Goal: Task Accomplishment & Management: Complete application form

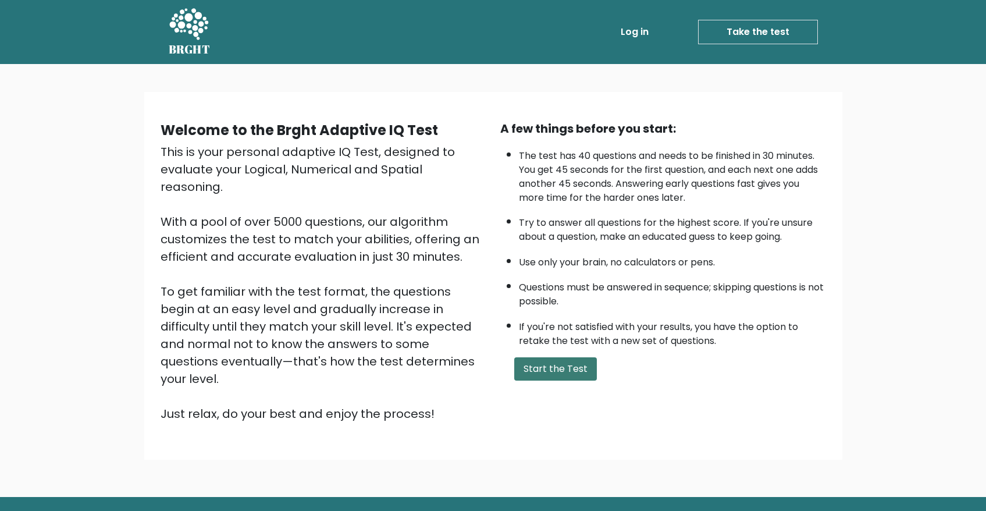
click at [553, 372] on button "Start the Test" at bounding box center [555, 368] width 83 height 23
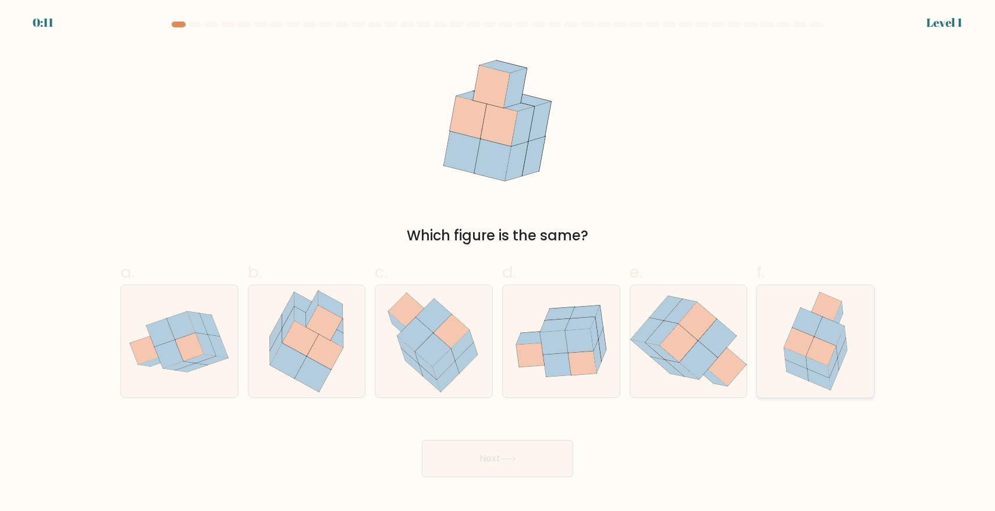
click at [790, 318] on icon at bounding box center [815, 341] width 87 height 112
click at [498, 263] on input "f." at bounding box center [498, 259] width 1 height 8
radio input "true"
click at [509, 453] on button "Next" at bounding box center [497, 458] width 151 height 37
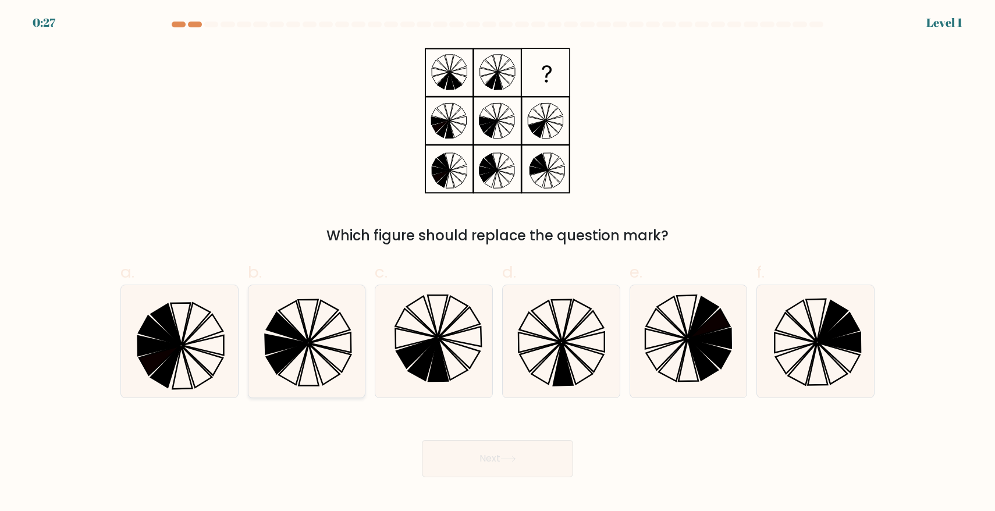
click at [288, 324] on icon at bounding box center [287, 328] width 41 height 30
click at [498, 263] on input "b." at bounding box center [498, 259] width 1 height 8
radio input "true"
click at [506, 453] on button "Next" at bounding box center [497, 458] width 151 height 37
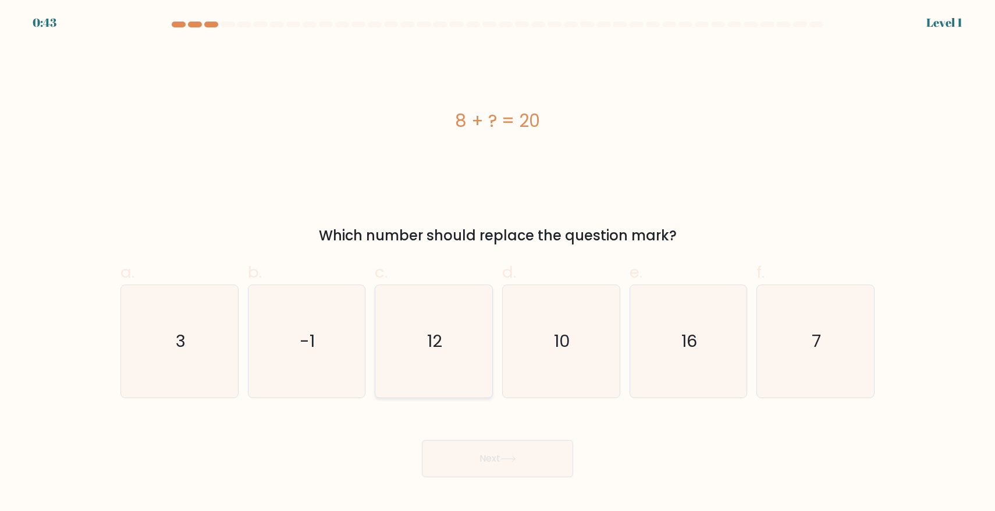
click at [445, 353] on icon "12" at bounding box center [434, 341] width 112 height 112
click at [498, 263] on input "c. 12" at bounding box center [498, 259] width 1 height 8
radio input "true"
click at [553, 464] on button "Next" at bounding box center [497, 458] width 151 height 37
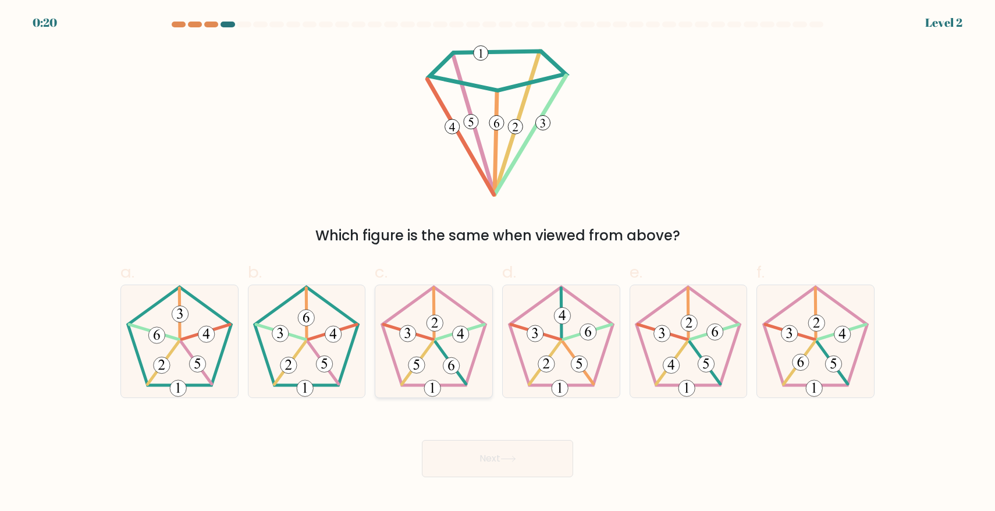
click at [420, 332] on icon at bounding box center [434, 341] width 112 height 112
click at [498, 263] on input "c." at bounding box center [498, 259] width 1 height 8
radio input "true"
click at [530, 442] on button "Next" at bounding box center [497, 458] width 151 height 37
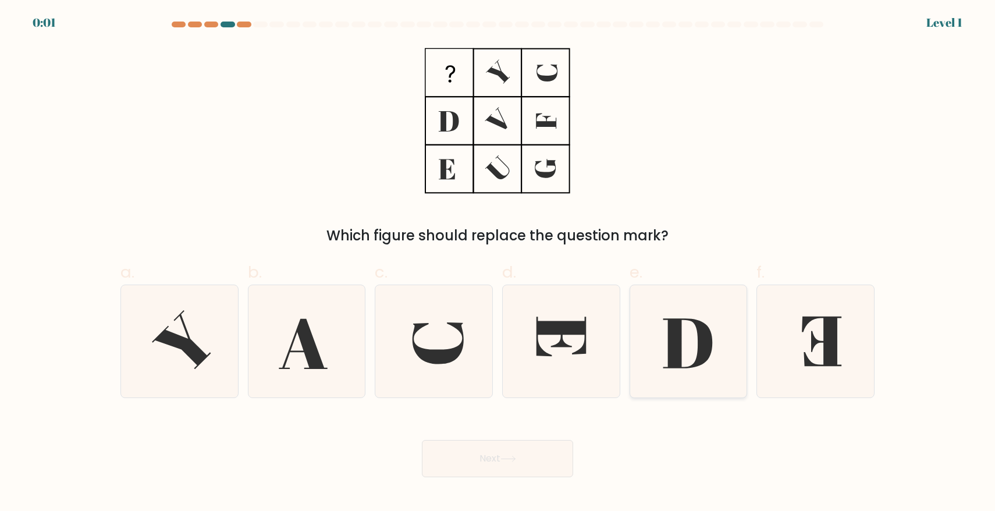
click at [666, 325] on icon at bounding box center [688, 341] width 112 height 112
click at [498, 263] on input "e." at bounding box center [498, 259] width 1 height 8
radio input "true"
click at [504, 459] on icon at bounding box center [509, 459] width 16 height 6
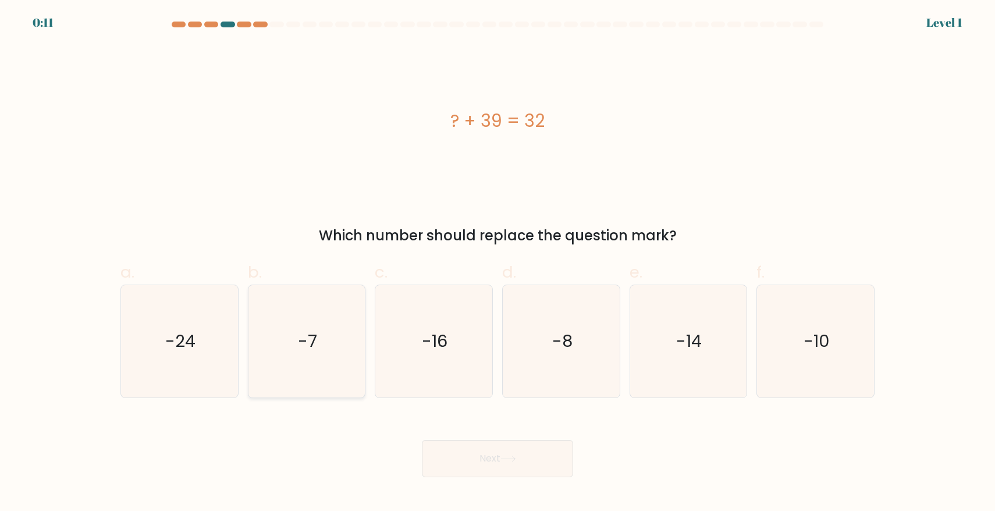
click at [320, 339] on icon "-7" at bounding box center [306, 341] width 112 height 112
click at [498, 263] on input "b. -7" at bounding box center [498, 259] width 1 height 8
radio input "true"
click at [552, 468] on button "Next" at bounding box center [497, 458] width 151 height 37
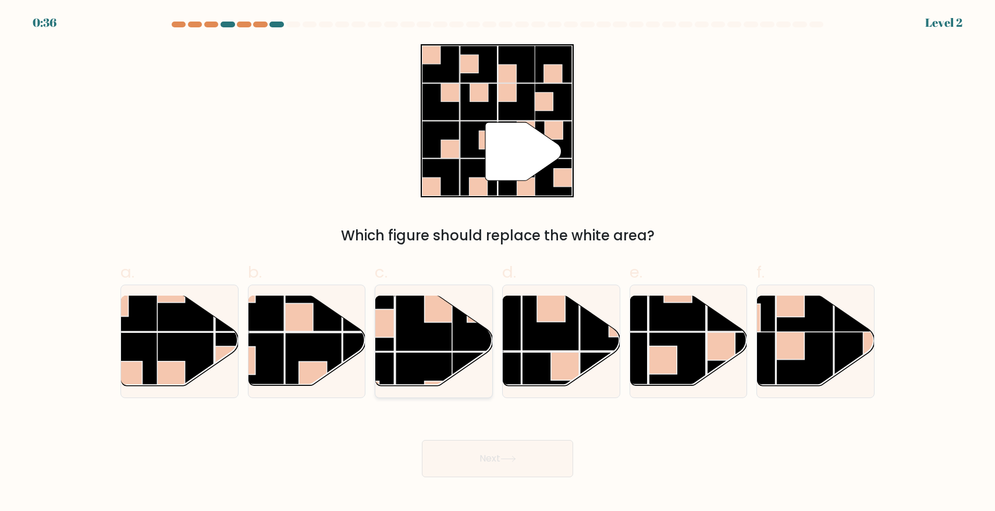
click at [438, 318] on rect at bounding box center [439, 308] width 28 height 28
click at [498, 263] on input "c." at bounding box center [498, 259] width 1 height 8
radio input "true"
click at [503, 451] on button "Next" at bounding box center [497, 458] width 151 height 37
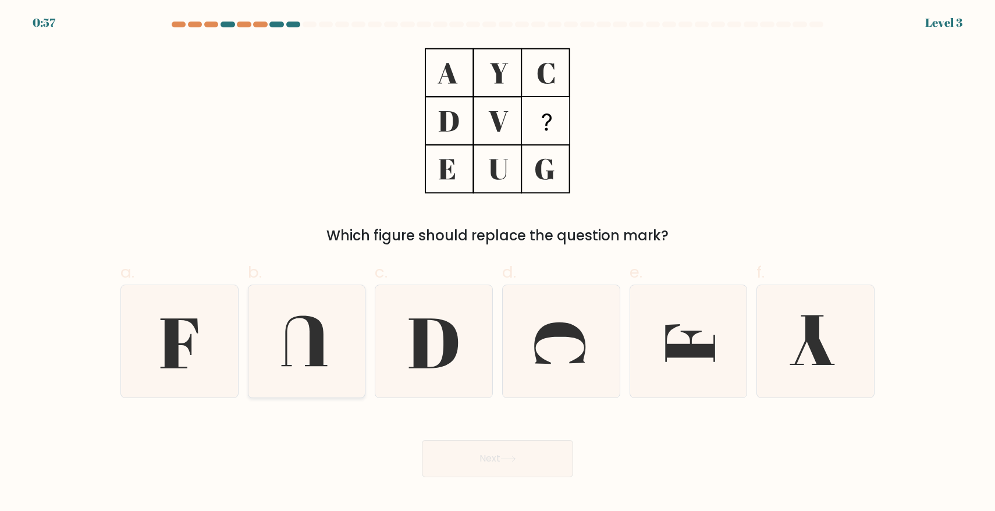
click at [308, 328] on icon at bounding box center [306, 341] width 112 height 112
click at [498, 263] on input "b." at bounding box center [498, 259] width 1 height 8
radio input "true"
click at [534, 452] on button "Next" at bounding box center [497, 458] width 151 height 37
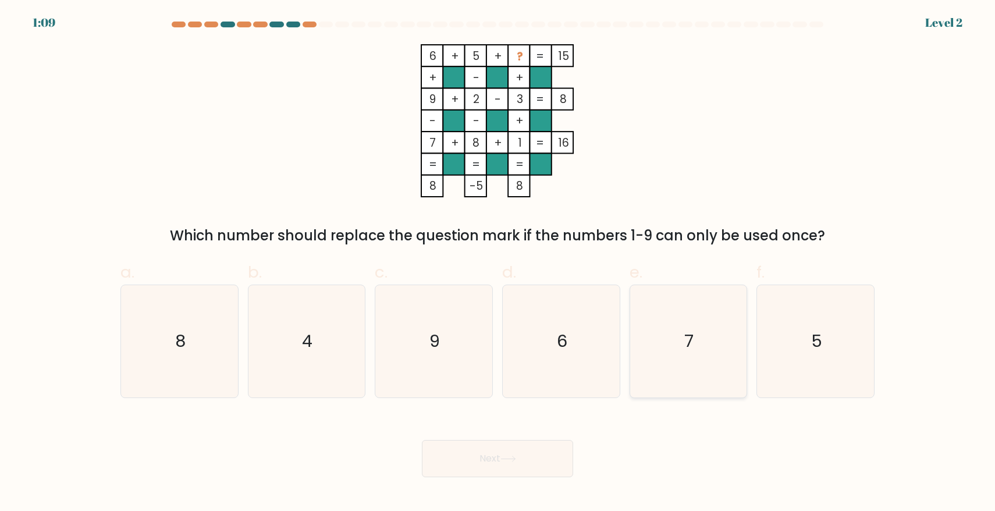
click at [691, 326] on icon "7" at bounding box center [688, 341] width 112 height 112
click at [498, 263] on input "e. 7" at bounding box center [498, 259] width 1 height 8
radio input "true"
click at [535, 452] on button "Next" at bounding box center [497, 458] width 151 height 37
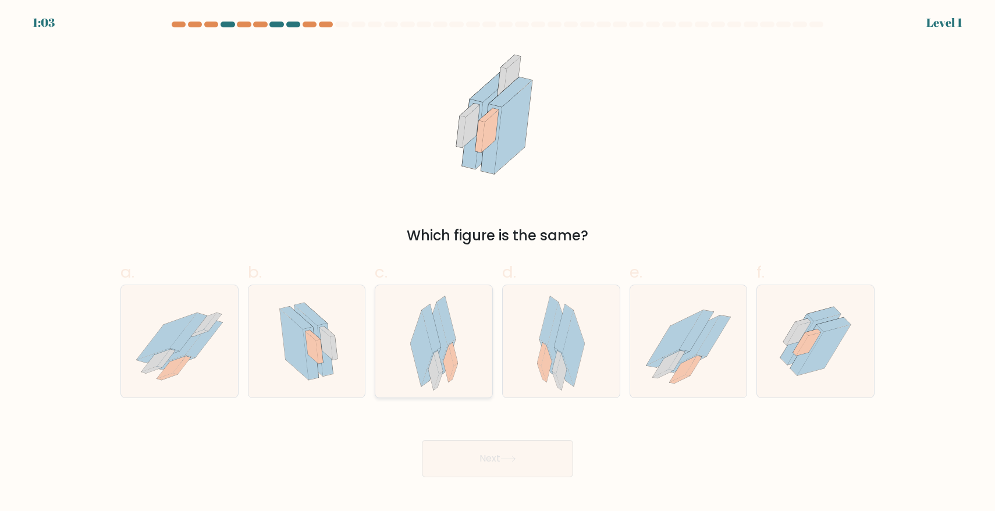
click at [429, 315] on icon at bounding box center [431, 328] width 19 height 48
click at [498, 263] on input "c." at bounding box center [498, 259] width 1 height 8
radio input "true"
click at [536, 450] on button "Next" at bounding box center [497, 458] width 151 height 37
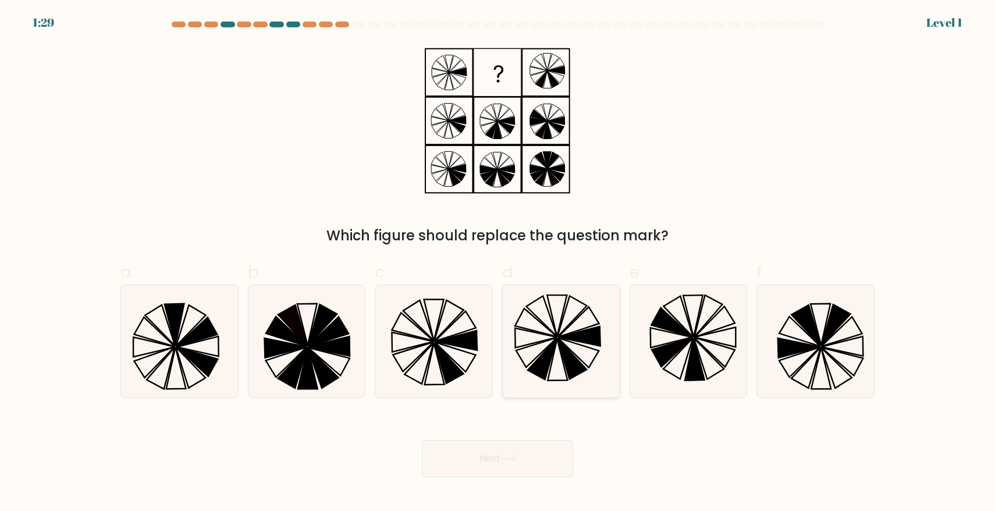
click at [534, 332] on icon at bounding box center [536, 338] width 42 height 20
click at [498, 263] on input "d." at bounding box center [498, 259] width 1 height 8
radio input "true"
click at [520, 453] on button "Next" at bounding box center [497, 458] width 151 height 37
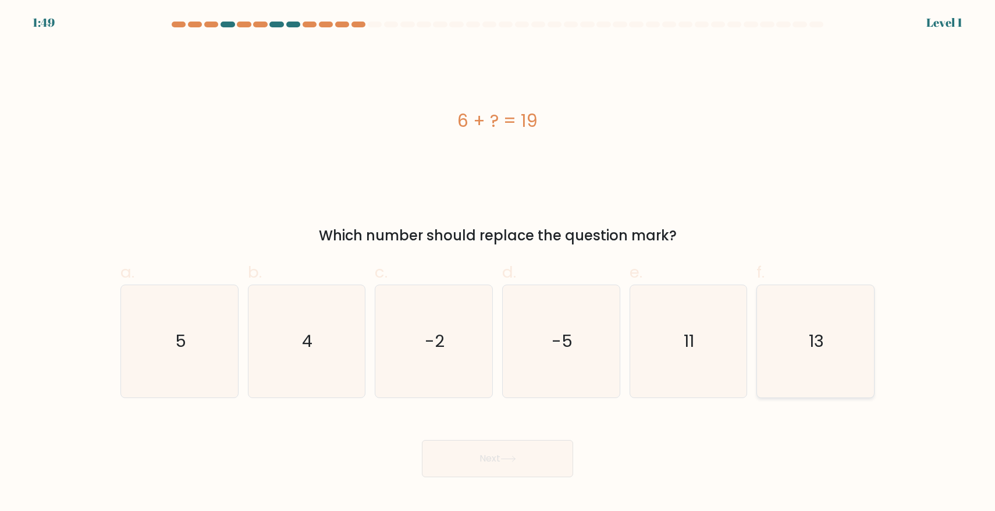
click at [814, 324] on icon "13" at bounding box center [815, 341] width 112 height 112
click at [498, 263] on input "f. 13" at bounding box center [498, 259] width 1 height 8
radio input "true"
click at [533, 463] on button "Next" at bounding box center [497, 458] width 151 height 37
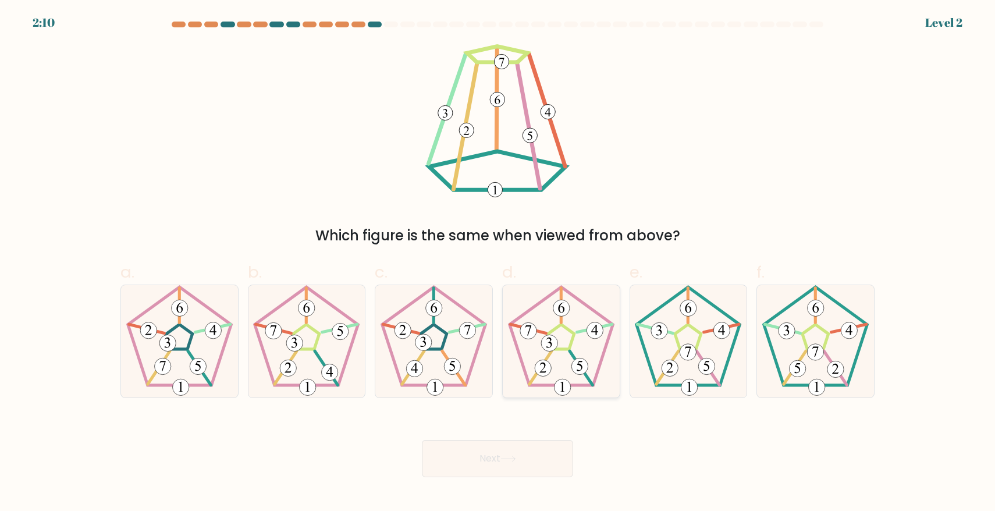
click at [561, 321] on 258 at bounding box center [561, 305] width 0 height 34
click at [498, 263] on input "d." at bounding box center [498, 259] width 1 height 8
radio input "true"
click at [536, 467] on button "Next" at bounding box center [497, 458] width 151 height 37
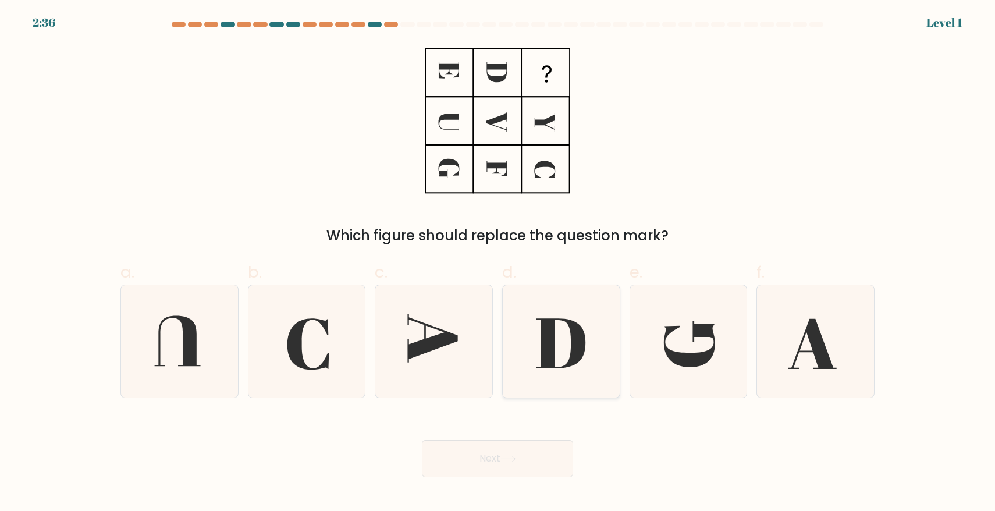
click at [595, 344] on icon at bounding box center [561, 341] width 112 height 112
click at [498, 263] on input "d." at bounding box center [498, 259] width 1 height 8
radio input "true"
click at [499, 463] on button "Next" at bounding box center [497, 458] width 151 height 37
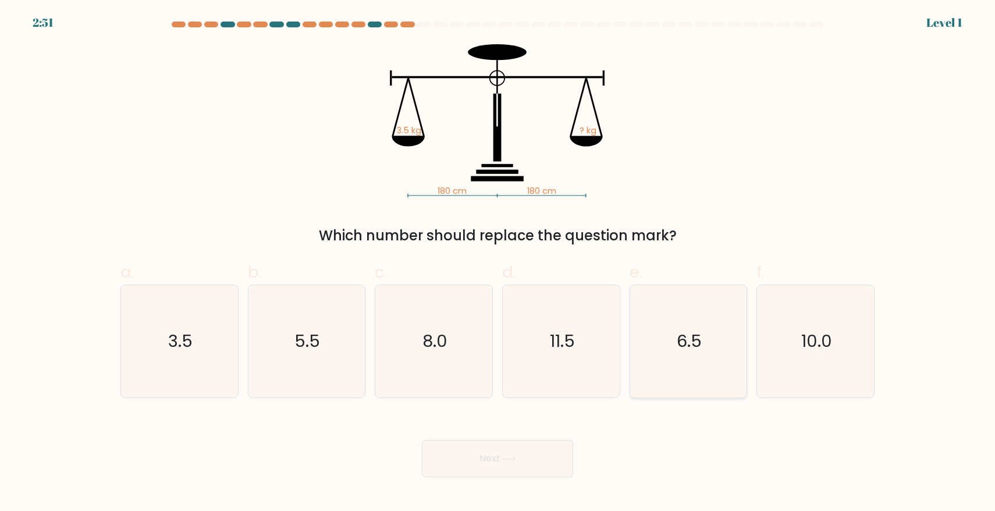
click at [693, 335] on text "6.5" at bounding box center [689, 340] width 25 height 23
click at [498, 263] on input "e. 6.5" at bounding box center [498, 259] width 1 height 8
radio input "true"
click at [475, 459] on button "Next" at bounding box center [497, 458] width 151 height 37
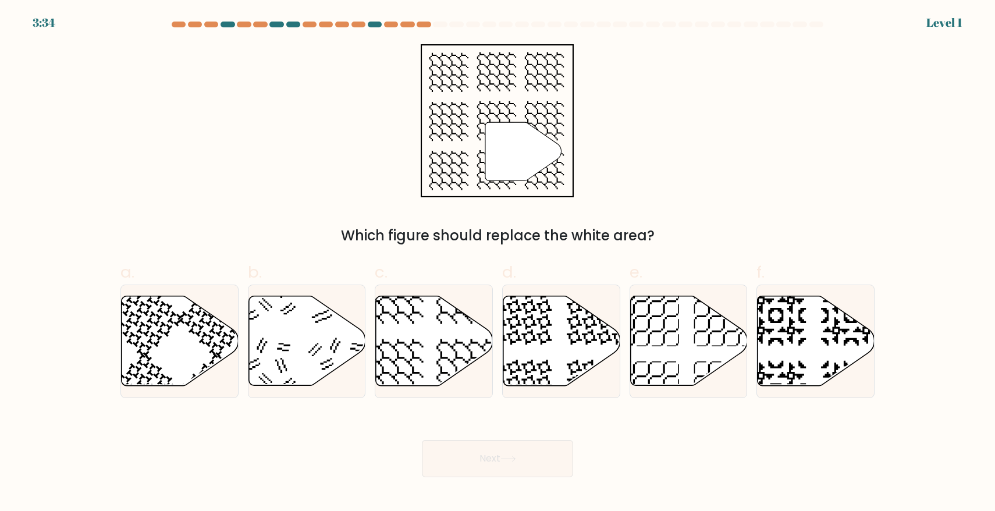
click at [227, 128] on div "" Which figure should replace the white area?" at bounding box center [497, 145] width 768 height 202
click at [784, 332] on icon at bounding box center [816, 341] width 117 height 90
click at [498, 263] on input "f." at bounding box center [498, 259] width 1 height 8
radio input "true"
click at [443, 325] on icon at bounding box center [434, 341] width 117 height 90
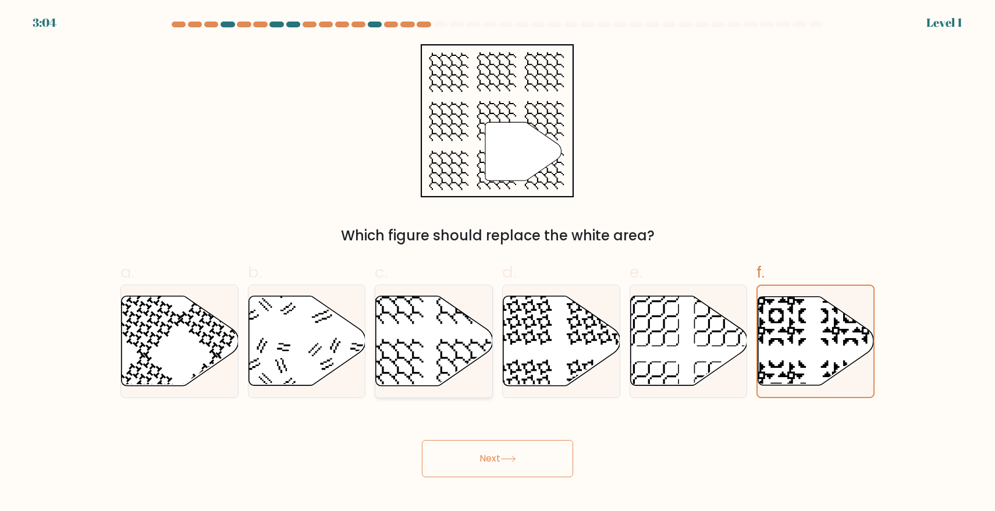
click at [498, 263] on input "c." at bounding box center [498, 259] width 1 height 8
radio input "true"
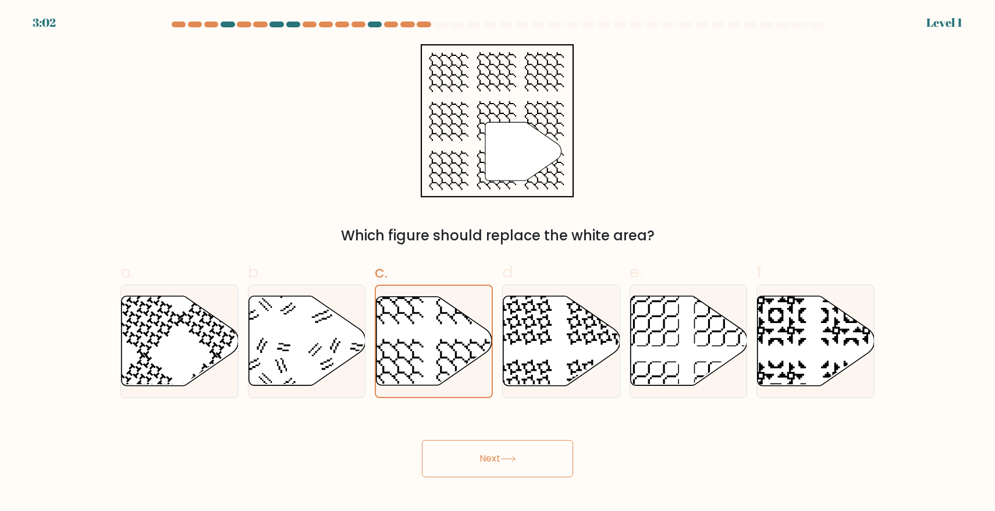
click at [526, 448] on button "Next" at bounding box center [497, 458] width 151 height 37
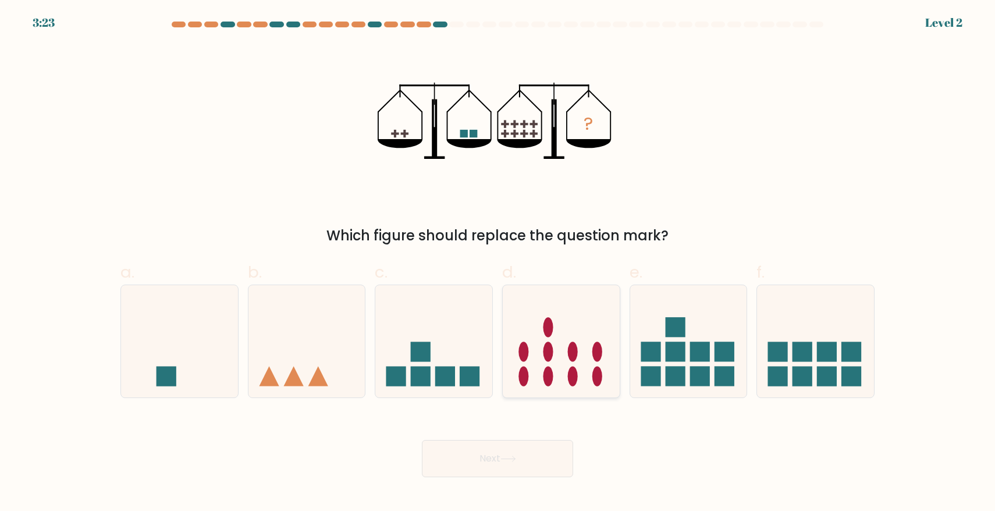
click at [542, 349] on icon at bounding box center [561, 341] width 117 height 97
click at [498, 263] on input "d." at bounding box center [498, 259] width 1 height 8
radio input "true"
click at [516, 457] on icon at bounding box center [509, 459] width 16 height 6
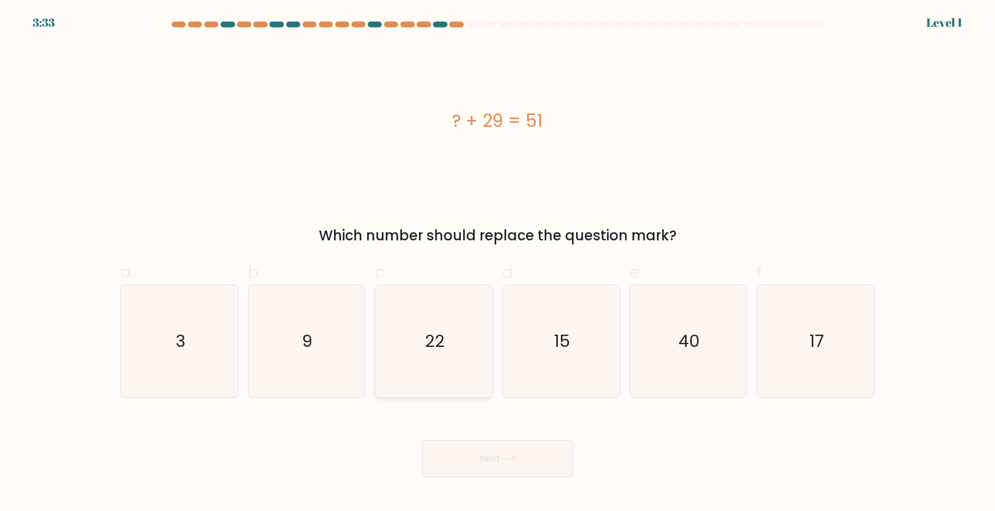
click at [416, 356] on icon "22" at bounding box center [434, 341] width 112 height 112
click at [498, 263] on input "c. 22" at bounding box center [498, 259] width 1 height 8
radio input "true"
click at [532, 471] on button "Next" at bounding box center [497, 458] width 151 height 37
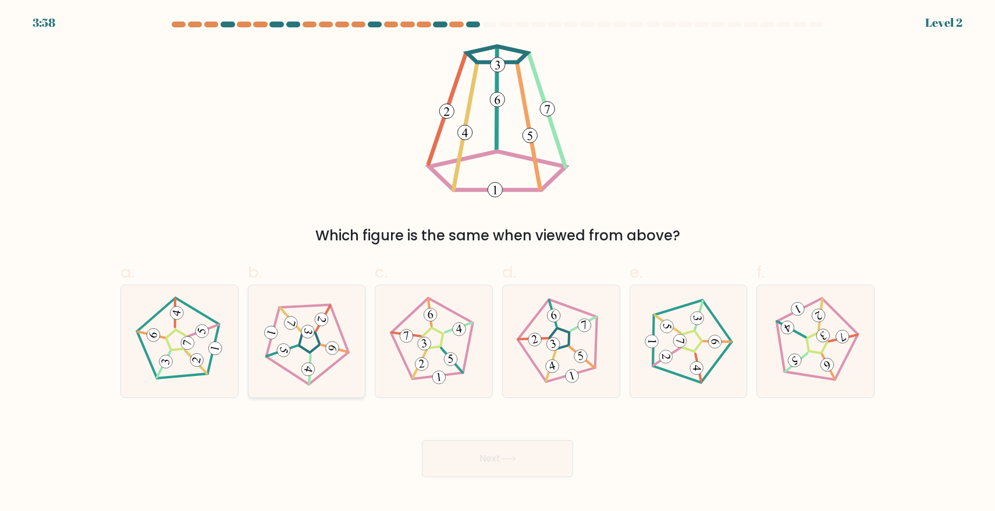
drag, startPoint x: 292, startPoint y: 321, endPoint x: 308, endPoint y: 340, distance: 25.1
click at [292, 322] on 664 at bounding box center [291, 323] width 16 height 16
click at [498, 263] on input "b." at bounding box center [498, 259] width 1 height 8
radio input "true"
click at [521, 461] on button "Next" at bounding box center [497, 458] width 151 height 37
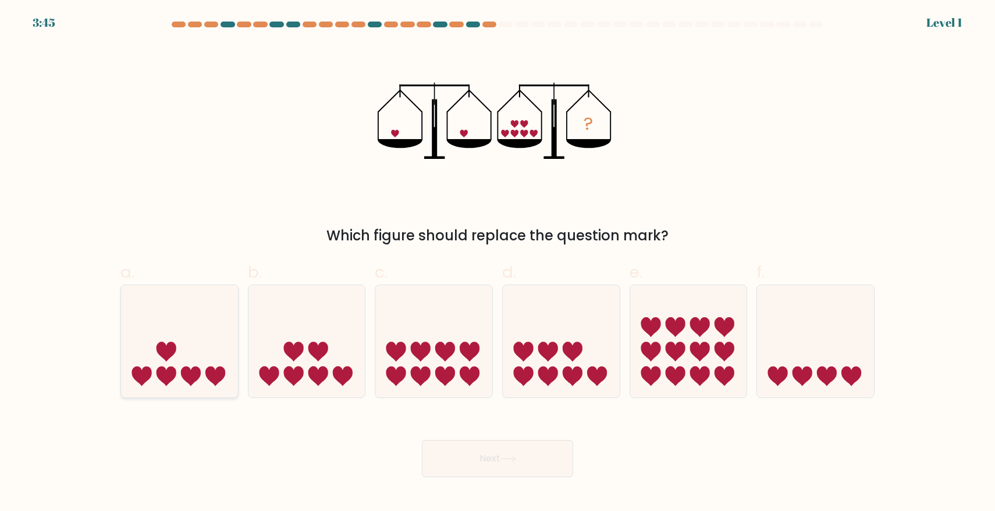
click at [196, 330] on icon at bounding box center [179, 341] width 117 height 97
click at [498, 263] on input "a." at bounding box center [498, 259] width 1 height 8
radio input "true"
click at [345, 364] on icon at bounding box center [307, 341] width 117 height 97
click at [498, 263] on input "b." at bounding box center [498, 259] width 1 height 8
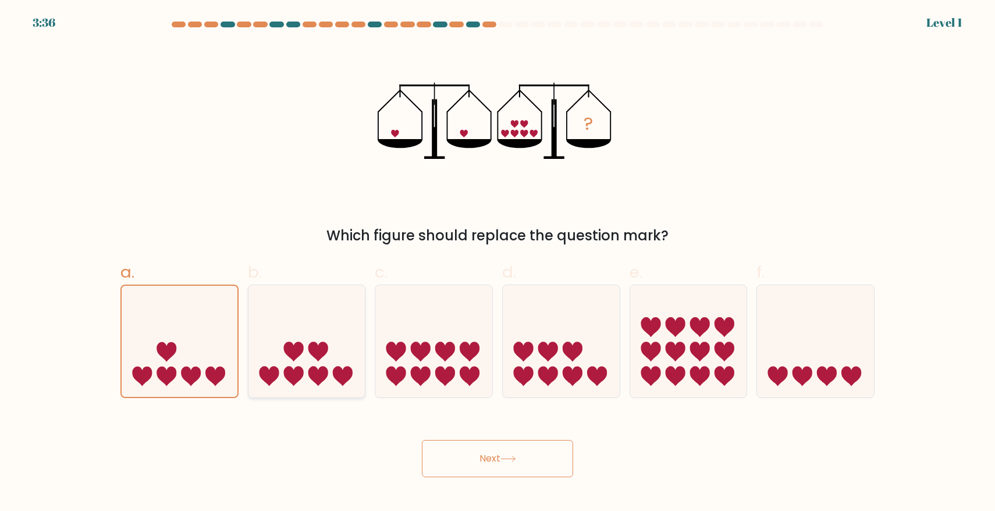
radio input "true"
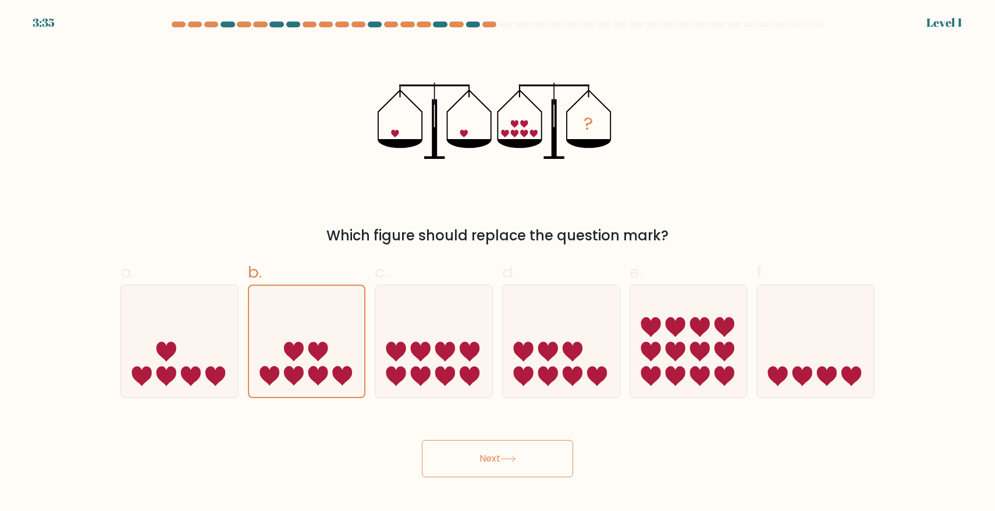
click at [519, 445] on button "Next" at bounding box center [497, 458] width 151 height 37
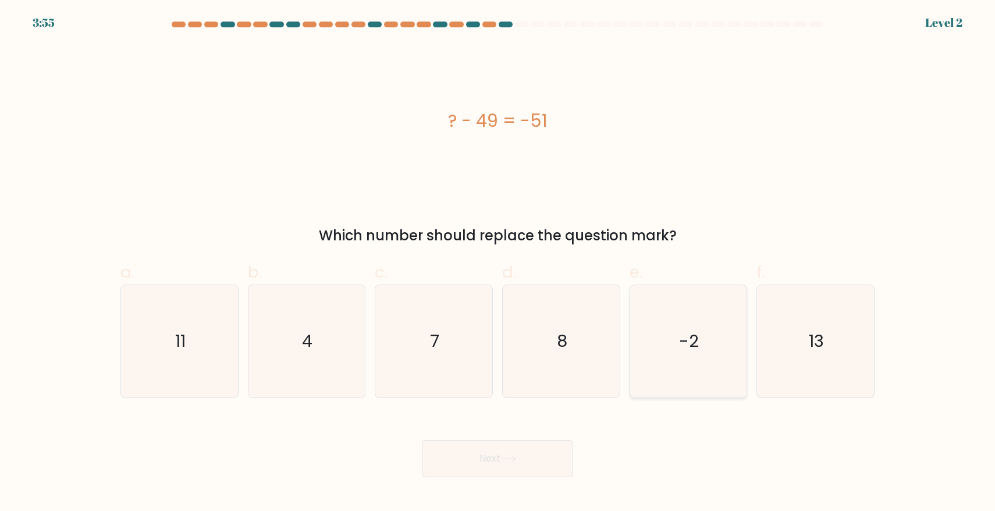
click at [722, 352] on icon "-2" at bounding box center [688, 341] width 112 height 112
click at [498, 263] on input "e. -2" at bounding box center [498, 259] width 1 height 8
radio input "true"
click at [502, 457] on button "Next" at bounding box center [497, 458] width 151 height 37
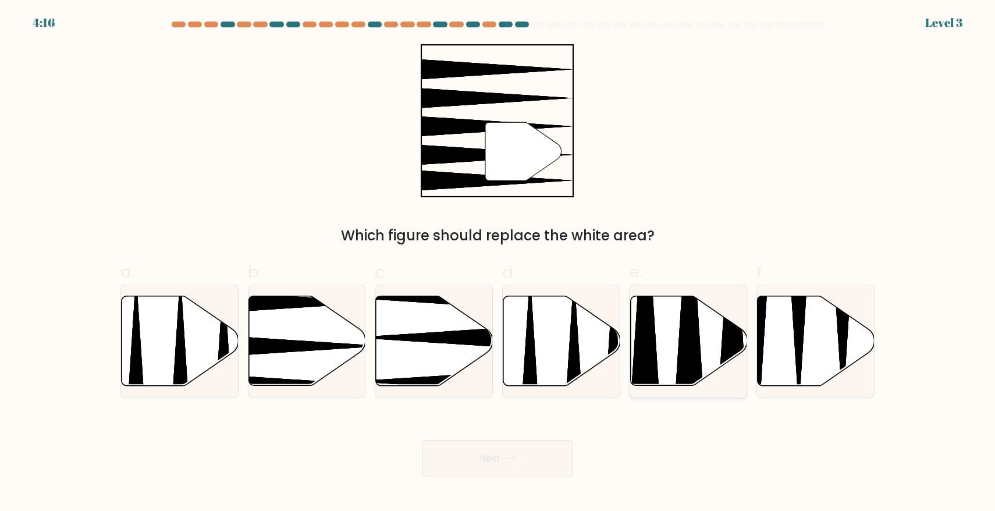
click at [702, 343] on icon at bounding box center [688, 341] width 117 height 90
click at [498, 263] on input "e." at bounding box center [498, 259] width 1 height 8
radio input "true"
click at [500, 451] on button "Next" at bounding box center [497, 458] width 151 height 37
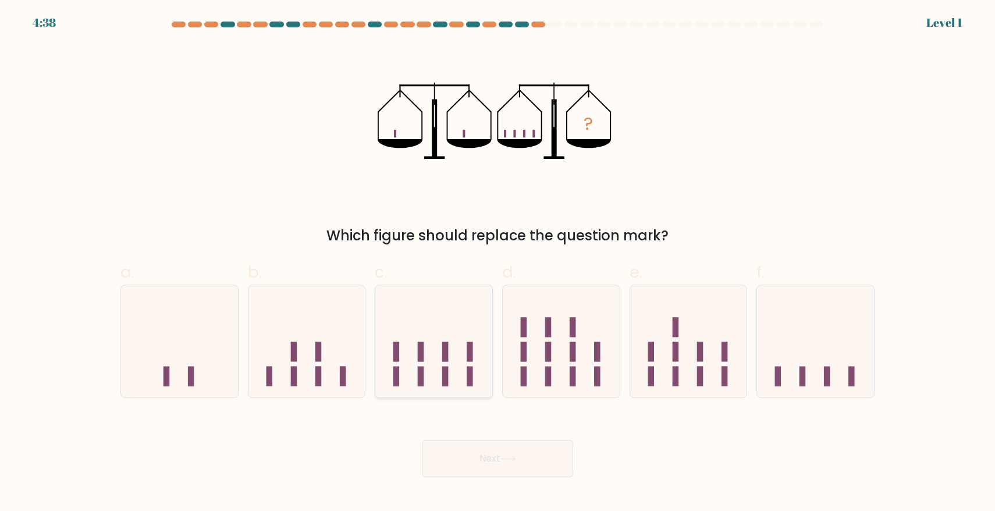
click at [404, 329] on icon at bounding box center [433, 341] width 117 height 97
click at [498, 263] on input "c." at bounding box center [498, 259] width 1 height 8
radio input "true"
click at [510, 456] on icon at bounding box center [509, 459] width 16 height 6
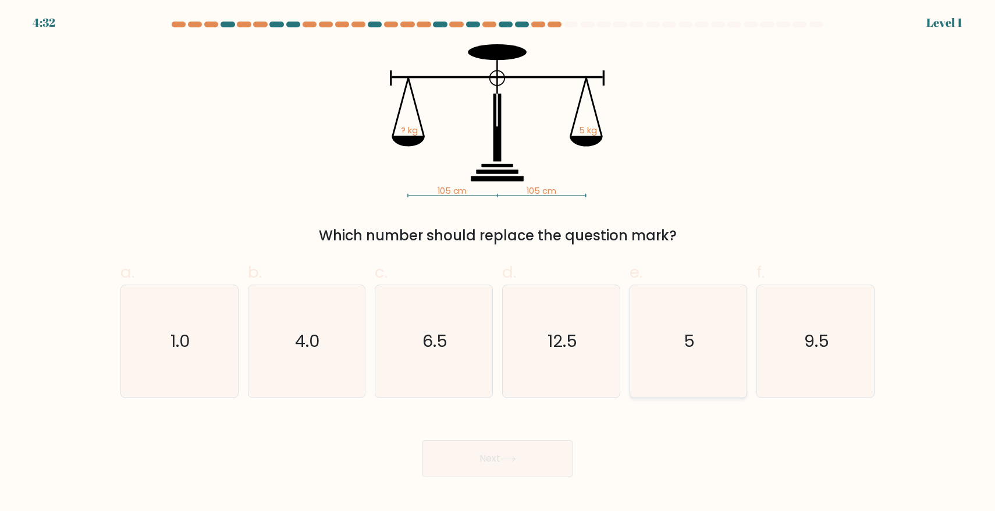
click at [690, 334] on text "5" at bounding box center [689, 340] width 11 height 23
click at [498, 263] on input "e. 5" at bounding box center [498, 259] width 1 height 8
radio input "true"
click at [507, 469] on button "Next" at bounding box center [497, 458] width 151 height 37
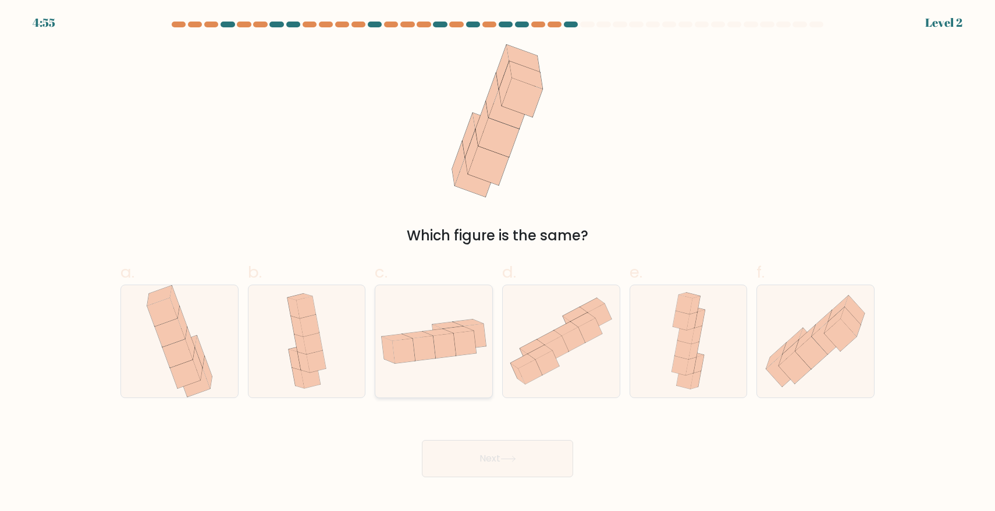
click at [407, 322] on icon at bounding box center [433, 341] width 117 height 60
click at [498, 263] on input "c." at bounding box center [498, 259] width 1 height 8
radio input "true"
click at [509, 450] on button "Next" at bounding box center [497, 458] width 151 height 37
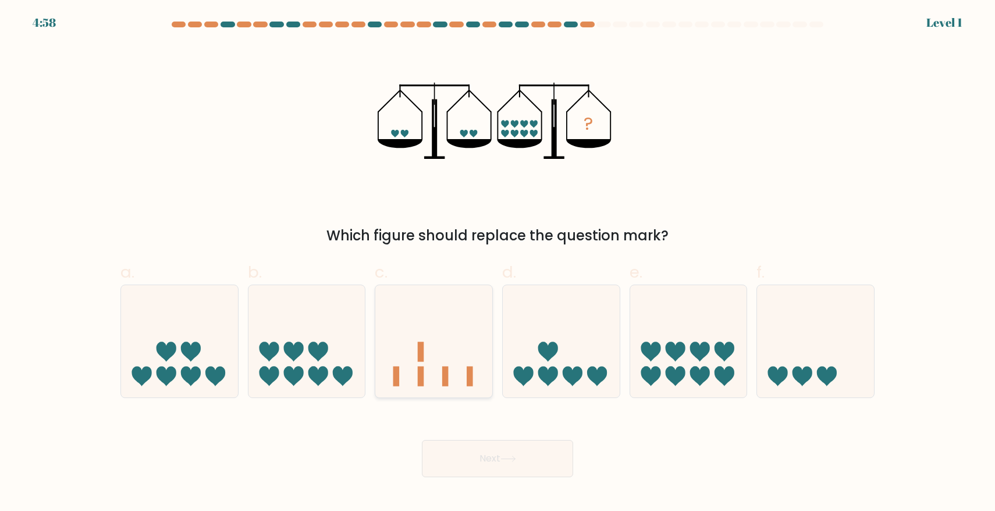
click at [433, 319] on icon at bounding box center [433, 341] width 117 height 97
click at [498, 263] on input "c." at bounding box center [498, 259] width 1 height 8
radio input "true"
click at [720, 345] on icon at bounding box center [725, 352] width 20 height 20
click at [498, 263] on input "e." at bounding box center [498, 259] width 1 height 8
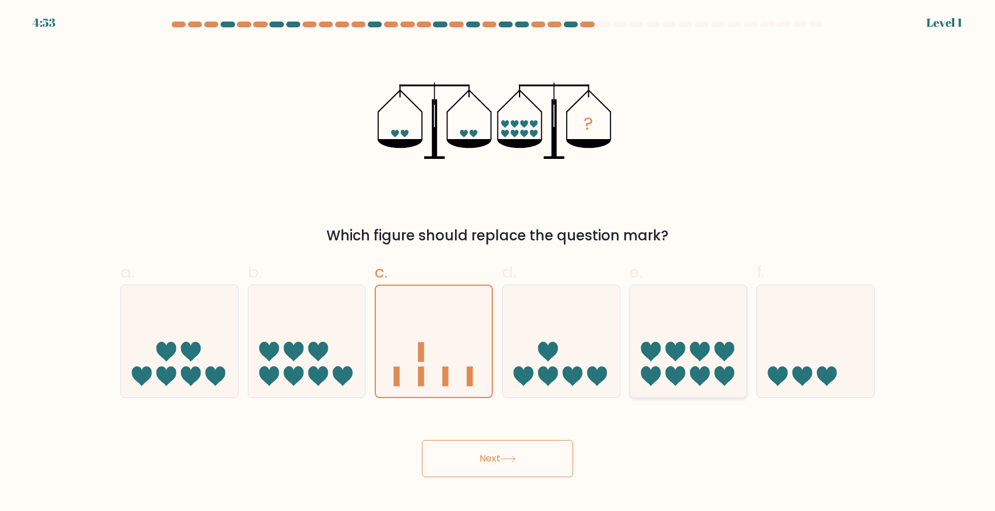
radio input "true"
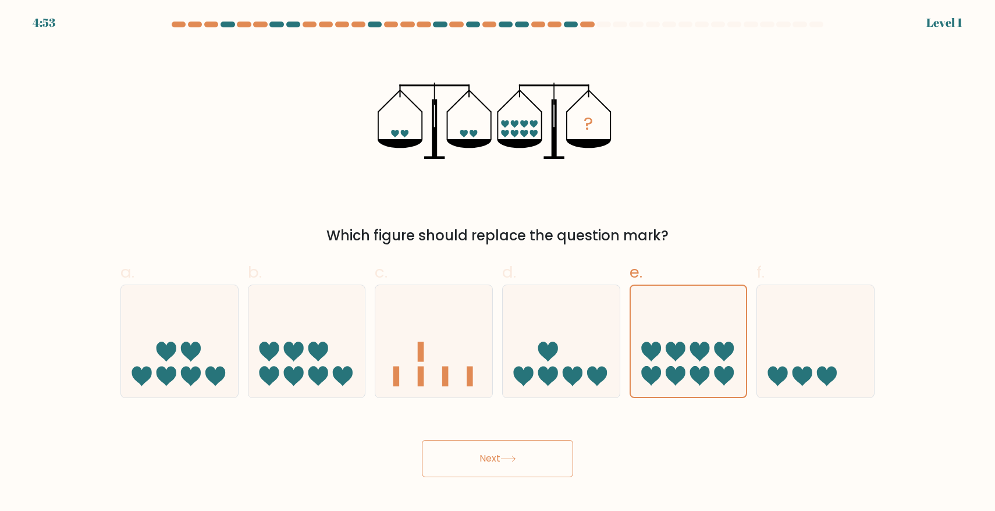
click at [511, 461] on icon at bounding box center [509, 459] width 16 height 6
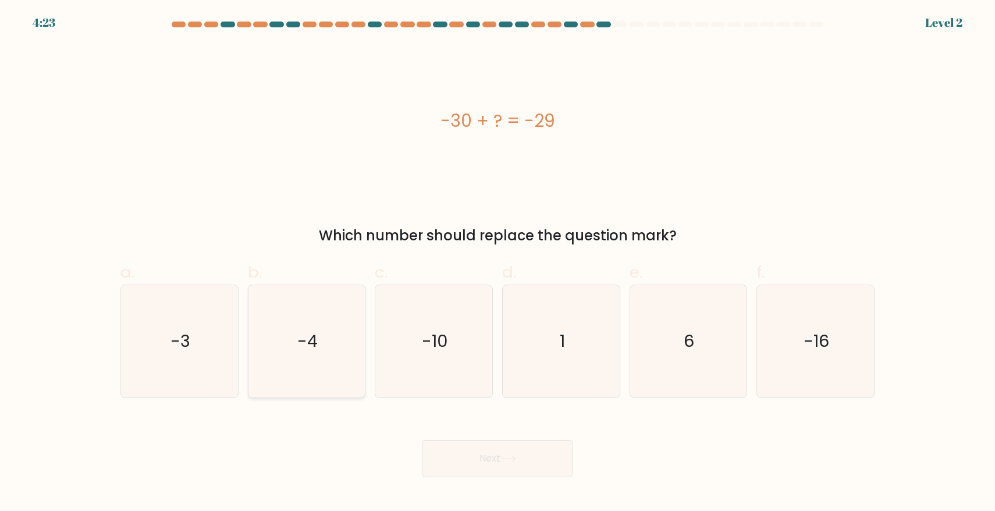
click at [308, 318] on icon "-4" at bounding box center [306, 341] width 112 height 112
click at [498, 263] on input "b. -4" at bounding box center [498, 259] width 1 height 8
radio input "true"
click at [505, 467] on button "Next" at bounding box center [497, 458] width 151 height 37
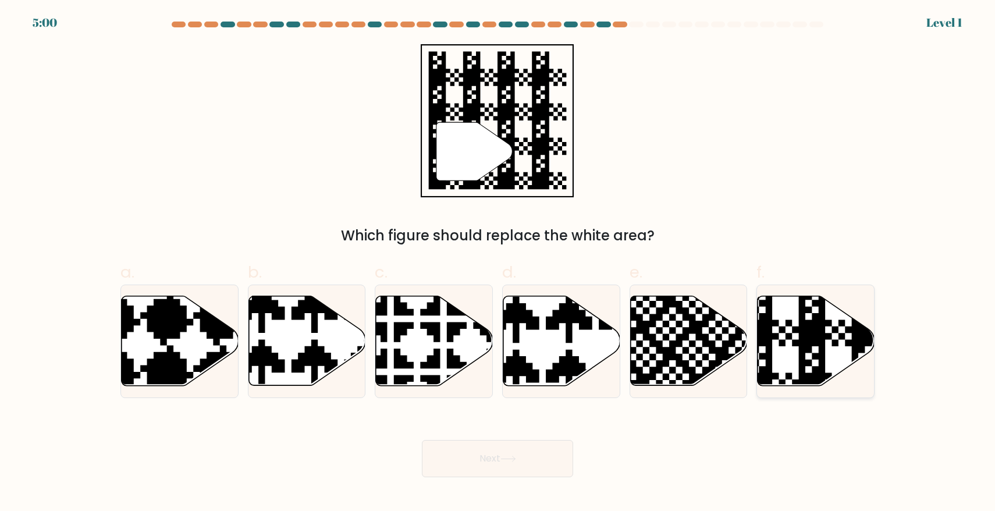
click at [793, 319] on icon at bounding box center [816, 341] width 117 height 90
click at [498, 263] on input "f." at bounding box center [498, 259] width 1 height 8
radio input "true"
click at [485, 453] on button "Next" at bounding box center [497, 458] width 151 height 37
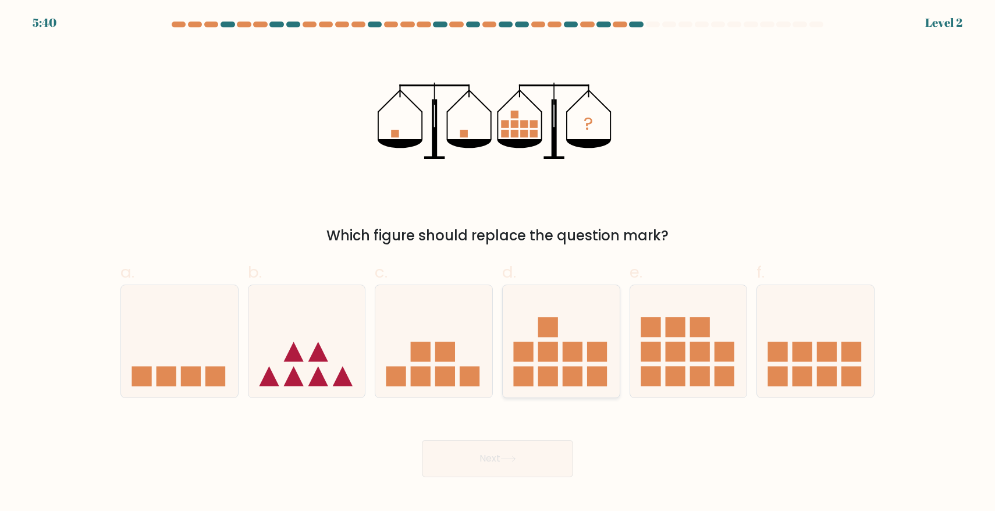
click at [544, 365] on icon at bounding box center [561, 341] width 117 height 97
click at [498, 263] on input "d." at bounding box center [498, 259] width 1 height 8
radio input "true"
click at [494, 454] on button "Next" at bounding box center [497, 458] width 151 height 37
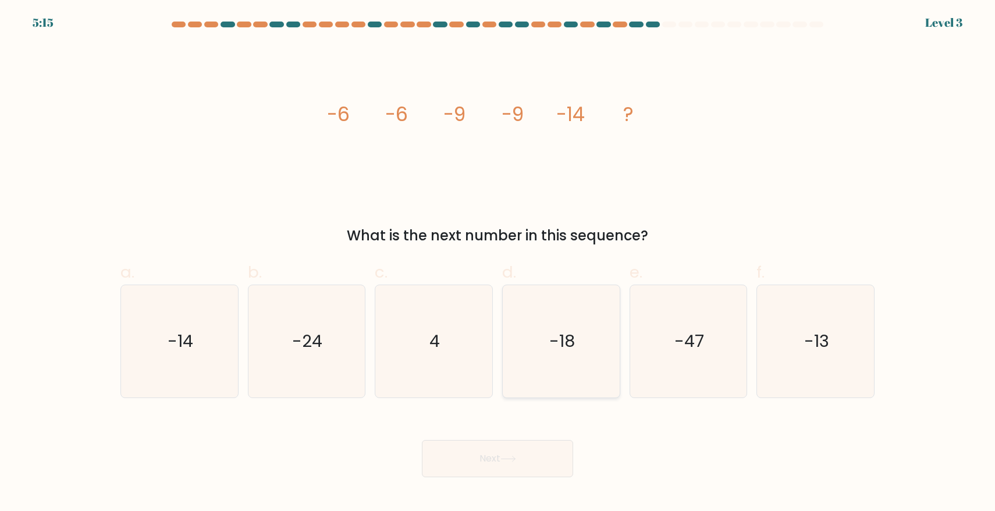
click at [573, 332] on text "-18" at bounding box center [562, 340] width 26 height 23
click at [498, 263] on input "d. -18" at bounding box center [498, 259] width 1 height 8
radio input "true"
click at [521, 444] on button "Next" at bounding box center [497, 458] width 151 height 37
click at [521, 453] on button "Next" at bounding box center [497, 458] width 151 height 37
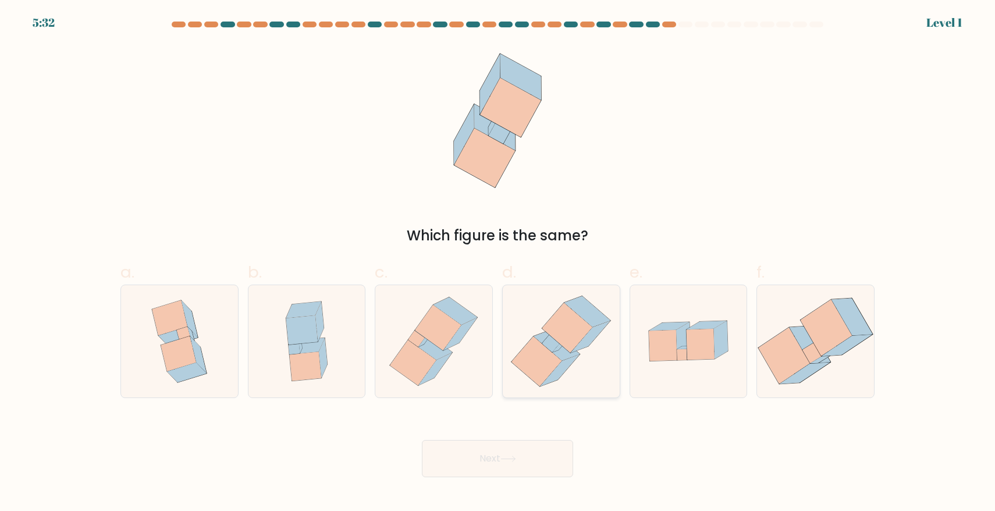
click at [564, 313] on icon at bounding box center [567, 328] width 50 height 50
click at [498, 263] on input "d." at bounding box center [498, 259] width 1 height 8
radio input "true"
click at [536, 451] on button "Next" at bounding box center [497, 458] width 151 height 37
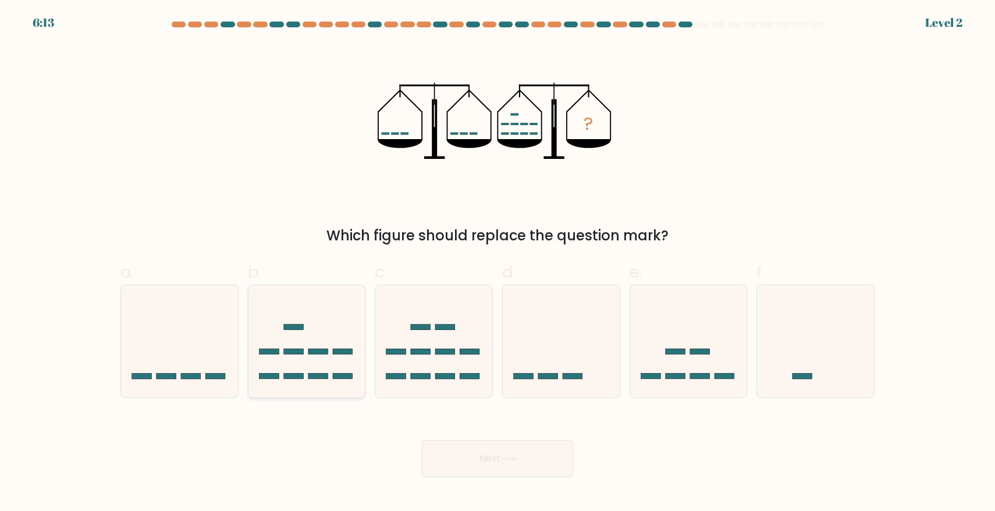
click at [329, 374] on icon at bounding box center [307, 341] width 117 height 97
click at [498, 263] on input "b." at bounding box center [498, 259] width 1 height 8
radio input "true"
click at [542, 443] on button "Next" at bounding box center [497, 458] width 151 height 37
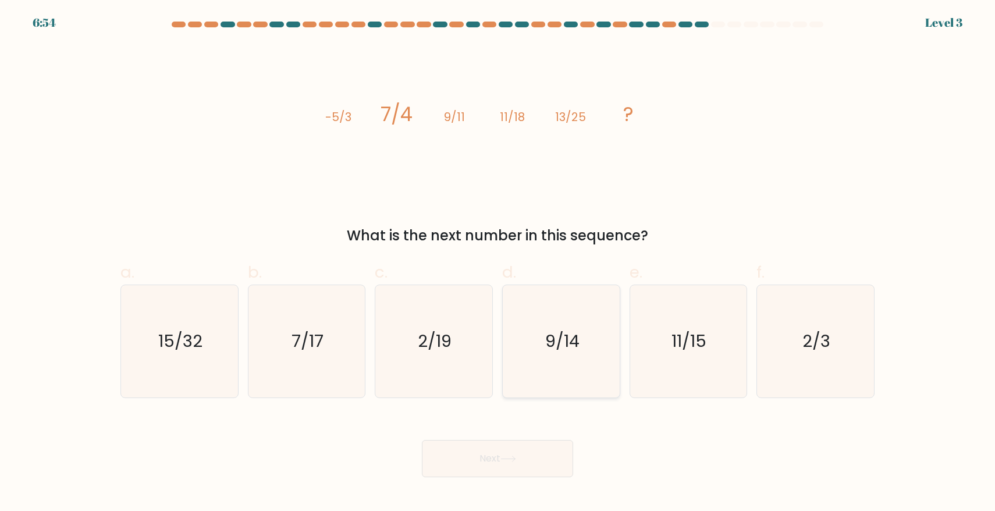
click at [567, 372] on icon "9/14" at bounding box center [561, 341] width 112 height 112
click at [498, 263] on input "d. 9/14" at bounding box center [498, 259] width 1 height 8
radio input "true"
click at [516, 458] on icon at bounding box center [509, 459] width 16 height 6
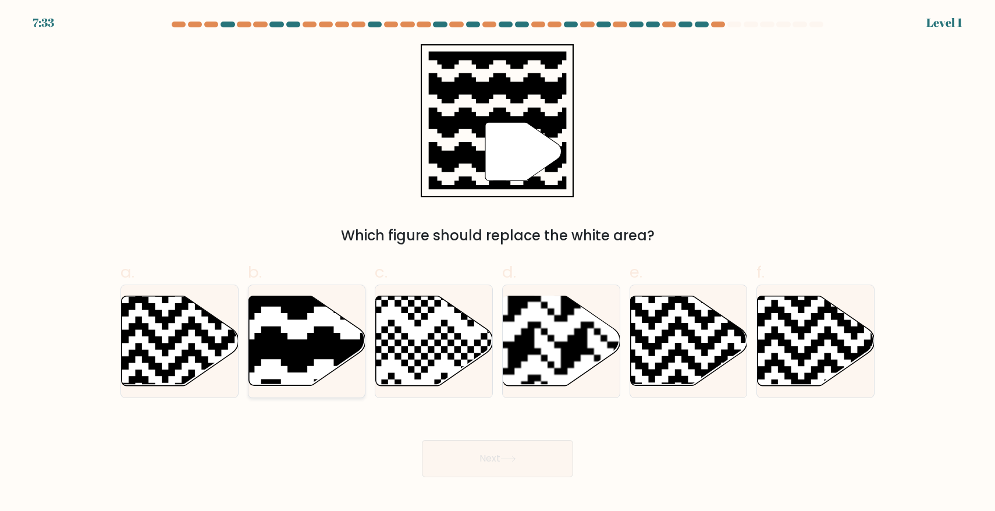
click at [287, 335] on icon at bounding box center [307, 341] width 117 height 90
click at [498, 263] on input "b." at bounding box center [498, 259] width 1 height 8
radio input "true"
click at [554, 462] on button "Next" at bounding box center [497, 458] width 151 height 37
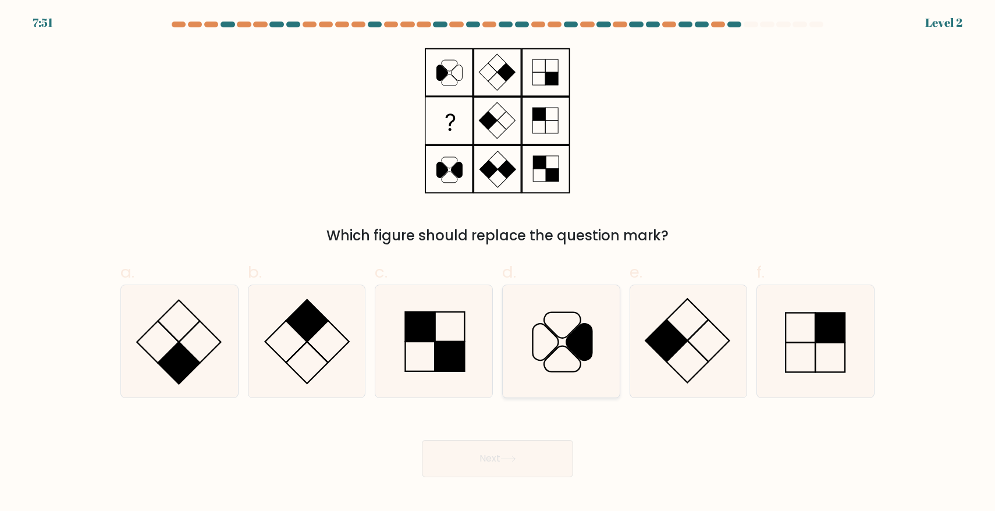
click at [549, 336] on icon at bounding box center [561, 341] width 112 height 112
click at [498, 263] on input "d." at bounding box center [498, 259] width 1 height 8
radio input "true"
click at [526, 451] on button "Next" at bounding box center [497, 458] width 151 height 37
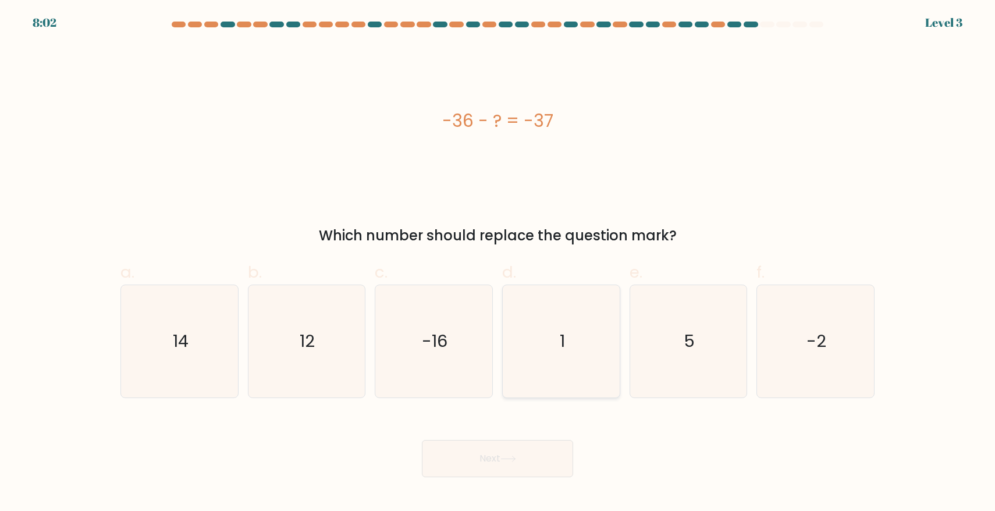
click at [589, 348] on icon "1" at bounding box center [561, 341] width 112 height 112
click at [498, 263] on input "d. 1" at bounding box center [498, 259] width 1 height 8
radio input "true"
click at [520, 456] on button "Next" at bounding box center [497, 458] width 151 height 37
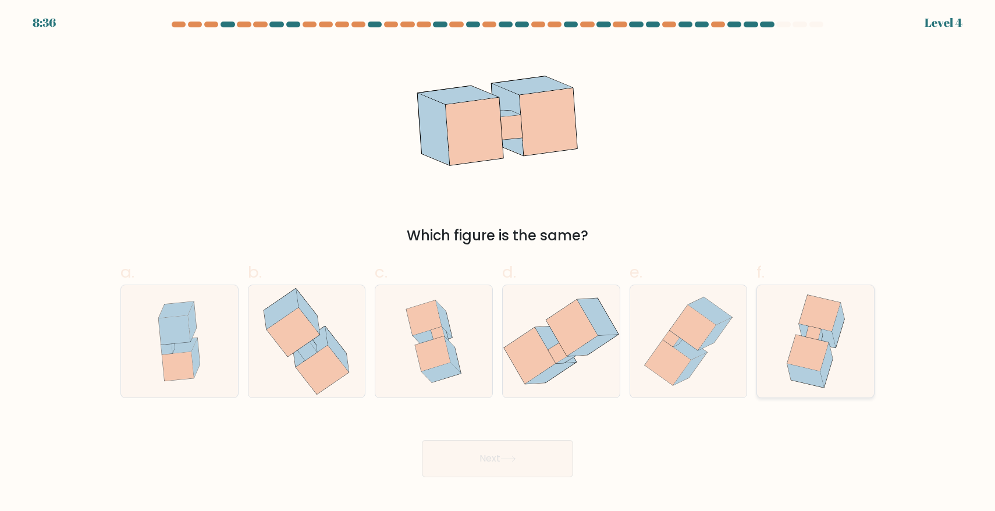
click at [821, 357] on icon at bounding box center [807, 353] width 41 height 36
click at [498, 263] on input "f." at bounding box center [498, 259] width 1 height 8
radio input "true"
click at [521, 450] on button "Next" at bounding box center [497, 458] width 151 height 37
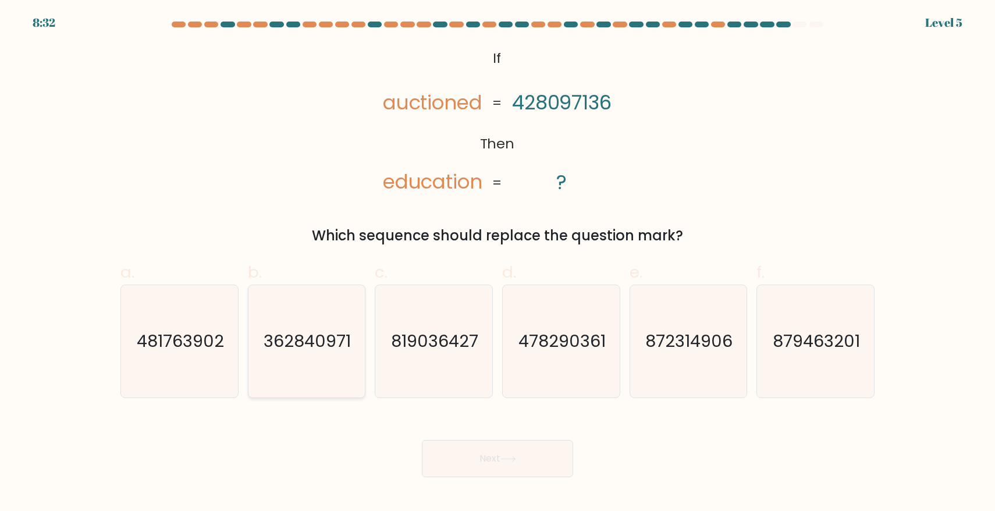
click at [268, 340] on text "362840971" at bounding box center [307, 340] width 87 height 23
click at [498, 263] on input "b. 362840971" at bounding box center [498, 259] width 1 height 8
radio input "true"
click at [498, 462] on button "Next" at bounding box center [497, 458] width 151 height 37
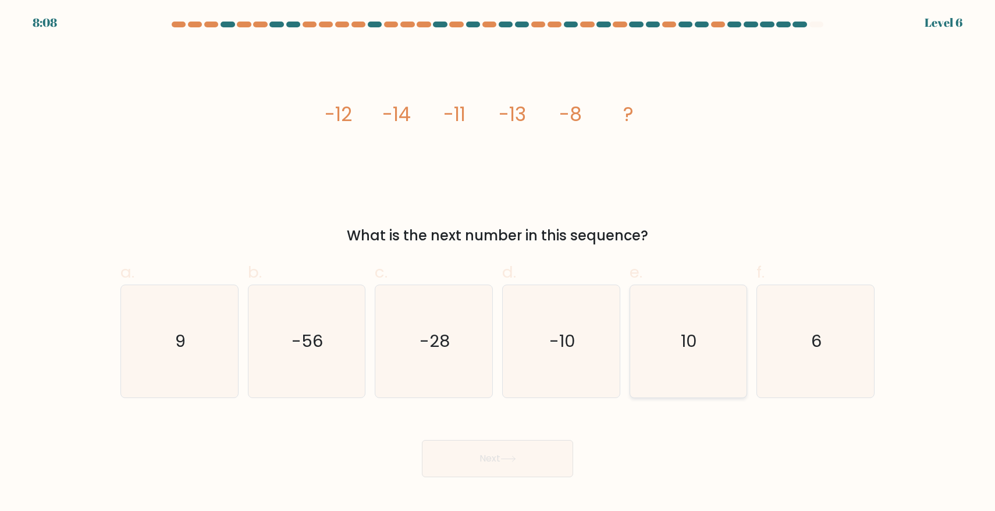
click at [691, 324] on icon "10" at bounding box center [688, 341] width 112 height 112
click at [498, 263] on input "e. 10" at bounding box center [498, 259] width 1 height 8
radio input "true"
click at [572, 338] on text "-10" at bounding box center [562, 340] width 26 height 23
click at [498, 263] on input "d. -10" at bounding box center [498, 259] width 1 height 8
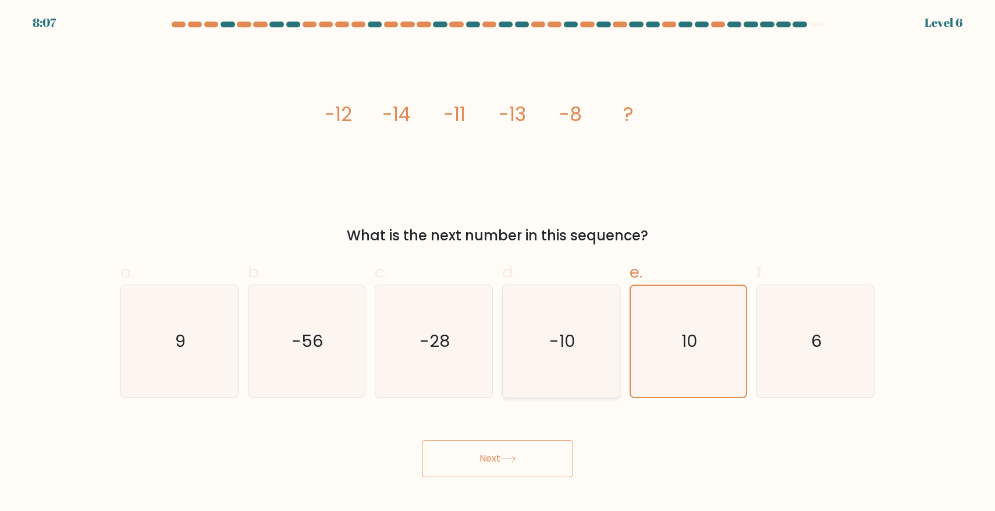
radio input "true"
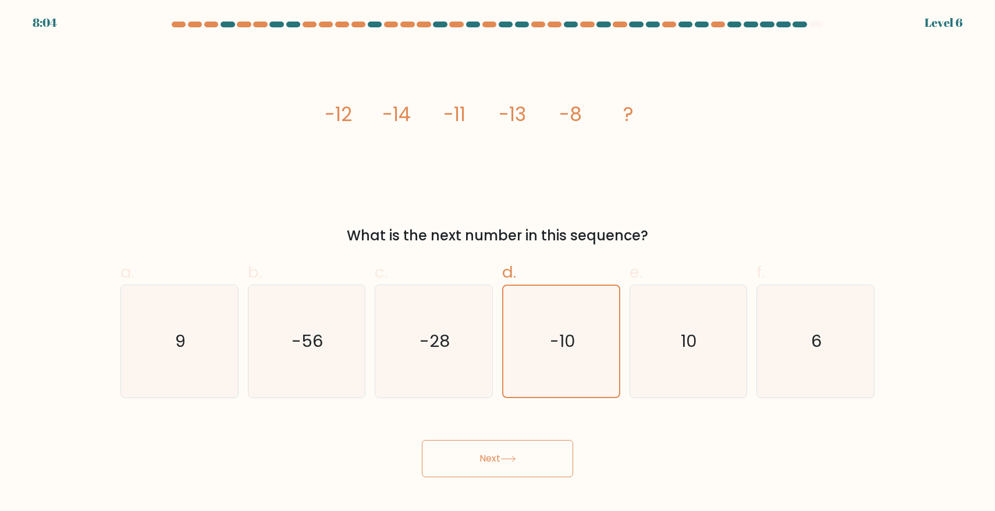
click at [500, 450] on button "Next" at bounding box center [497, 458] width 151 height 37
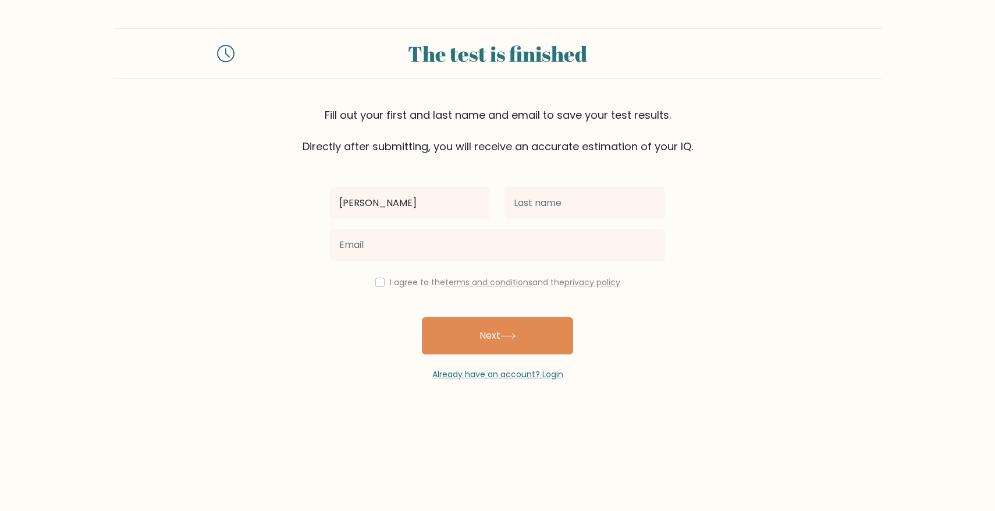
type input "Jamee"
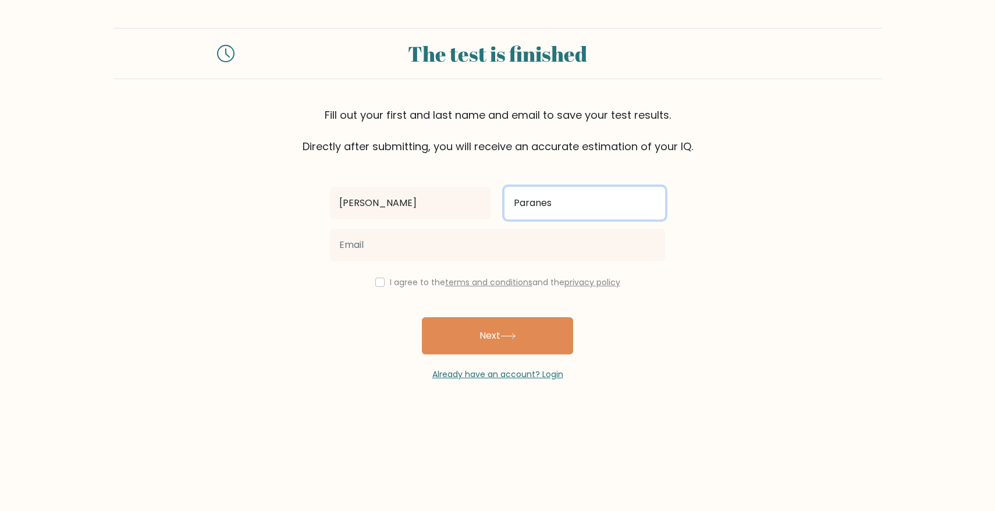
type input "Paranes"
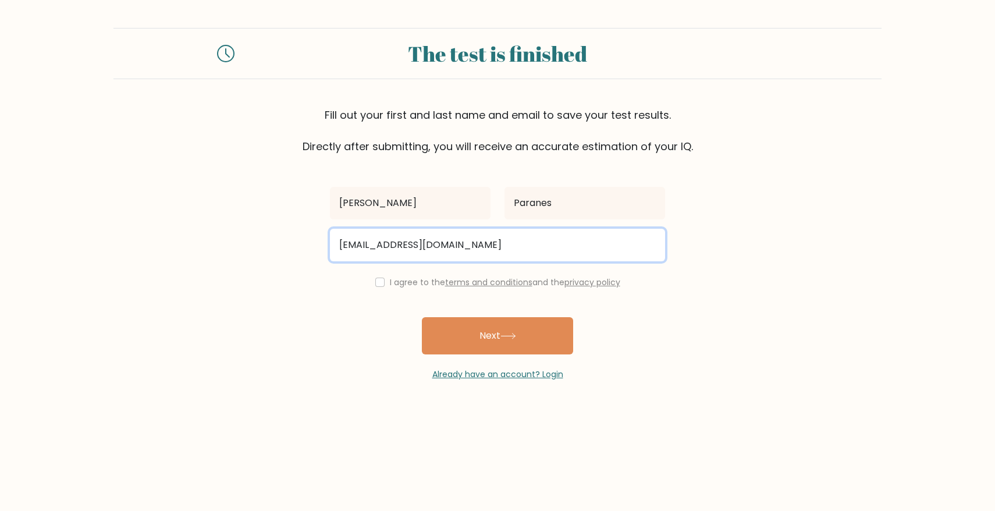
type input "jameemarieparanes@gmail.com"
click at [422, 317] on button "Next" at bounding box center [497, 335] width 151 height 37
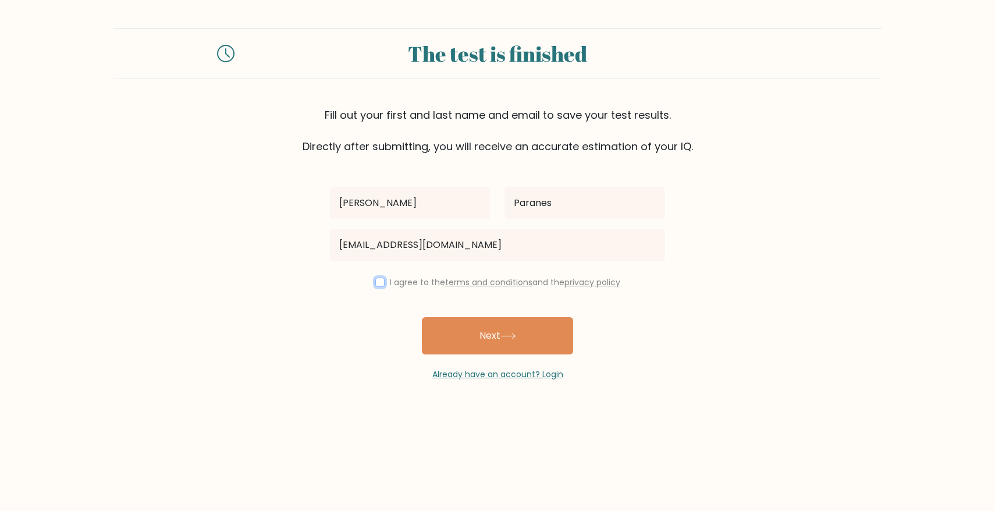
click at [379, 281] on input "checkbox" at bounding box center [379, 282] width 9 height 9
checkbox input "true"
click at [500, 332] on button "Next" at bounding box center [497, 335] width 151 height 37
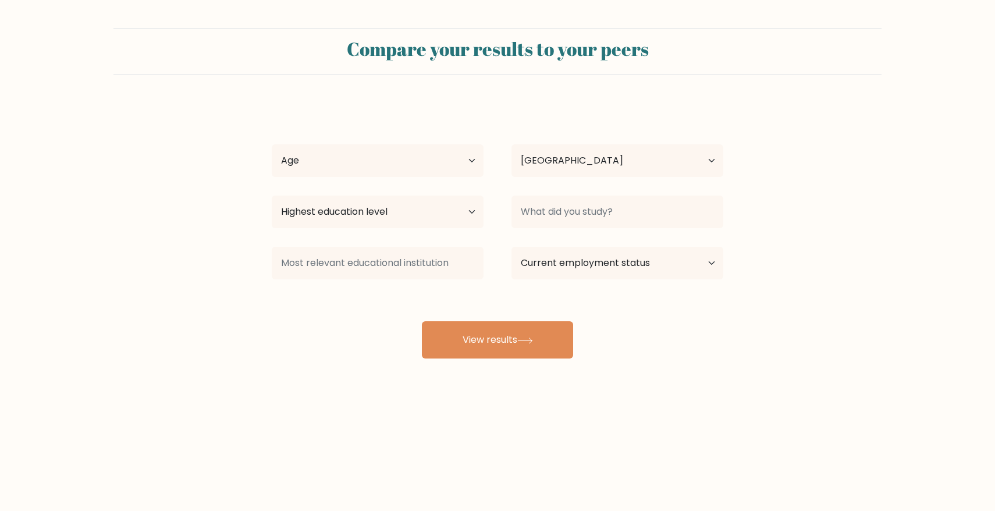
select select "PH"
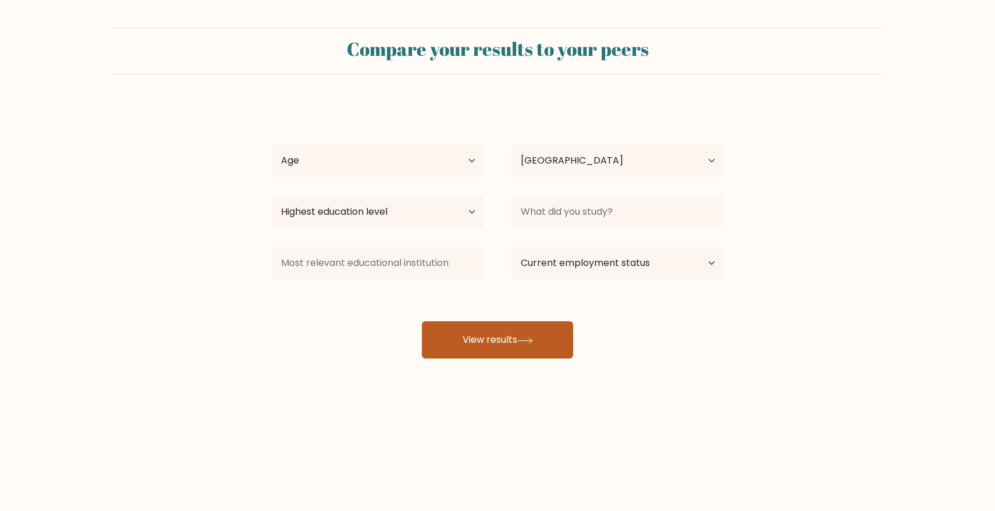
click at [509, 332] on button "View results" at bounding box center [497, 339] width 151 height 37
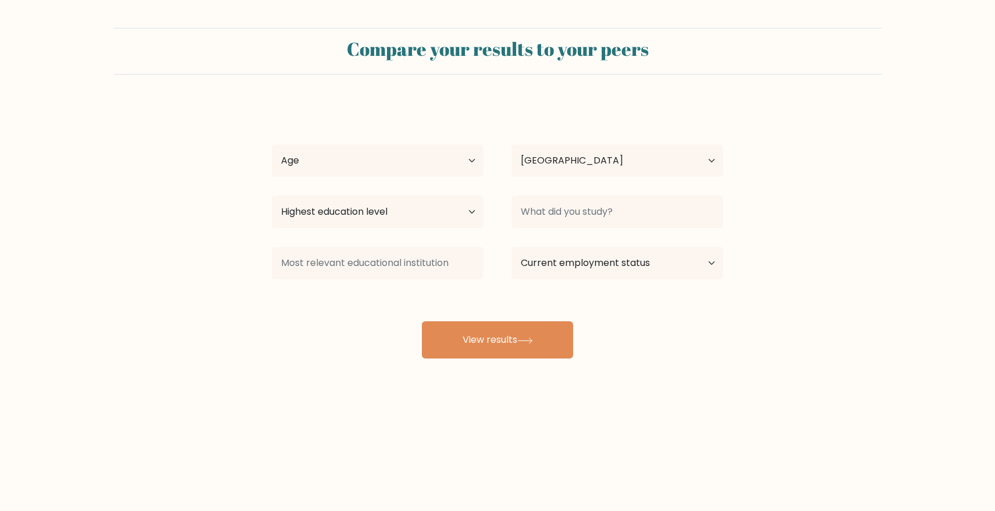
click at [488, 140] on div "Age Under 18 years old 18-24 years old 25-34 years old 35-44 years old 45-54 ye…" at bounding box center [378, 161] width 240 height 42
click at [456, 153] on select "Age Under 18 years old 18-24 years old 25-34 years old 35-44 years old 45-54 ye…" at bounding box center [378, 160] width 212 height 33
select select "25_34"
click at [272, 144] on select "Age Under 18 years old 18-24 years old 25-34 years old 35-44 years old 45-54 ye…" at bounding box center [378, 160] width 212 height 33
click at [446, 211] on select "Highest education level No schooling Primary Lower Secondary Upper Secondary Oc…" at bounding box center [378, 212] width 212 height 33
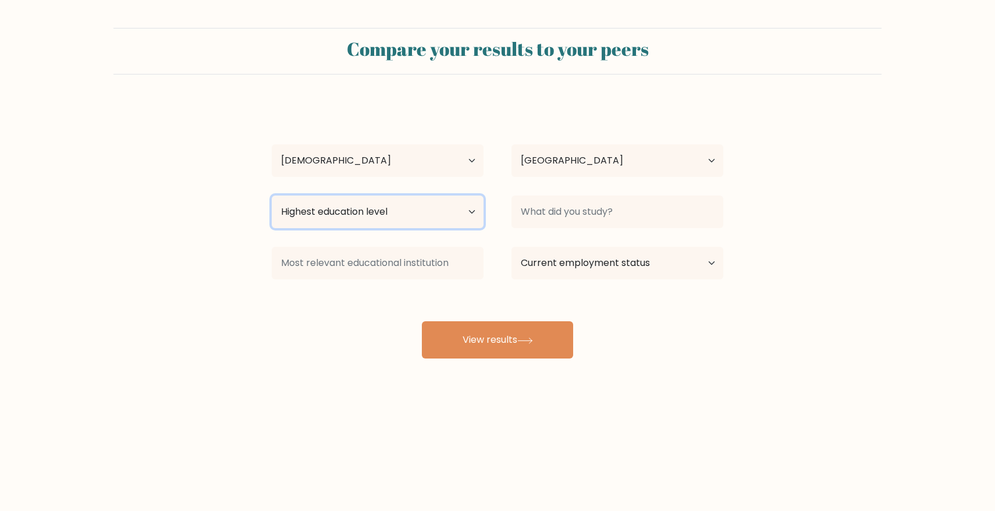
select select "bachelors_degree"
click at [272, 196] on select "Highest education level No schooling Primary Lower Secondary Upper Secondary Oc…" at bounding box center [378, 212] width 212 height 33
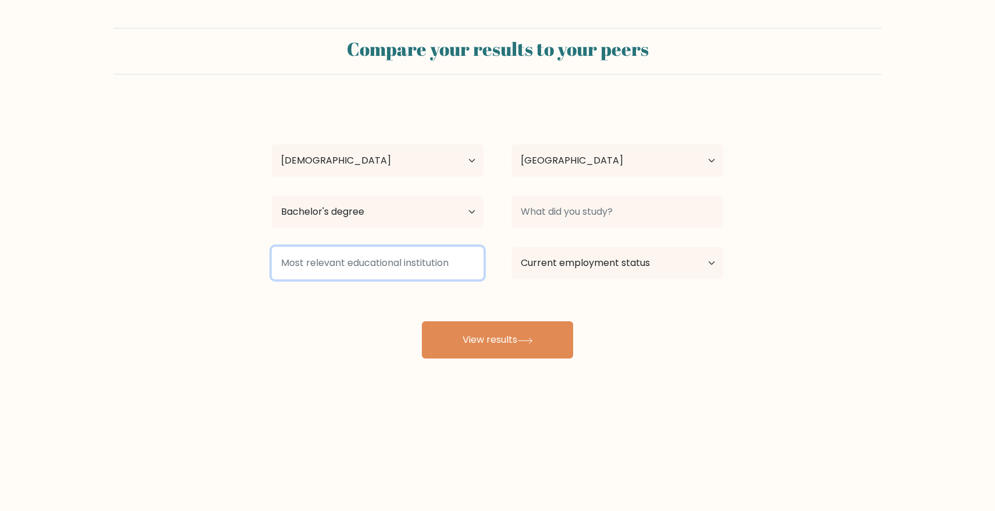
click at [336, 268] on input at bounding box center [378, 263] width 212 height 33
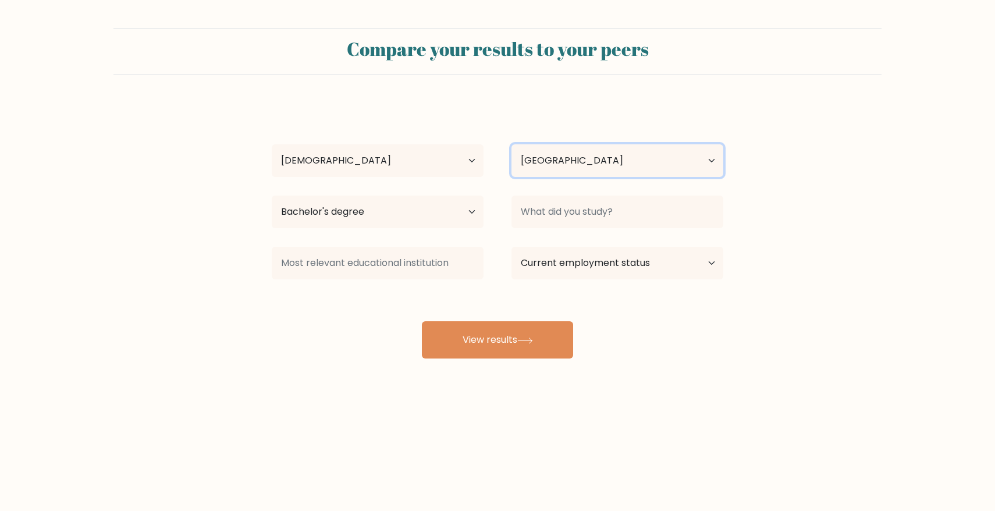
click at [630, 158] on select "Country Afghanistan Albania Algeria American Samoa Andorra Angola Anguilla Anta…" at bounding box center [618, 160] width 212 height 33
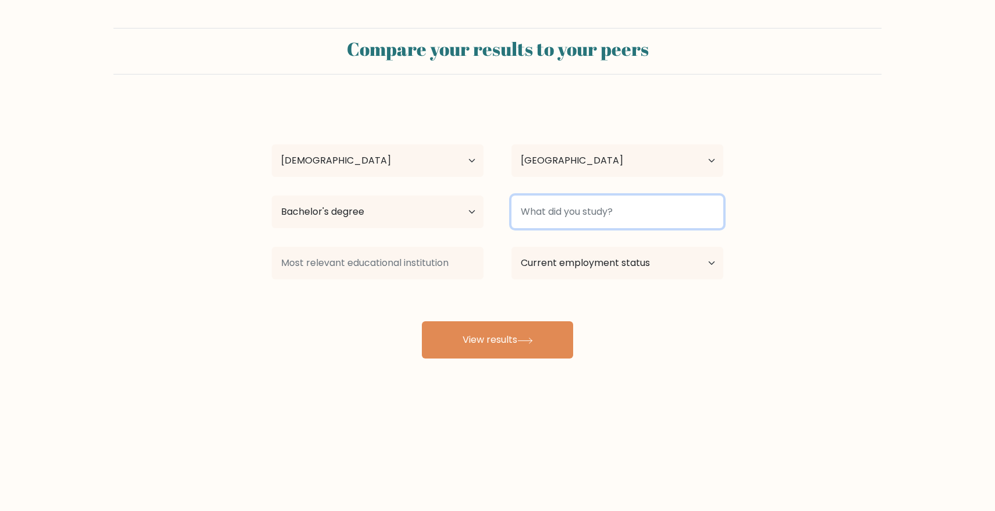
click at [599, 214] on input at bounding box center [618, 212] width 212 height 33
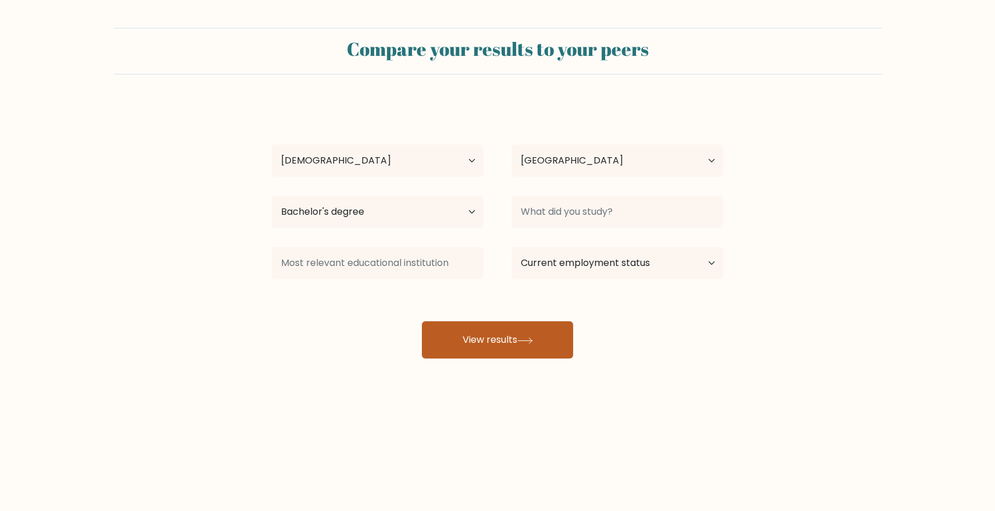
click at [489, 347] on button "View results" at bounding box center [497, 339] width 151 height 37
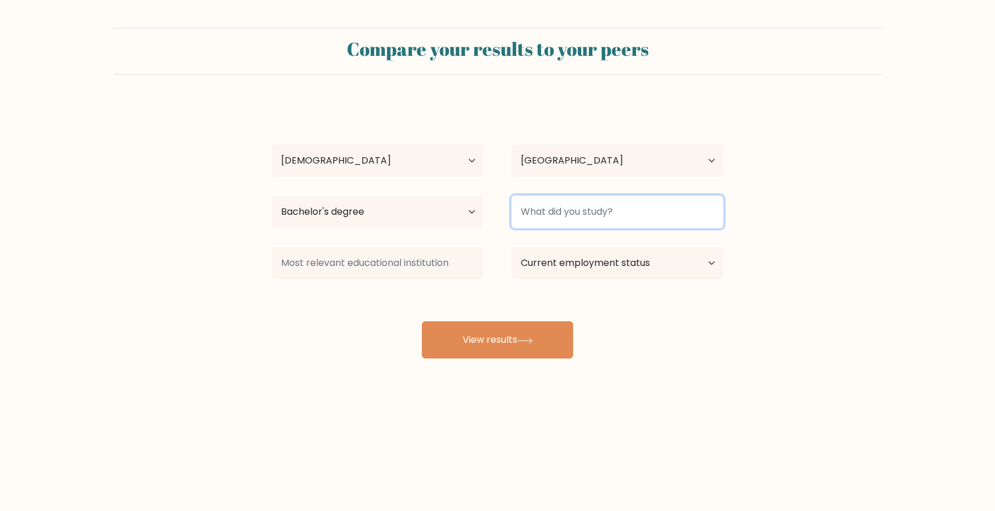
click at [563, 210] on input at bounding box center [618, 212] width 212 height 33
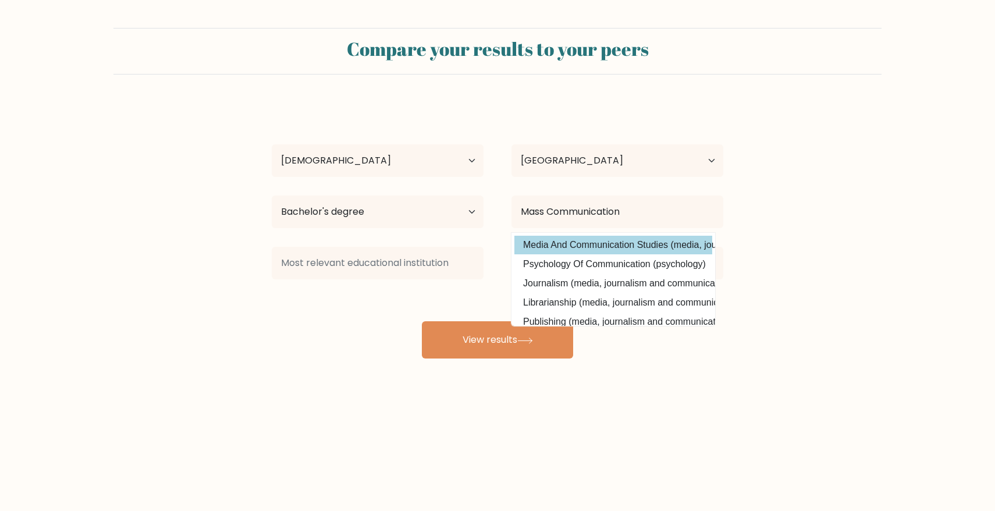
click at [590, 240] on option "Media And Communication Studies (media, journalism and communications)" at bounding box center [613, 245] width 198 height 19
type input "Media And Communication Studies"
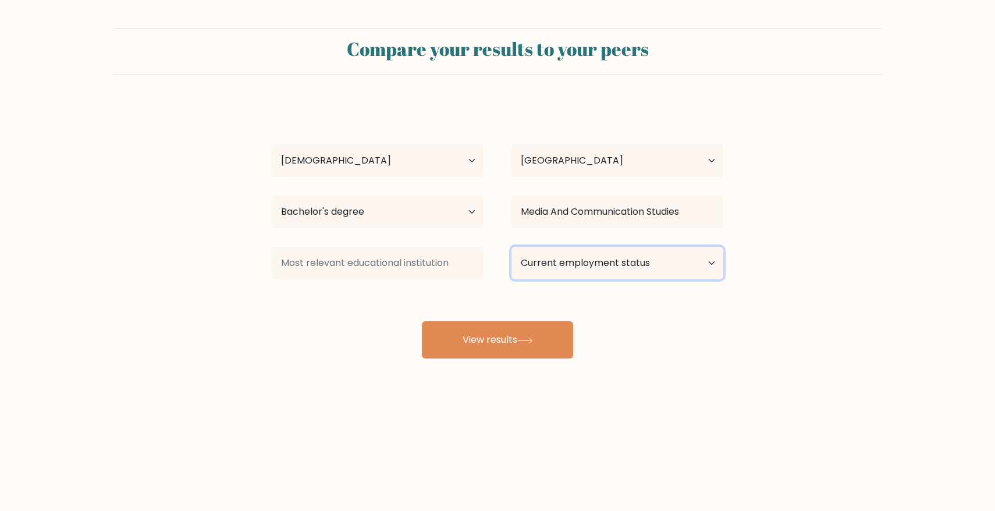
click at [549, 253] on select "Current employment status Employed Student Retired Other / prefer not to answer" at bounding box center [618, 263] width 212 height 33
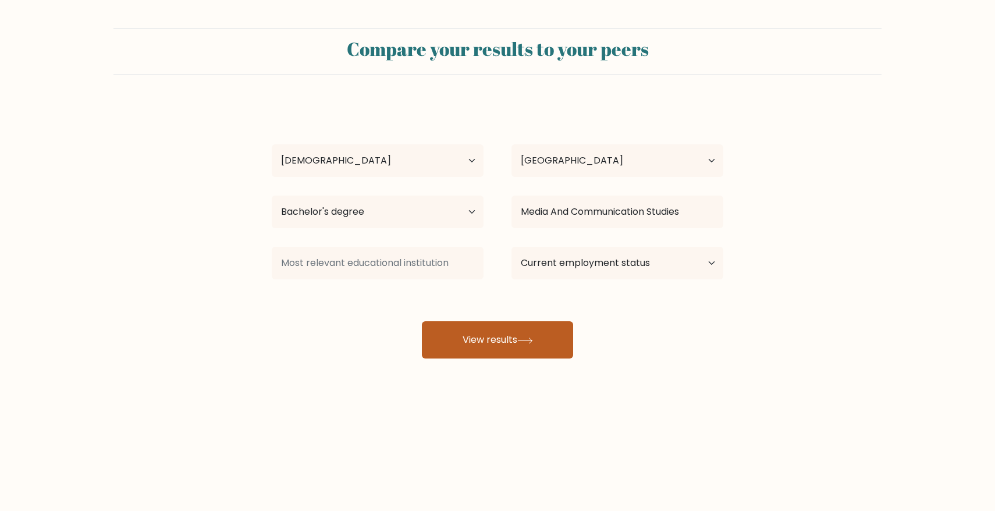
click at [467, 336] on button "View results" at bounding box center [497, 339] width 151 height 37
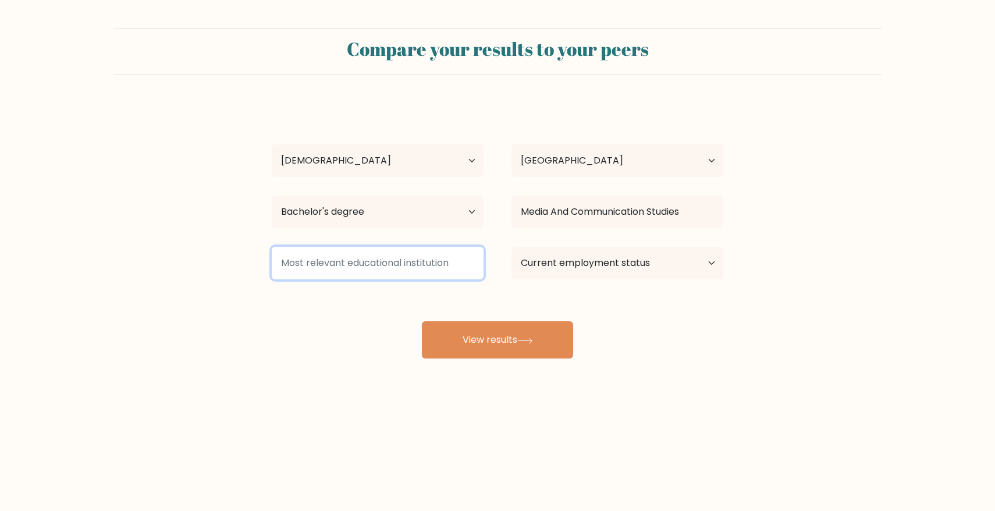
click at [392, 255] on input at bounding box center [378, 263] width 212 height 33
click at [393, 260] on input at bounding box center [378, 263] width 212 height 33
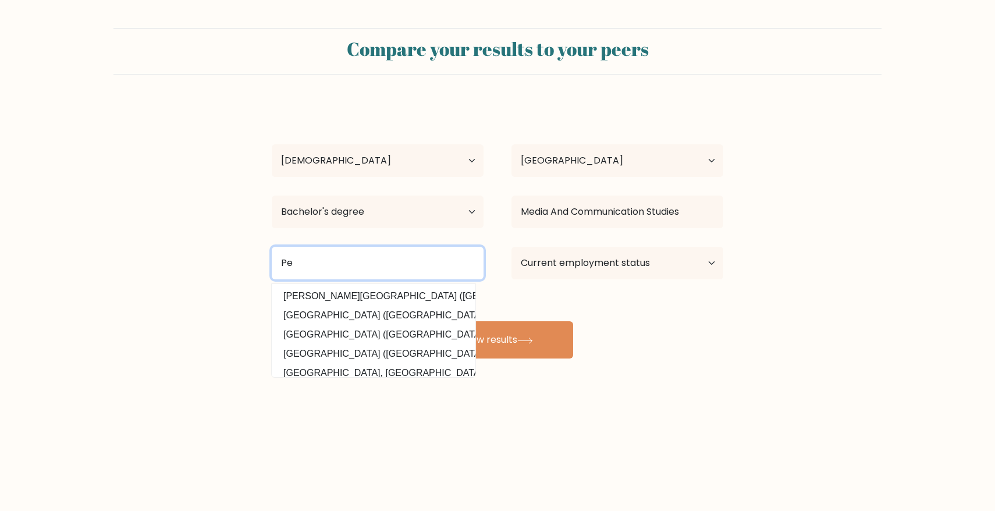
type input "P"
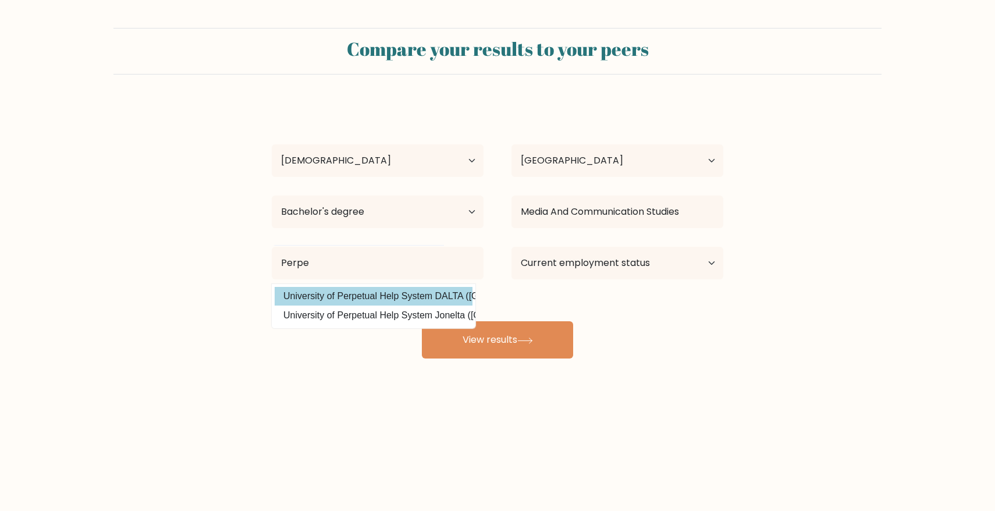
click at [400, 297] on option "University of Perpetual Help System DALTA (Philippines)" at bounding box center [374, 296] width 198 height 19
type input "University of Perpetual Help System DALTA"
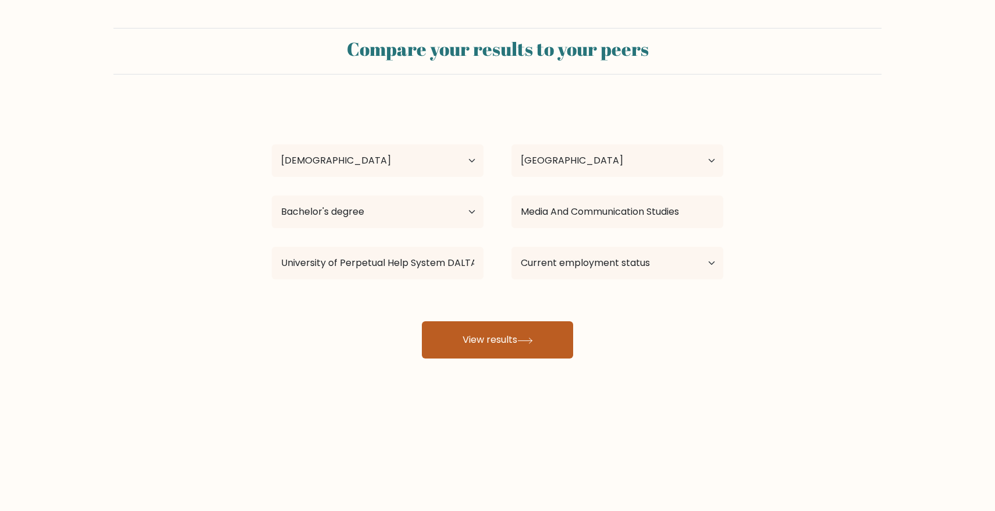
click at [516, 336] on button "View results" at bounding box center [497, 339] width 151 height 37
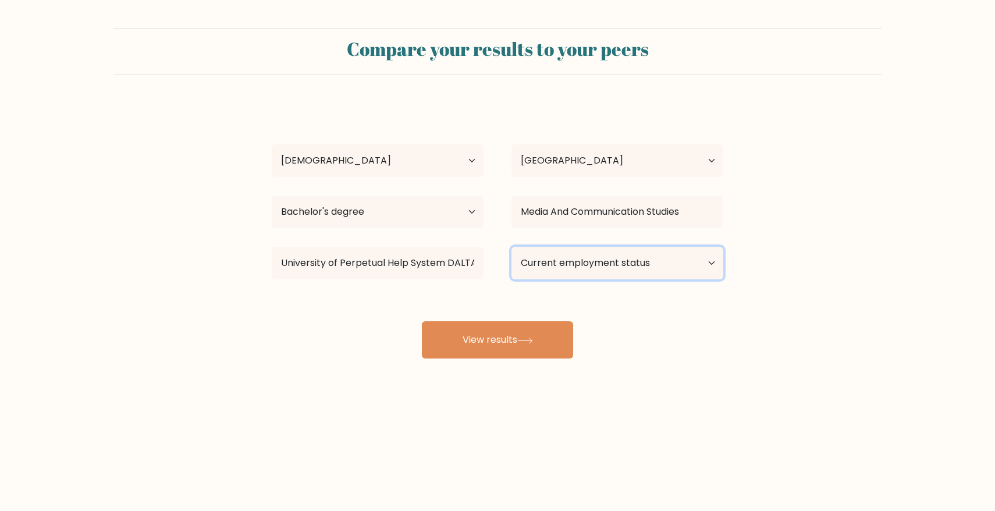
click at [633, 261] on select "Current employment status Employed Student Retired Other / prefer not to answer" at bounding box center [618, 263] width 212 height 33
select select "employed"
click at [512, 247] on select "Current employment status Employed Student Retired Other / prefer not to answer" at bounding box center [618, 263] width 212 height 33
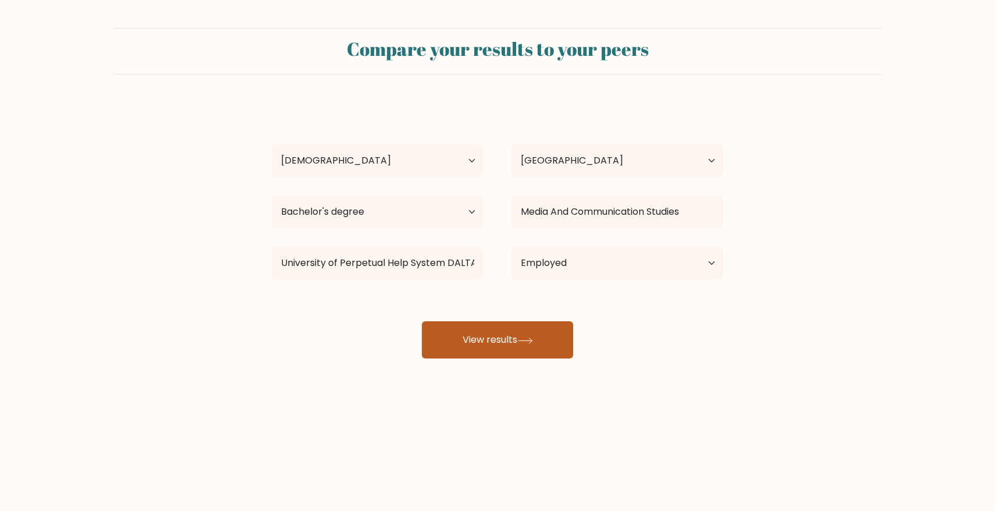
click at [494, 339] on button "View results" at bounding box center [497, 339] width 151 height 37
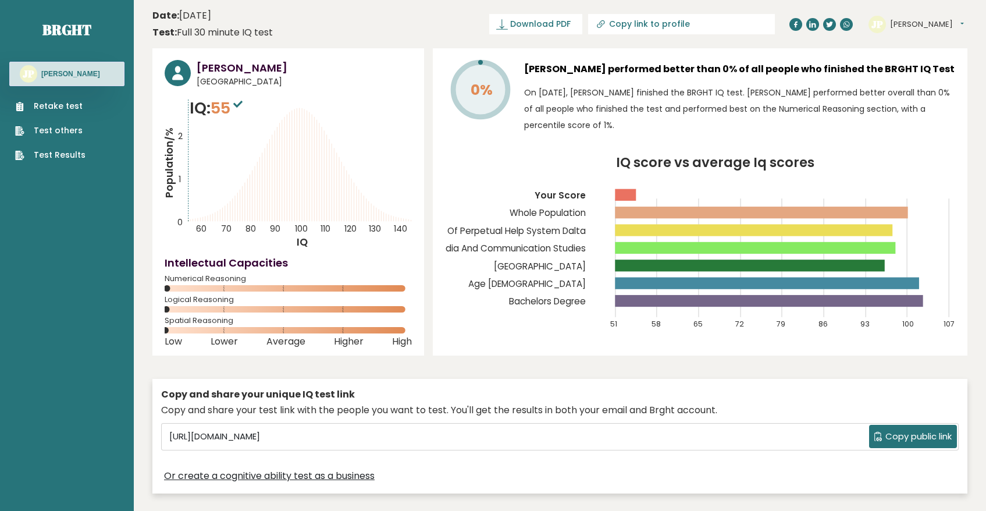
click at [76, 102] on link "Retake test" at bounding box center [50, 106] width 70 height 12
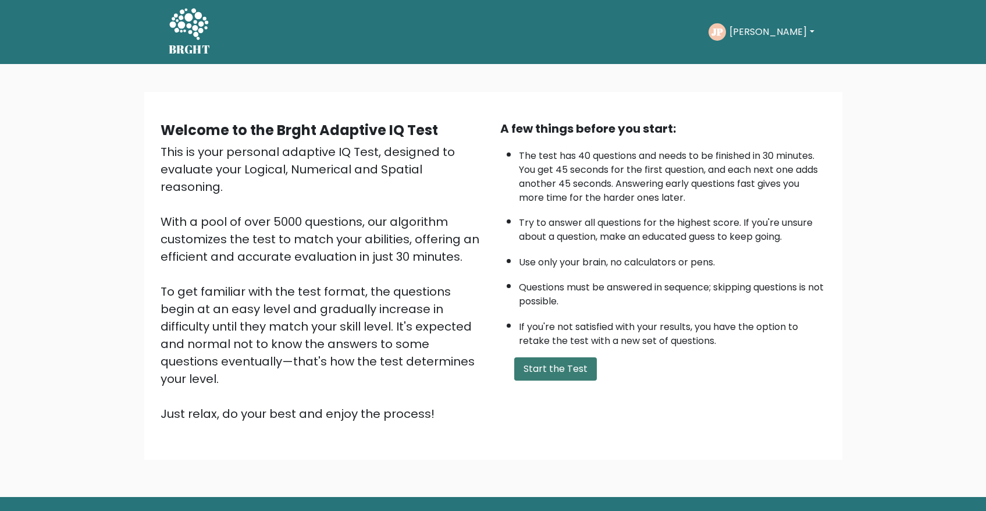
click at [558, 368] on button "Start the Test" at bounding box center [555, 368] width 83 height 23
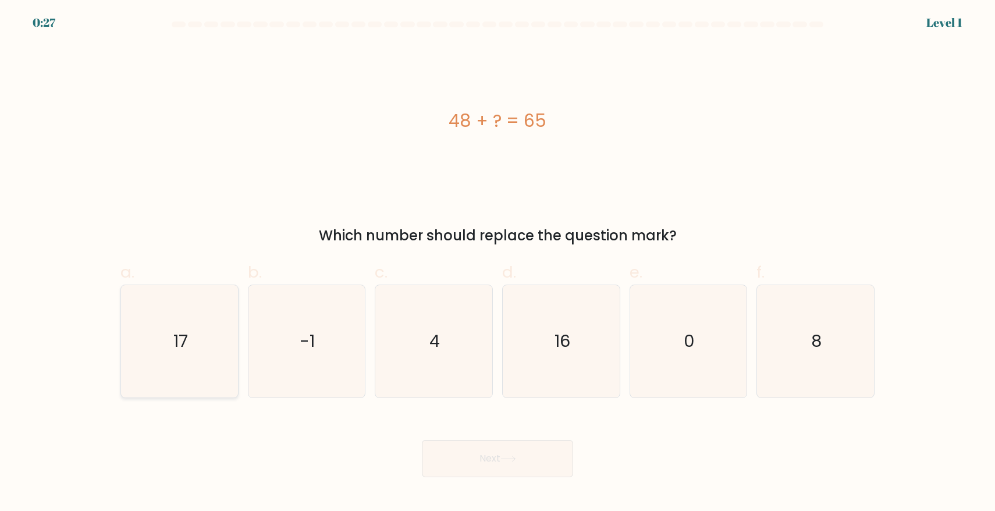
click at [165, 335] on icon "17" at bounding box center [179, 341] width 112 height 112
click at [498, 263] on input "a. 17" at bounding box center [498, 259] width 1 height 8
radio input "true"
click at [508, 460] on icon at bounding box center [509, 459] width 16 height 6
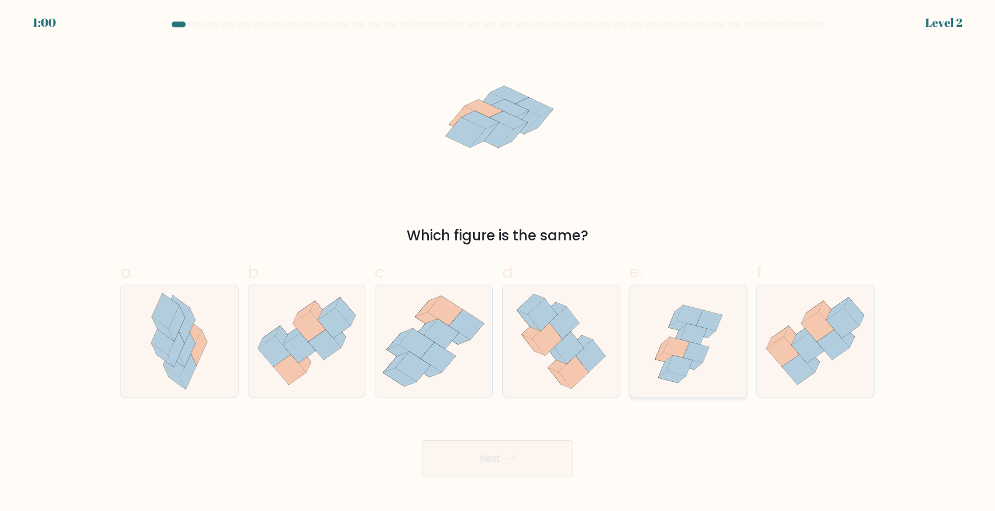
click at [736, 360] on icon at bounding box center [688, 341] width 117 height 112
click at [498, 263] on input "e." at bounding box center [498, 259] width 1 height 8
radio input "true"
click at [530, 457] on button "Next" at bounding box center [497, 458] width 151 height 37
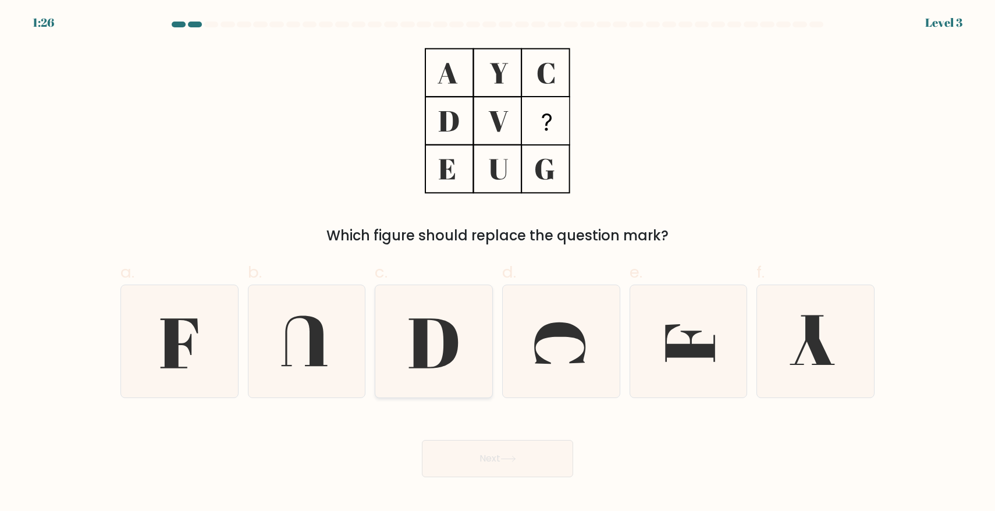
click at [427, 332] on icon at bounding box center [434, 341] width 112 height 112
click at [498, 263] on input "c." at bounding box center [498, 259] width 1 height 8
radio input "true"
click at [222, 340] on icon at bounding box center [179, 341] width 112 height 112
click at [498, 263] on input "a." at bounding box center [498, 259] width 1 height 8
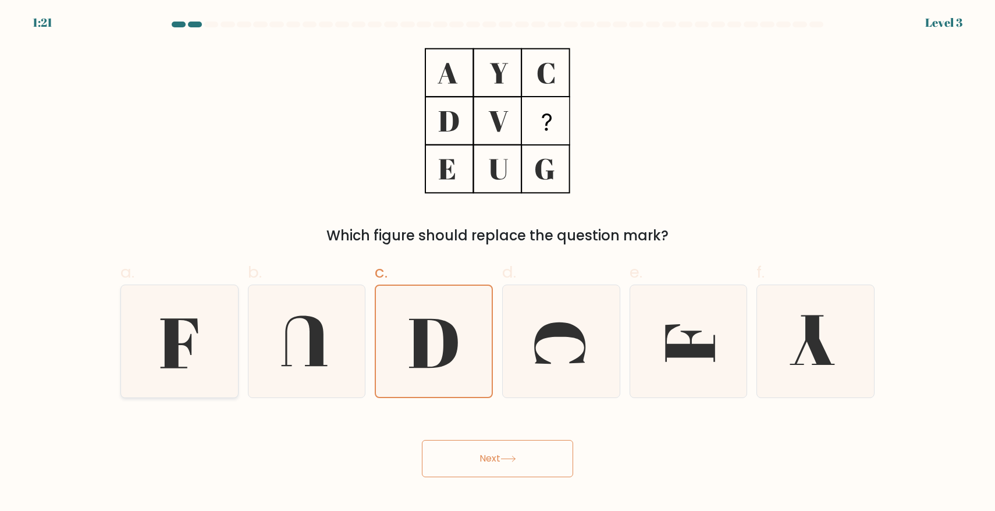
radio input "true"
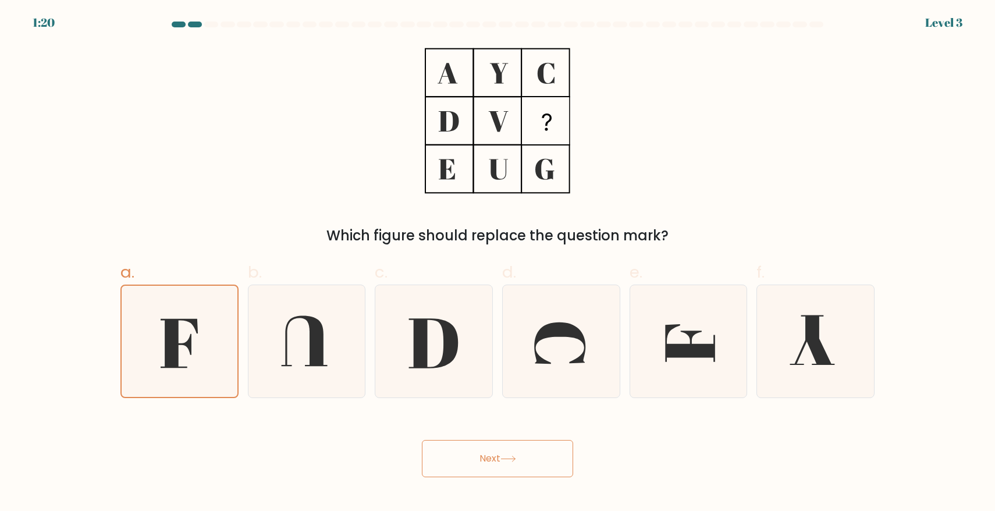
click at [509, 449] on button "Next" at bounding box center [497, 458] width 151 height 37
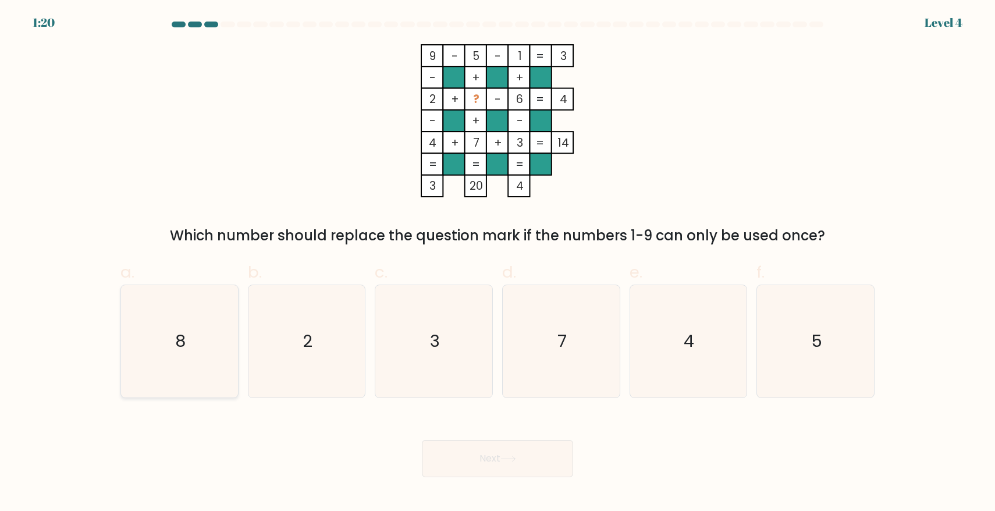
click at [204, 345] on icon "8" at bounding box center [179, 341] width 112 height 112
click at [498, 263] on input "a. 8" at bounding box center [498, 259] width 1 height 8
radio input "true"
click at [517, 465] on button "Next" at bounding box center [497, 458] width 151 height 37
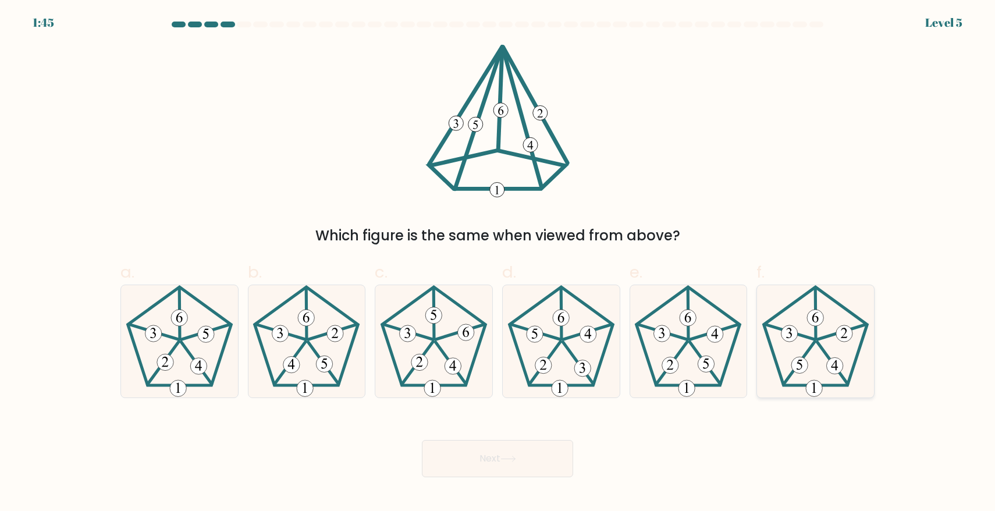
click at [822, 339] on 437 at bounding box center [842, 331] width 49 height 15
click at [498, 263] on input "f." at bounding box center [498, 259] width 1 height 8
radio input "true"
click at [507, 456] on icon at bounding box center [509, 459] width 16 height 6
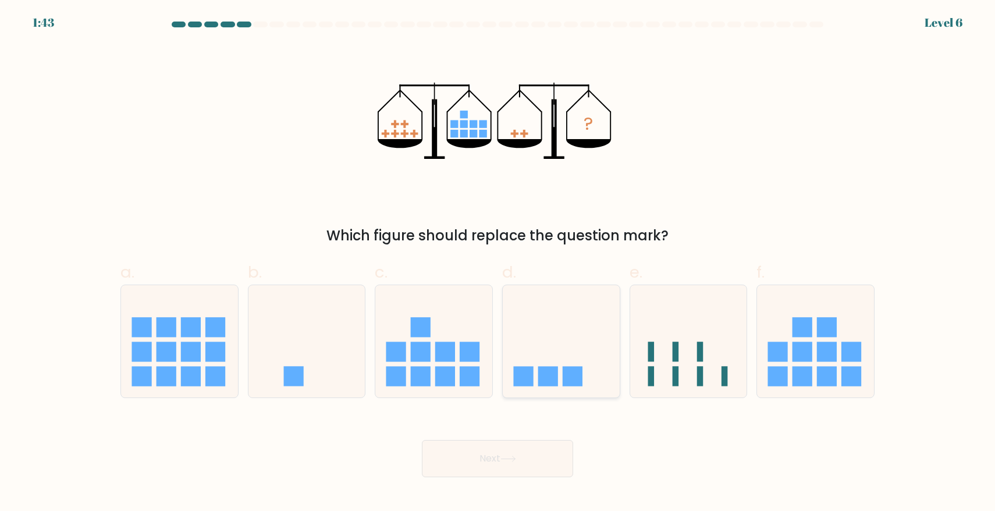
click at [552, 323] on icon at bounding box center [561, 341] width 117 height 97
click at [498, 263] on input "d." at bounding box center [498, 259] width 1 height 8
radio input "true"
click at [507, 457] on icon at bounding box center [509, 459] width 16 height 6
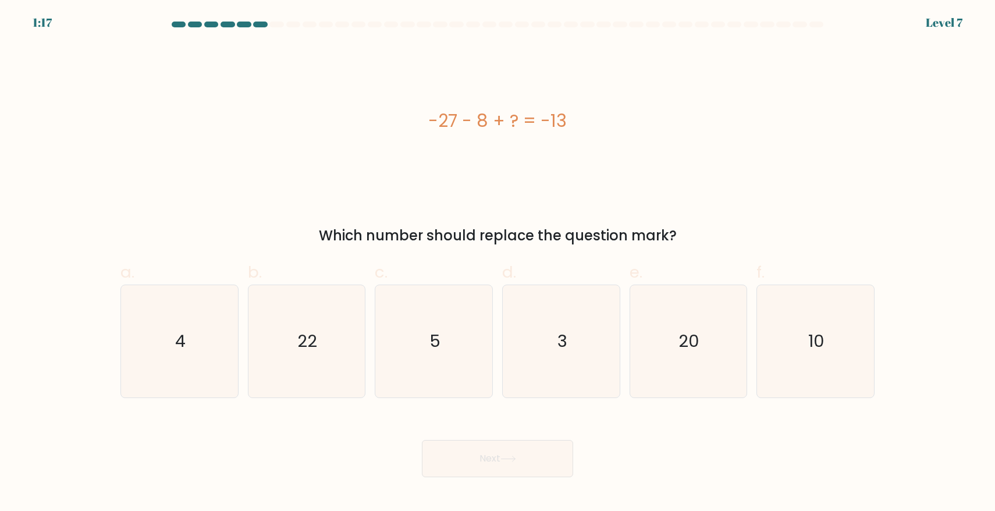
click at [499, 119] on div "-27 - 8 + ? = -13" at bounding box center [497, 121] width 754 height 26
copy div "-27 - 8 + ? = -13"
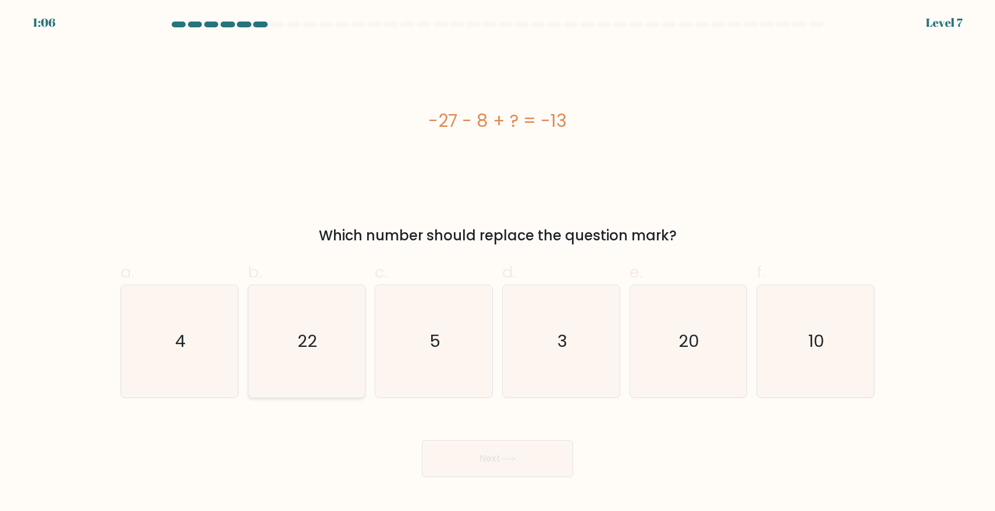
drag, startPoint x: 314, startPoint y: 307, endPoint x: 359, endPoint y: 357, distance: 67.2
click at [313, 308] on icon "22" at bounding box center [306, 341] width 112 height 112
click at [498, 263] on input "b. 22" at bounding box center [498, 259] width 1 height 8
radio input "true"
click at [538, 474] on button "Next" at bounding box center [497, 458] width 151 height 37
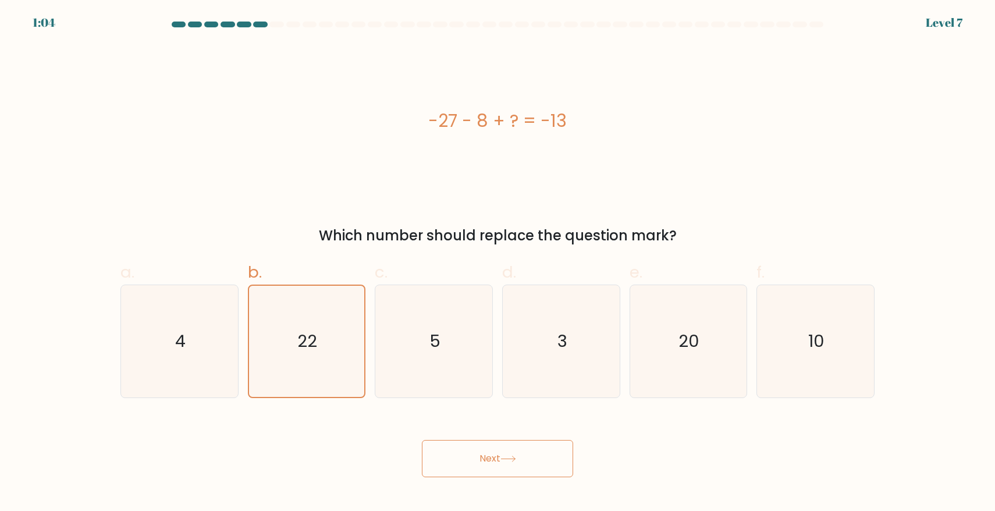
click at [520, 447] on button "Next" at bounding box center [497, 458] width 151 height 37
click at [516, 459] on icon at bounding box center [509, 459] width 16 height 6
click at [528, 448] on button "Next" at bounding box center [497, 458] width 151 height 37
click at [519, 455] on button "Next" at bounding box center [497, 458] width 151 height 37
click at [315, 326] on icon "22" at bounding box center [306, 341] width 111 height 111
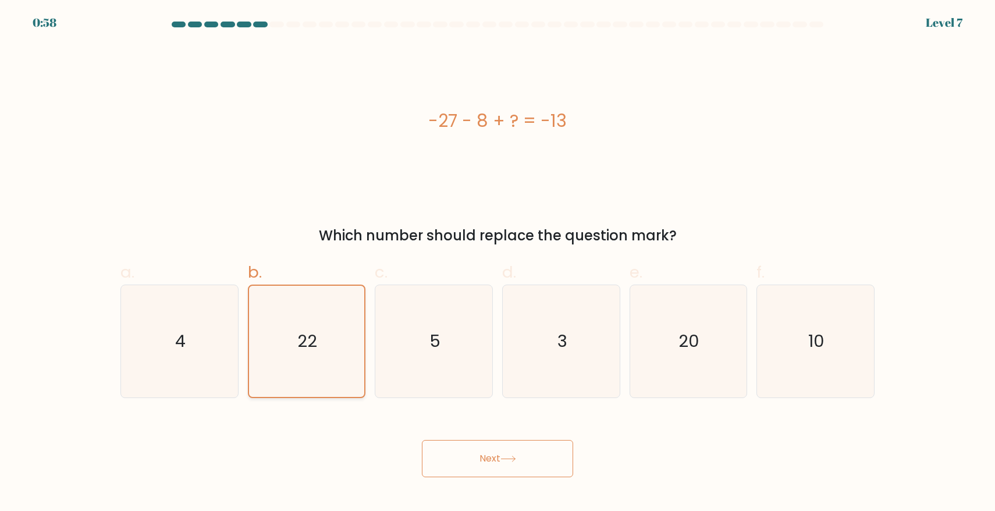
click at [498, 263] on input "b. 22" at bounding box center [498, 259] width 1 height 8
click at [499, 452] on button "Next" at bounding box center [497, 458] width 151 height 37
click at [496, 459] on button "Next" at bounding box center [497, 458] width 151 height 37
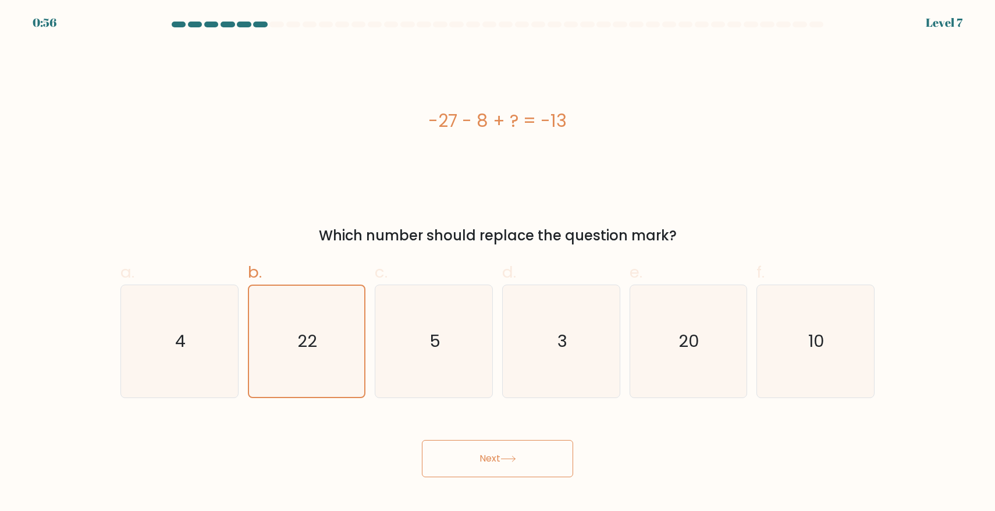
click at [496, 459] on button "Next" at bounding box center [497, 458] width 151 height 37
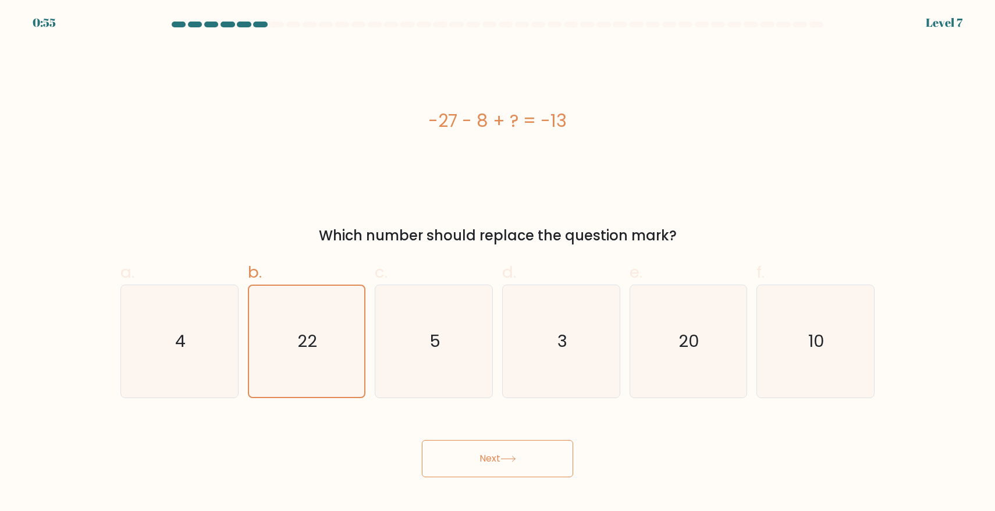
click at [324, 141] on div "-27 - 8 + ? = -13" at bounding box center [497, 120] width 754 height 153
drag, startPoint x: 609, startPoint y: 235, endPoint x: 612, endPoint y: 228, distance: 7.9
click at [610, 235] on div "Which number should replace the question mark?" at bounding box center [497, 235] width 740 height 21
click at [606, 178] on div "-27 - 8 + ? = -13" at bounding box center [497, 120] width 754 height 153
click at [555, 318] on icon "3" at bounding box center [561, 341] width 112 height 112
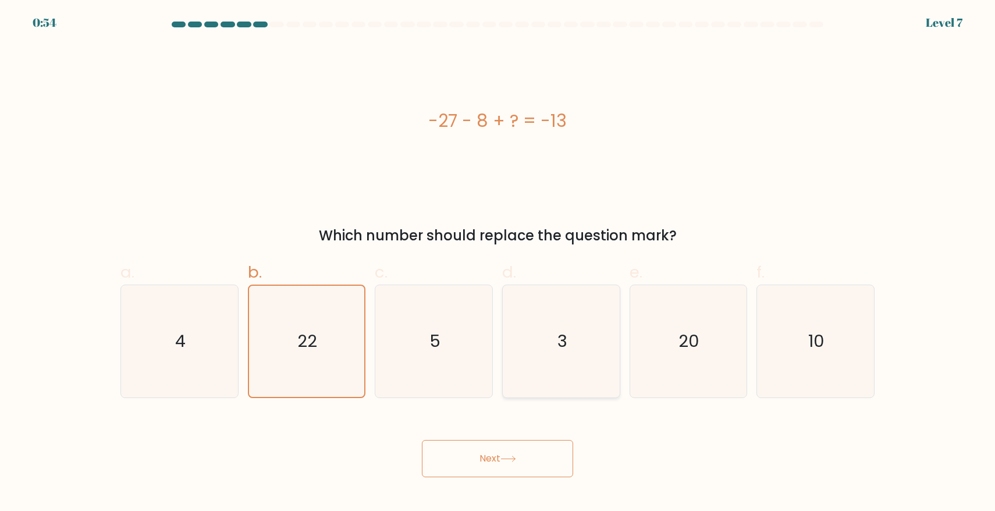
click at [498, 263] on input "d. 3" at bounding box center [498, 259] width 1 height 8
radio input "true"
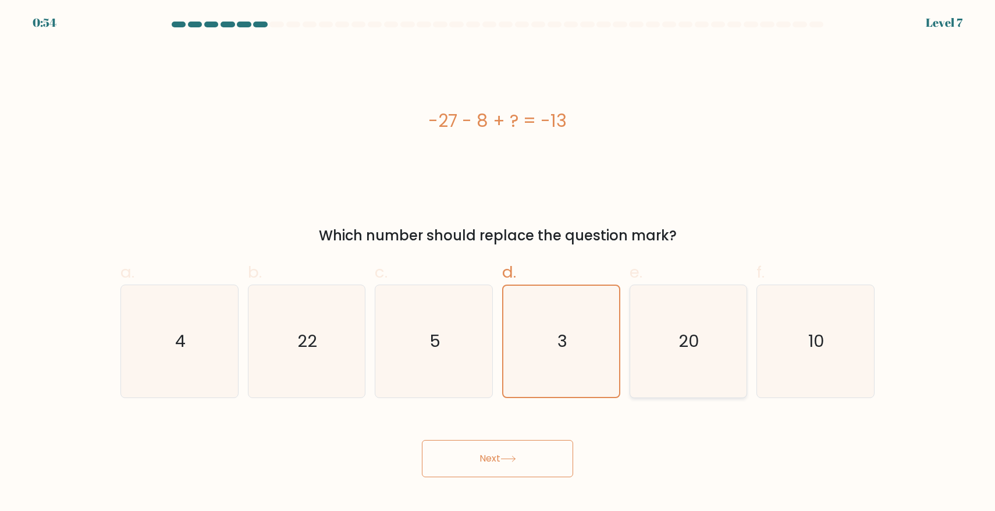
click at [697, 354] on icon "20" at bounding box center [688, 341] width 112 height 112
click at [498, 263] on input "e. 20" at bounding box center [498, 259] width 1 height 8
radio input "true"
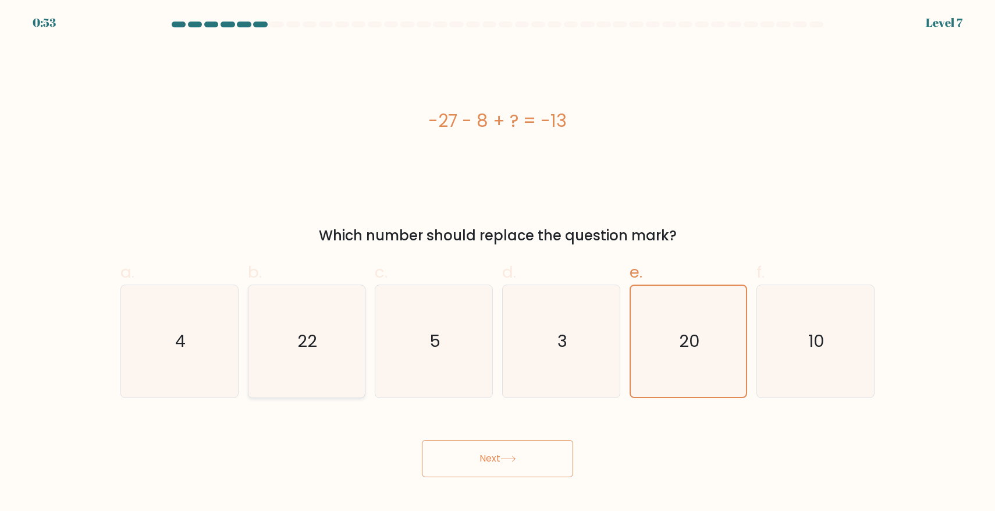
click at [324, 324] on icon "22" at bounding box center [306, 341] width 112 height 112
click at [498, 263] on input "b. 22" at bounding box center [498, 259] width 1 height 8
radio input "true"
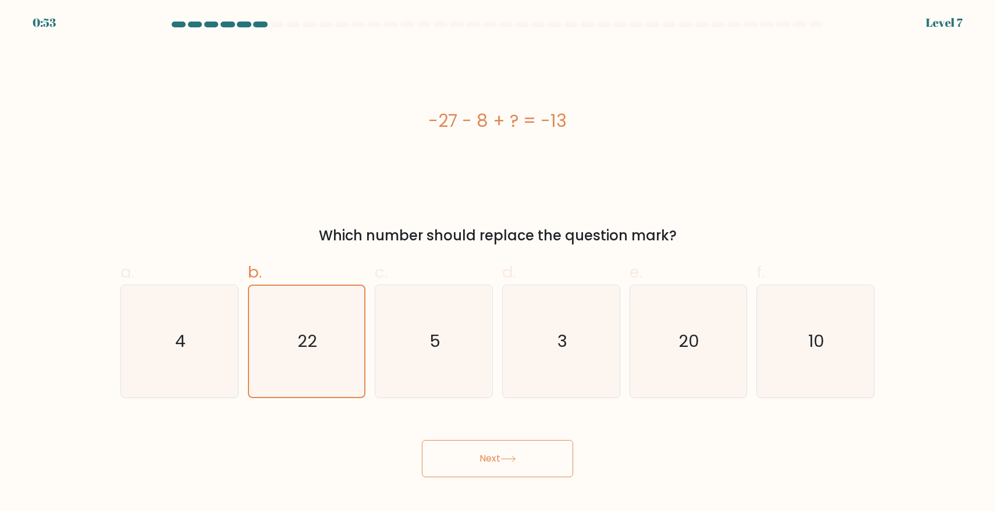
click at [474, 450] on button "Next" at bounding box center [497, 458] width 151 height 37
click at [501, 451] on button "Next" at bounding box center [497, 458] width 151 height 37
click at [512, 456] on icon at bounding box center [509, 459] width 16 height 6
click at [510, 456] on icon at bounding box center [509, 459] width 16 height 6
click at [386, 364] on icon "5" at bounding box center [434, 341] width 112 height 112
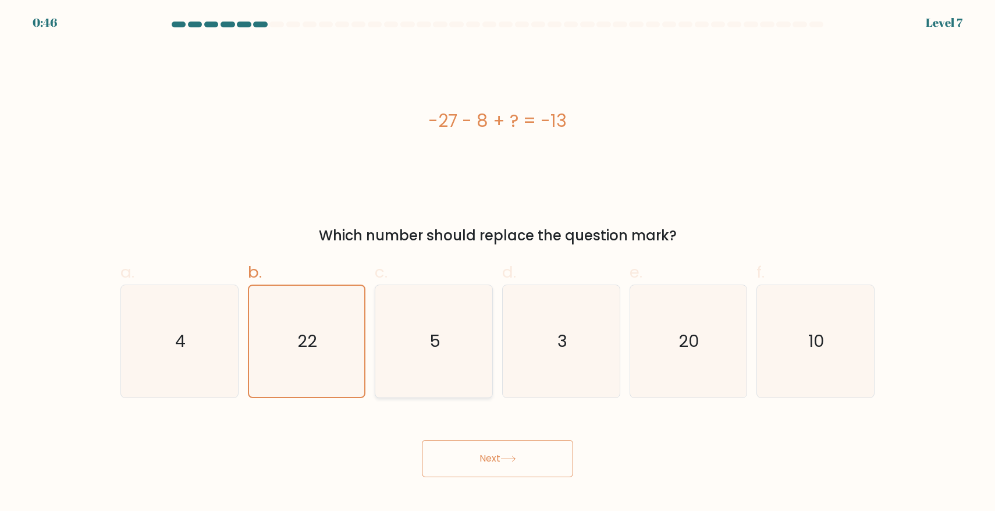
click at [498, 263] on input "c. 5" at bounding box center [498, 259] width 1 height 8
radio input "true"
click at [311, 357] on icon "22" at bounding box center [306, 341] width 112 height 112
click at [498, 263] on input "b. 22" at bounding box center [498, 259] width 1 height 8
radio input "true"
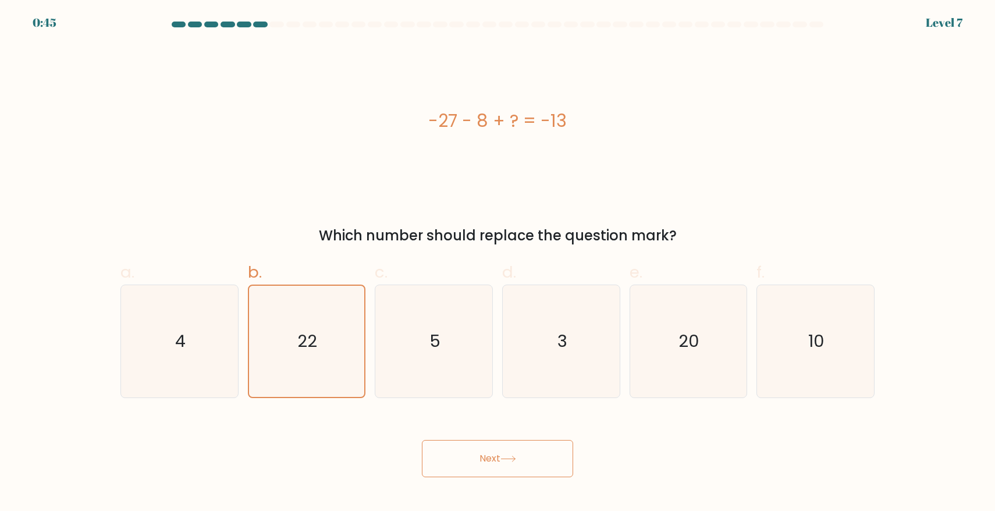
click at [477, 442] on button "Next" at bounding box center [497, 458] width 151 height 37
click at [501, 457] on button "Next" at bounding box center [497, 458] width 151 height 37
click at [500, 456] on button "Next" at bounding box center [497, 458] width 151 height 37
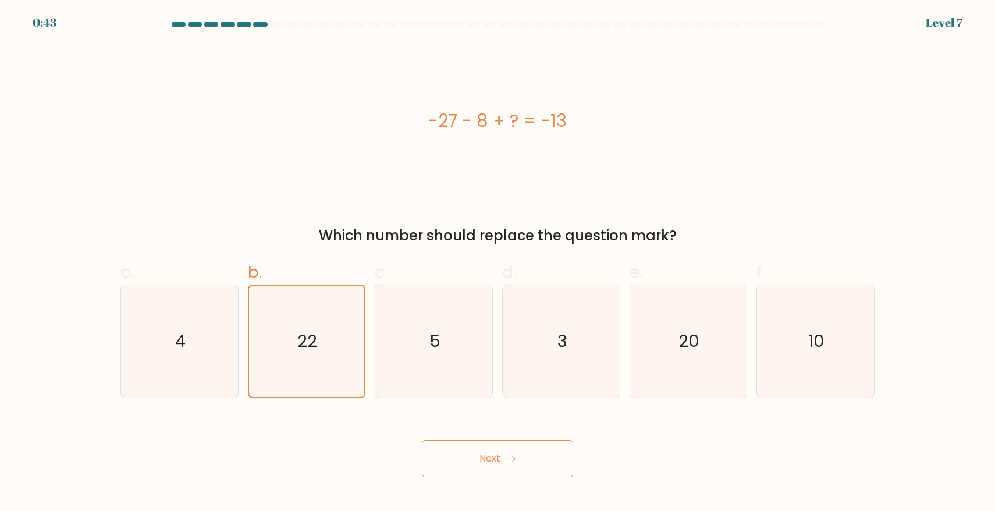
click at [500, 456] on button "Next" at bounding box center [497, 458] width 151 height 37
click at [175, 350] on text "4" at bounding box center [180, 340] width 10 height 23
click at [498, 263] on input "a. 4" at bounding box center [498, 259] width 1 height 8
radio input "true"
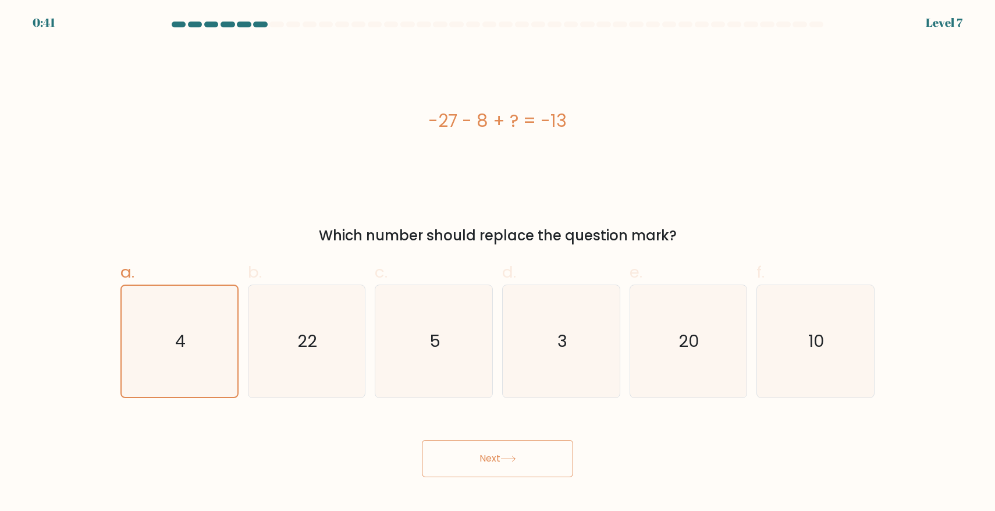
click at [473, 450] on button "Next" at bounding box center [497, 458] width 151 height 37
click at [282, 346] on icon "22" at bounding box center [306, 341] width 112 height 112
click at [498, 263] on input "b. 22" at bounding box center [498, 259] width 1 height 8
radio input "true"
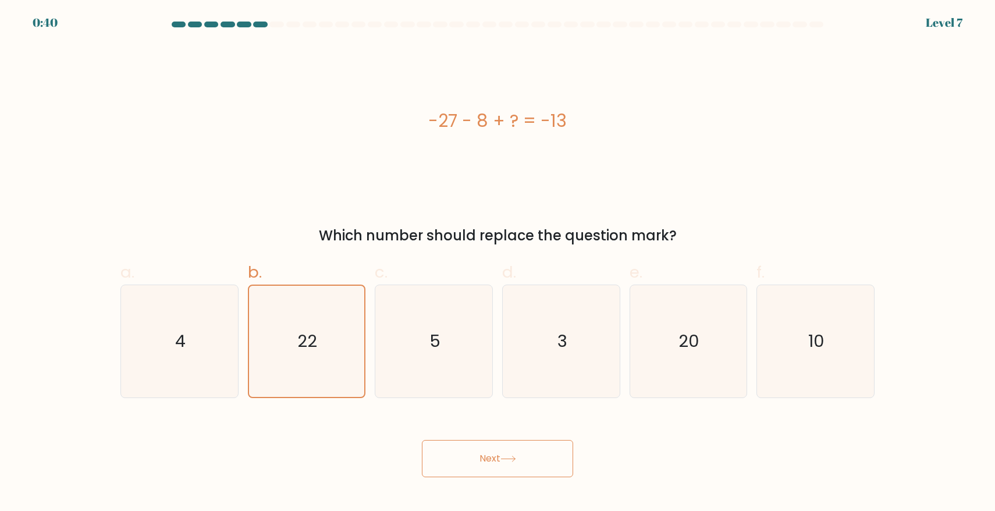
click at [471, 452] on button "Next" at bounding box center [497, 458] width 151 height 37
click at [401, 365] on icon "5" at bounding box center [434, 341] width 112 height 112
click at [498, 263] on input "c. 5" at bounding box center [498, 259] width 1 height 8
radio input "true"
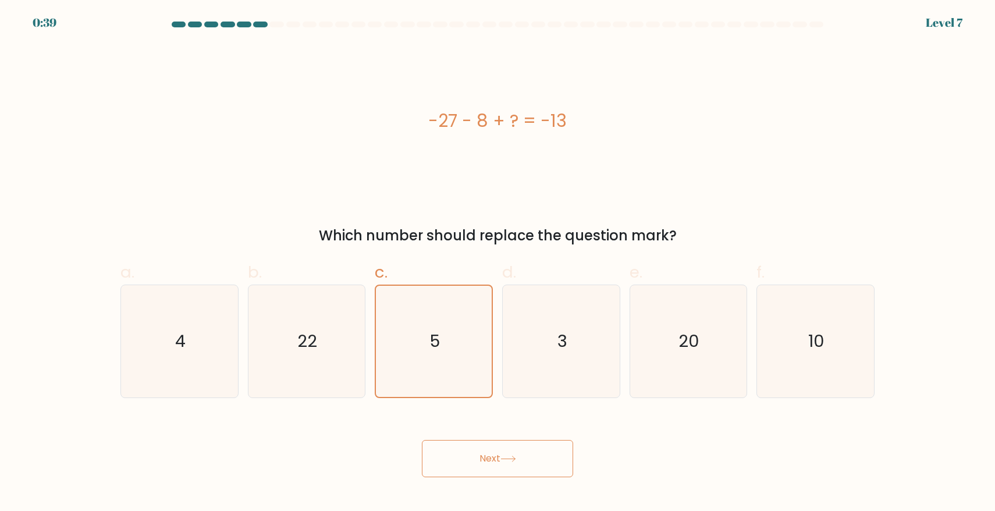
click at [513, 447] on button "Next" at bounding box center [497, 458] width 151 height 37
click at [545, 350] on icon "3" at bounding box center [561, 341] width 112 height 112
click at [498, 263] on input "d. 3" at bounding box center [498, 259] width 1 height 8
radio input "true"
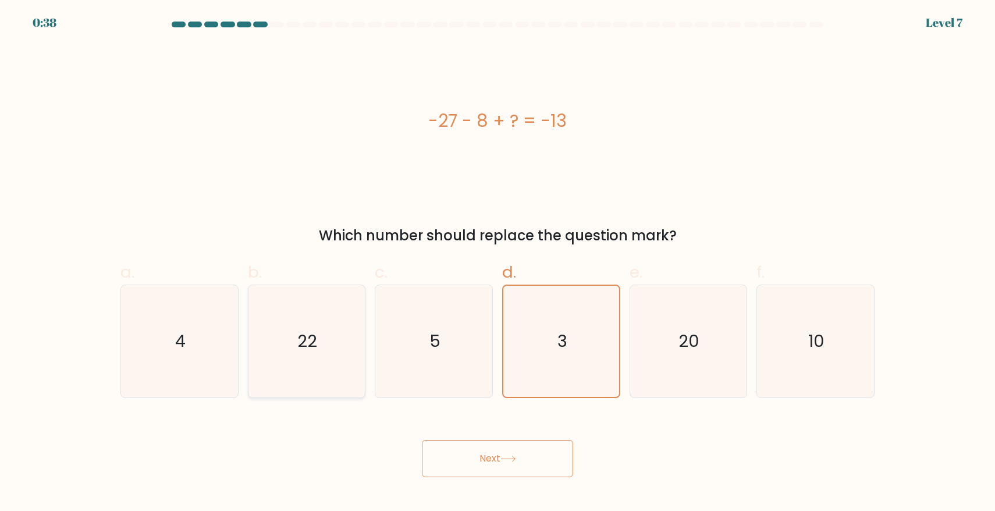
click at [300, 351] on text "22" at bounding box center [308, 340] width 20 height 23
click at [498, 263] on input "b. 22" at bounding box center [498, 259] width 1 height 8
radio input "true"
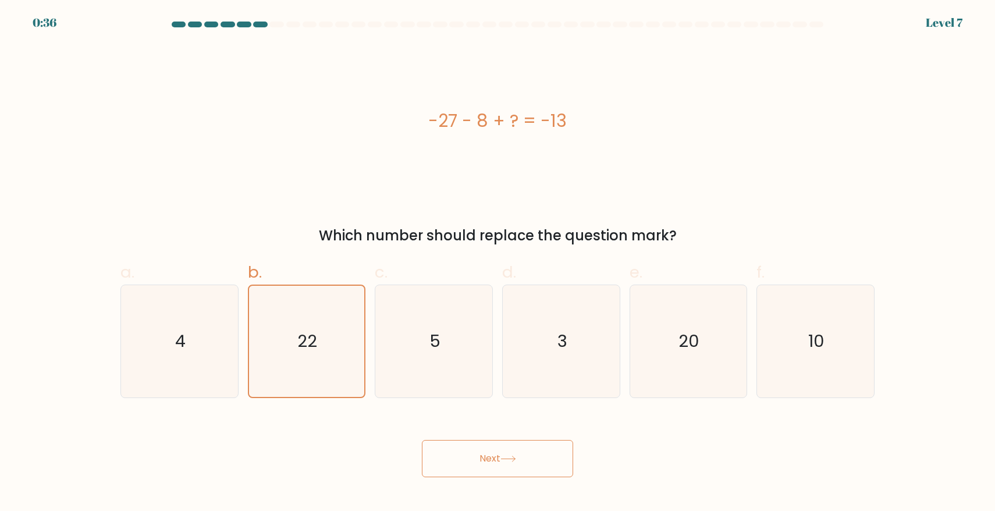
click at [565, 116] on div "-27 - 8 + ? = -13" at bounding box center [497, 121] width 754 height 26
click at [491, 122] on div "-27 - 8 + ? = -13" at bounding box center [497, 121] width 754 height 26
click at [506, 123] on div "-27 - 8 + ? = -13" at bounding box center [497, 121] width 754 height 26
click at [628, 168] on div "-27 - 8 + ? = -13" at bounding box center [497, 120] width 754 height 153
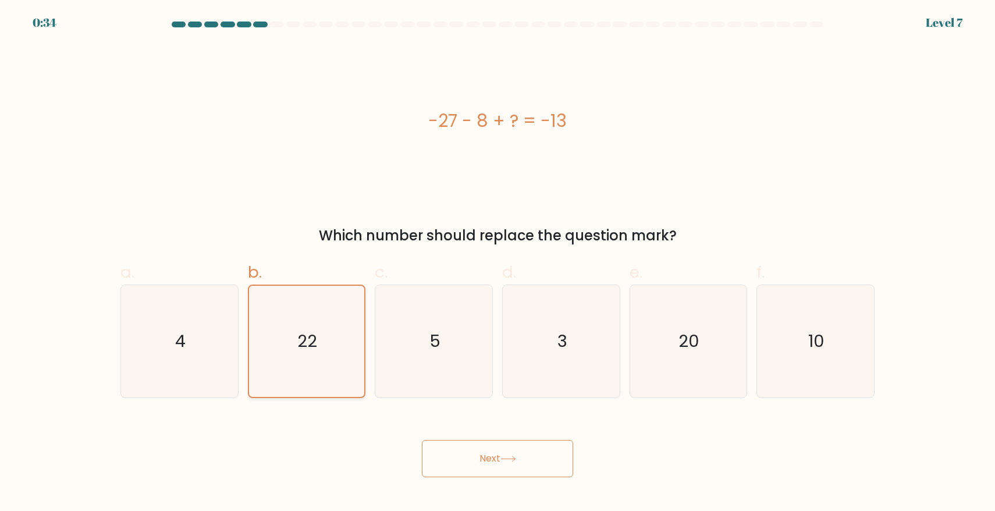
click at [328, 332] on icon "22" at bounding box center [306, 341] width 111 height 111
click at [498, 263] on input "b. 22" at bounding box center [498, 259] width 1 height 8
click at [495, 334] on div "c. 5" at bounding box center [433, 328] width 127 height 137
click at [595, 350] on icon "3" at bounding box center [561, 341] width 112 height 112
click at [498, 263] on input "d. 3" at bounding box center [498, 259] width 1 height 8
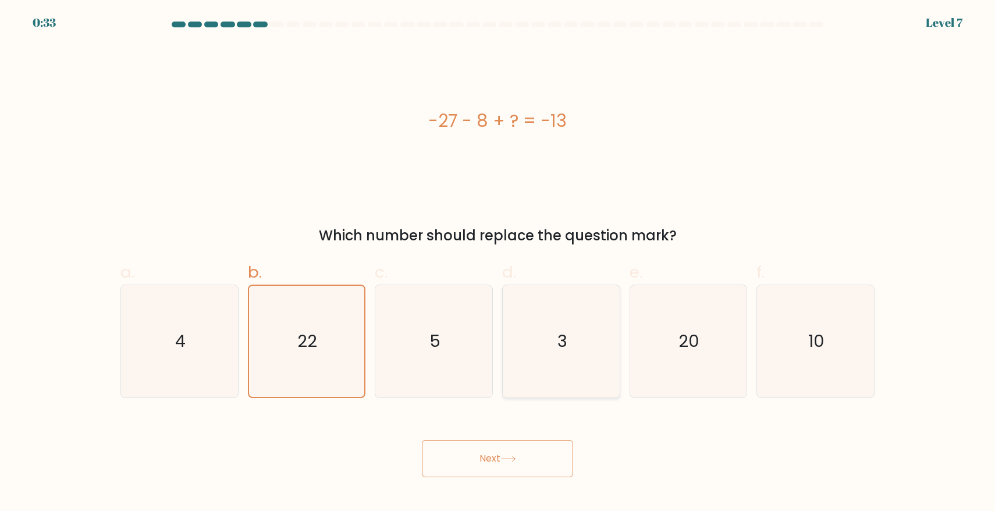
radio input "true"
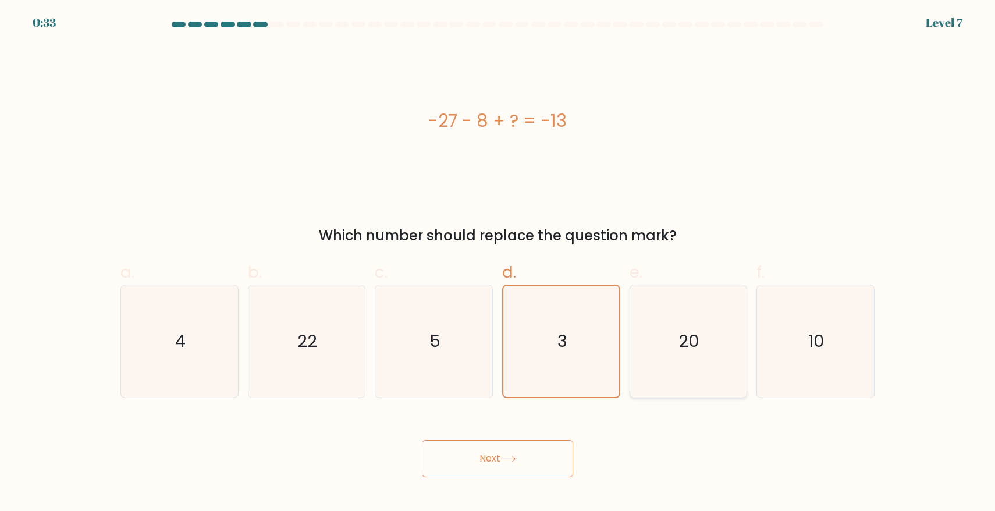
click at [745, 345] on div "20" at bounding box center [689, 341] width 118 height 113
click at [498, 263] on input "e. 20" at bounding box center [498, 259] width 1 height 8
radio input "true"
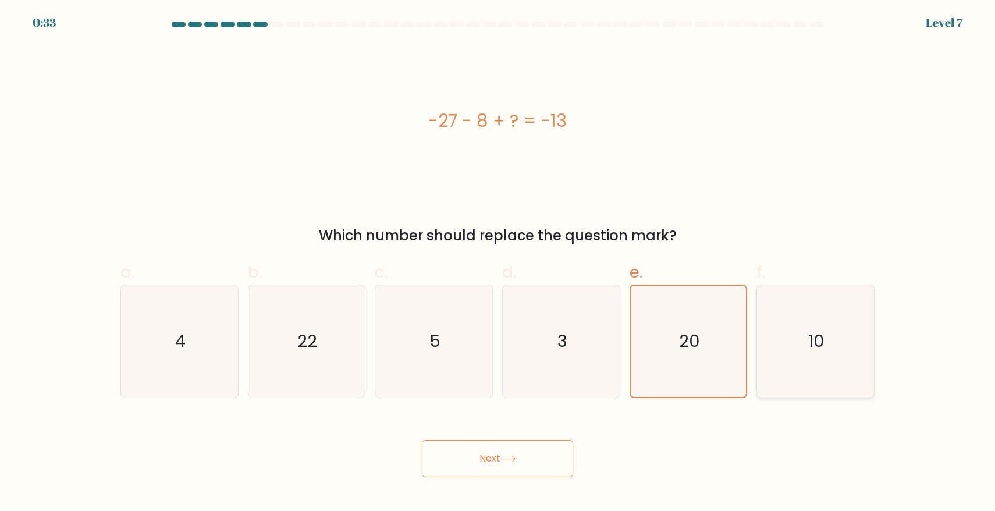
click at [865, 361] on icon "10" at bounding box center [815, 341] width 112 height 112
click at [498, 263] on input "f. 10" at bounding box center [498, 259] width 1 height 8
radio input "true"
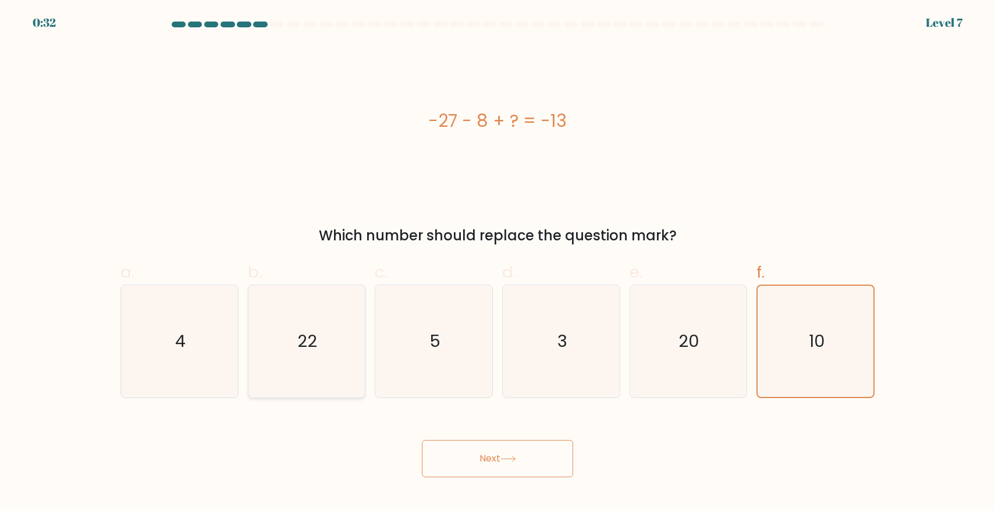
click at [301, 317] on icon "22" at bounding box center [306, 341] width 112 height 112
click at [498, 263] on input "b. 22" at bounding box center [498, 259] width 1 height 8
radio input "true"
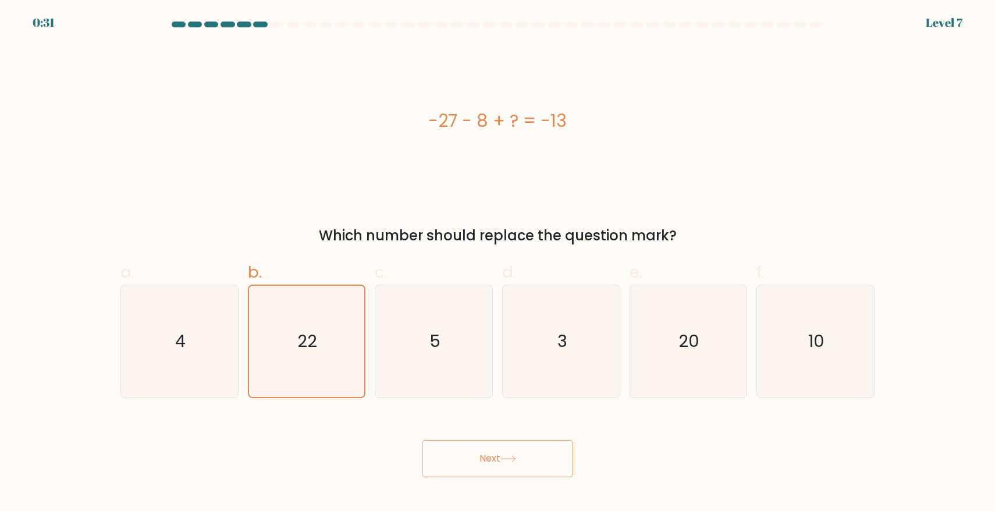
click at [520, 457] on button "Next" at bounding box center [497, 458] width 151 height 37
click at [325, 322] on icon "22" at bounding box center [306, 341] width 112 height 112
click at [498, 263] on input "b. 22" at bounding box center [498, 259] width 1 height 8
radio input "true"
click at [491, 446] on button "Next" at bounding box center [497, 458] width 151 height 37
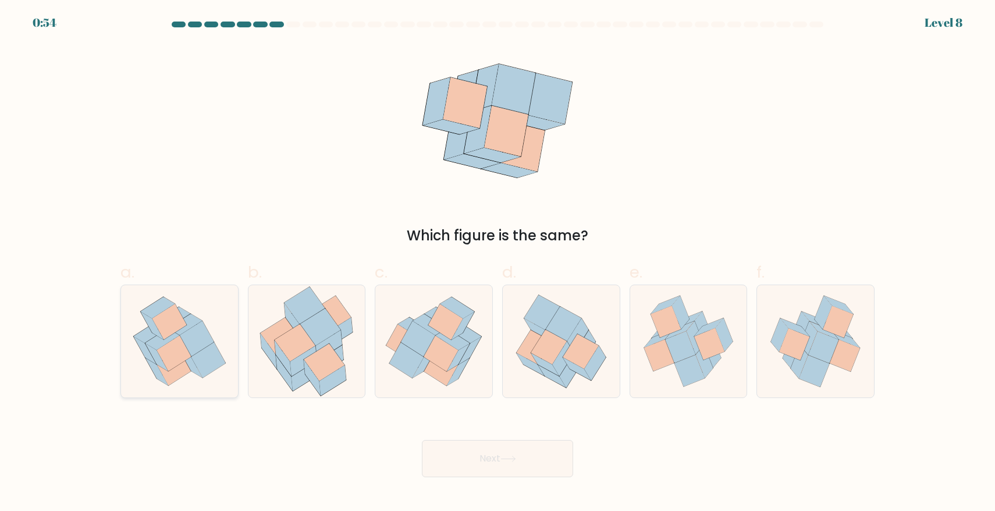
click at [164, 354] on icon at bounding box center [174, 353] width 34 height 36
click at [498, 263] on input "a." at bounding box center [498, 259] width 1 height 8
radio input "true"
click at [491, 459] on button "Next" at bounding box center [497, 458] width 151 height 37
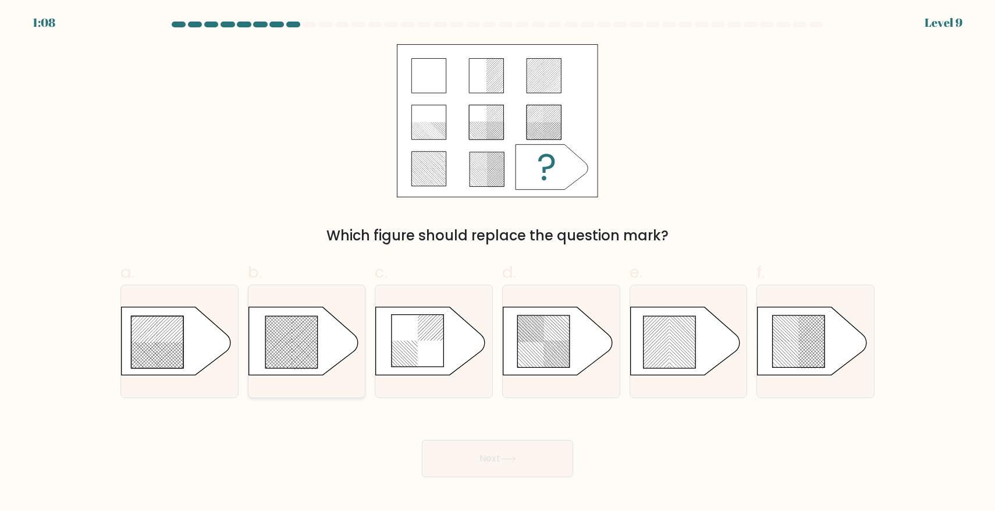
click at [313, 335] on rect at bounding box center [277, 371] width 461 height 461
click at [498, 263] on input "b." at bounding box center [498, 259] width 1 height 8
radio input "true"
click at [527, 462] on button "Next" at bounding box center [497, 458] width 151 height 37
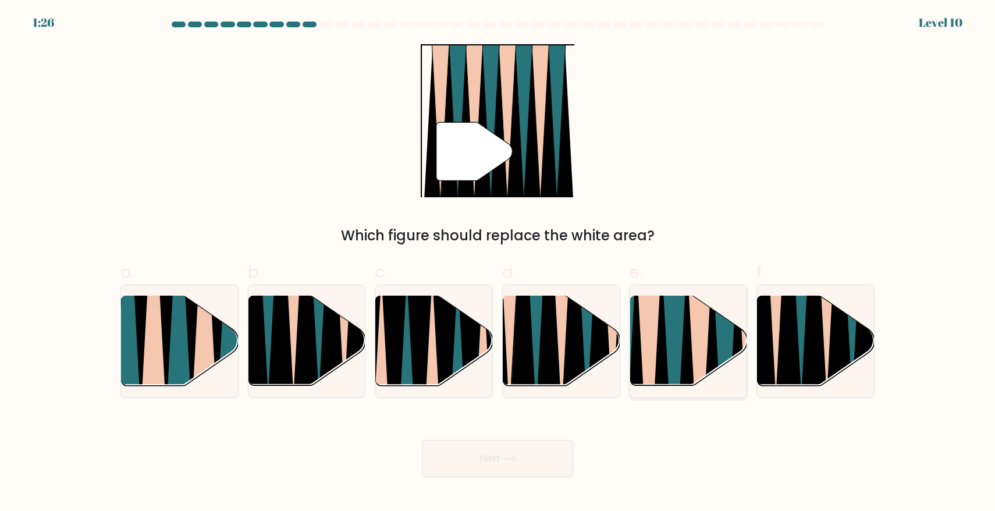
click at [694, 346] on icon at bounding box center [700, 391] width 26 height 233
click at [498, 263] on input "e." at bounding box center [498, 259] width 1 height 8
radio input "true"
click at [494, 463] on button "Next" at bounding box center [497, 458] width 151 height 37
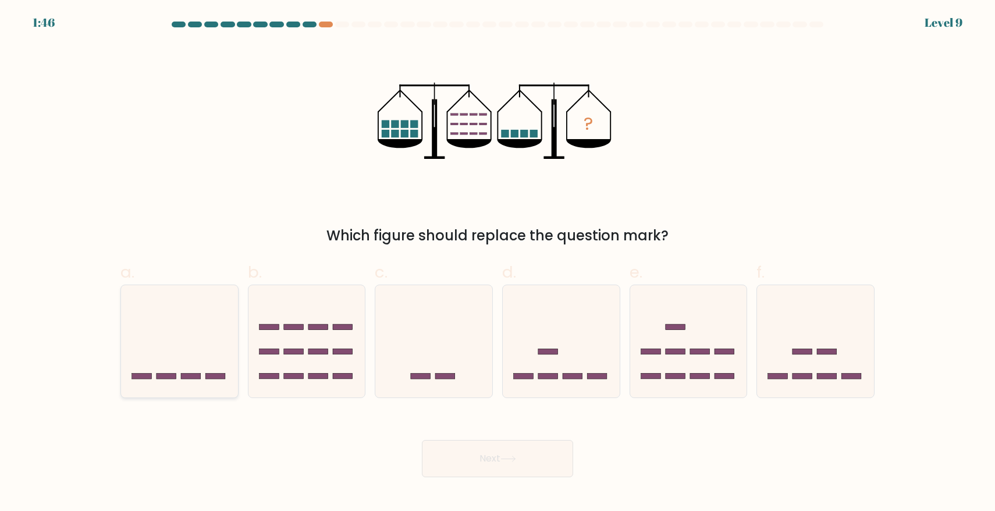
click at [172, 343] on icon at bounding box center [179, 341] width 117 height 97
click at [498, 263] on input "a." at bounding box center [498, 259] width 1 height 8
radio input "true"
click at [509, 463] on button "Next" at bounding box center [497, 458] width 151 height 37
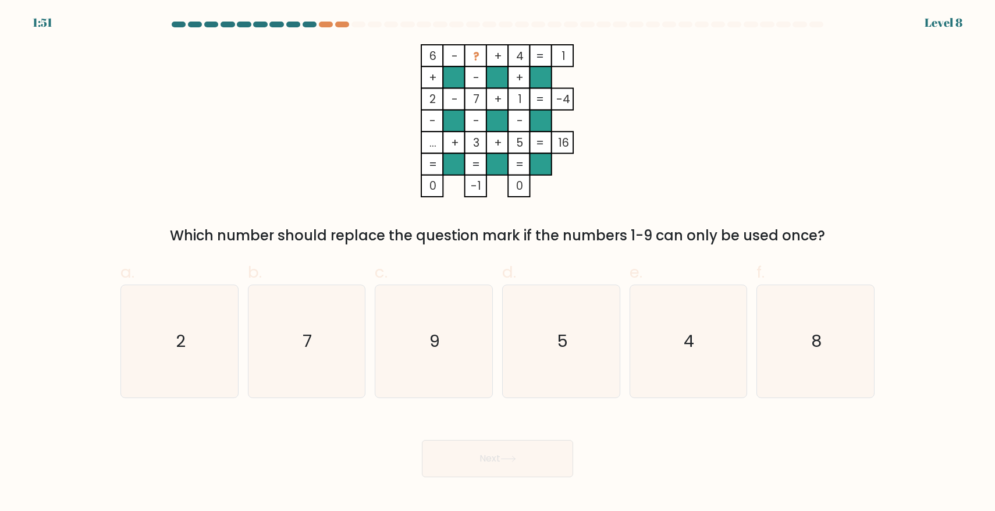
drag, startPoint x: 425, startPoint y: 54, endPoint x: 587, endPoint y: 58, distance: 162.4
click at [587, 58] on icon "6 - ? + 4 1 + - + 2 - 7 + 1 -4 - - - ... + 3 + 5 = 16 = = = = 0 -1 0 =" at bounding box center [497, 120] width 349 height 153
copy icon "6 - ? + 4 1"
click at [467, 307] on icon "9" at bounding box center [434, 341] width 112 height 112
click at [498, 263] on input "c. 9" at bounding box center [498, 259] width 1 height 8
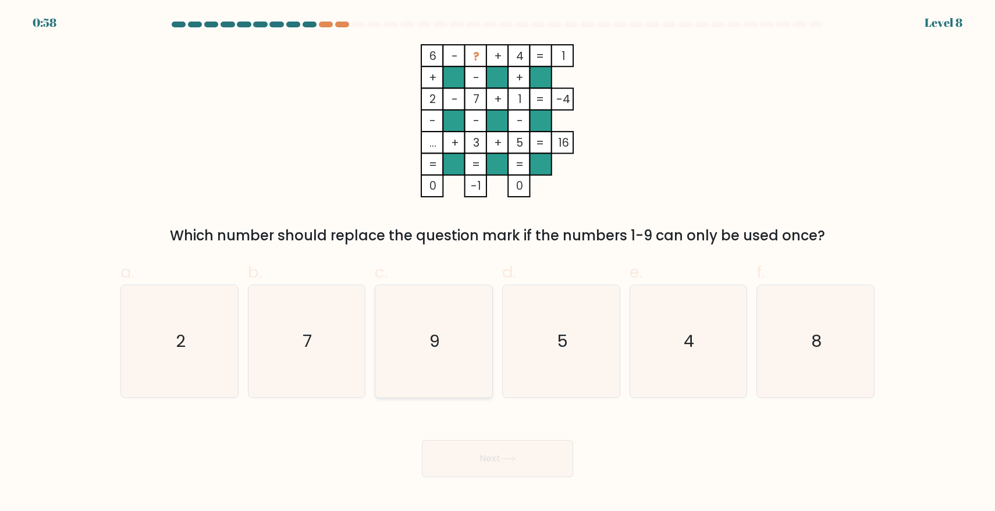
radio input "true"
click at [545, 477] on body "0:57 Level 8" at bounding box center [497, 255] width 995 height 511
click at [476, 459] on button "Next" at bounding box center [497, 458] width 151 height 37
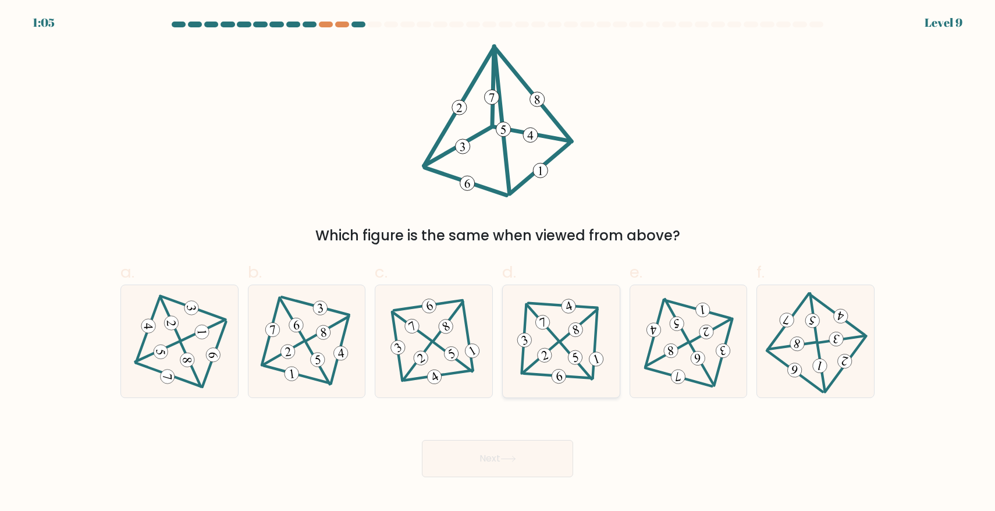
click at [568, 320] on icon at bounding box center [561, 341] width 92 height 90
click at [498, 263] on input "d." at bounding box center [498, 259] width 1 height 8
radio input "true"
click at [516, 458] on icon at bounding box center [509, 459] width 16 height 6
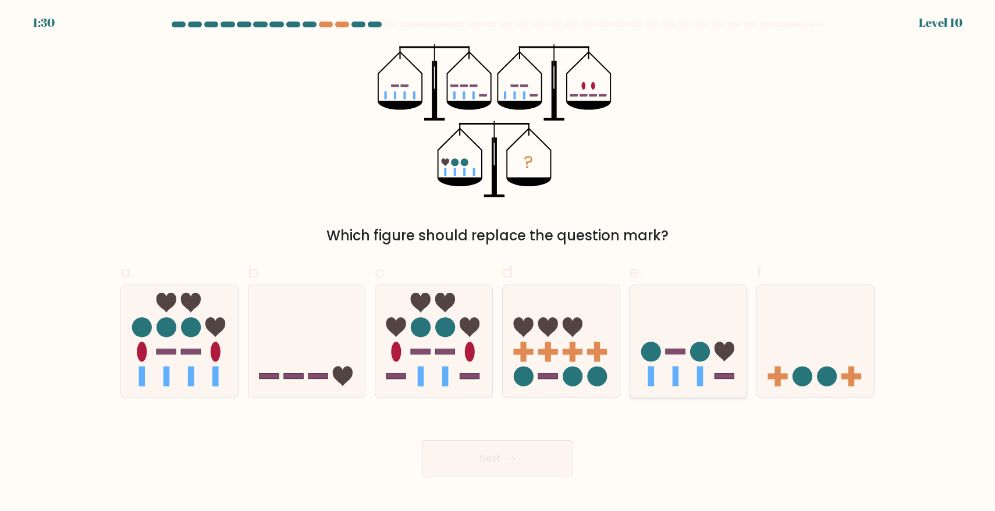
click at [665, 348] on icon at bounding box center [688, 341] width 117 height 97
click at [498, 263] on input "e." at bounding box center [498, 259] width 1 height 8
radio input "true"
click at [520, 463] on button "Next" at bounding box center [497, 458] width 151 height 37
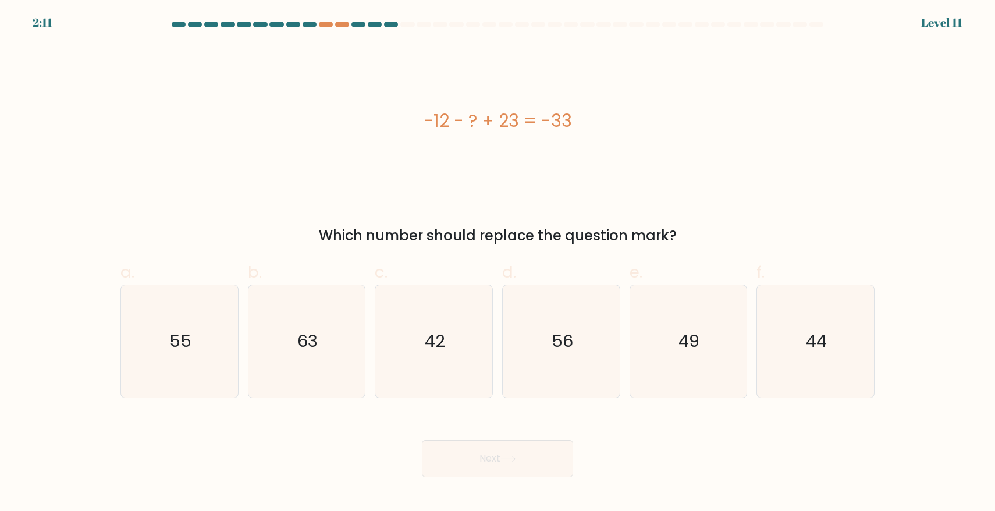
click at [517, 126] on div "-12 - ? + 23 = -33" at bounding box center [497, 121] width 754 height 26
click at [578, 125] on div "-12 - ? + 23 = -33" at bounding box center [497, 121] width 754 height 26
drag, startPoint x: 598, startPoint y: 123, endPoint x: 422, endPoint y: 122, distance: 175.8
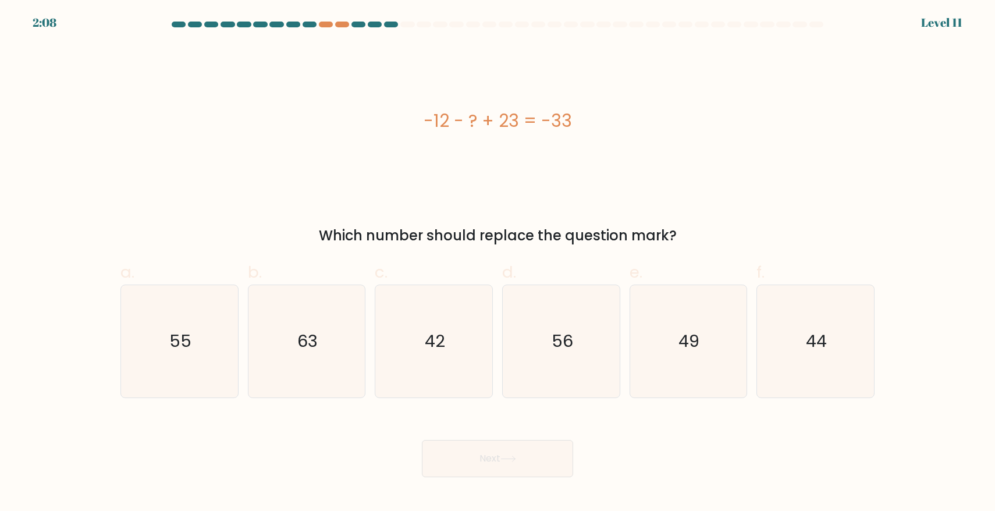
click at [422, 122] on div "-12 - ? + 23 = -33" at bounding box center [497, 121] width 754 height 26
copy div "-12 - ? + 23 = -33"
click at [778, 346] on icon "44" at bounding box center [815, 341] width 112 height 112
click at [498, 263] on input "f. 44" at bounding box center [498, 259] width 1 height 8
radio input "true"
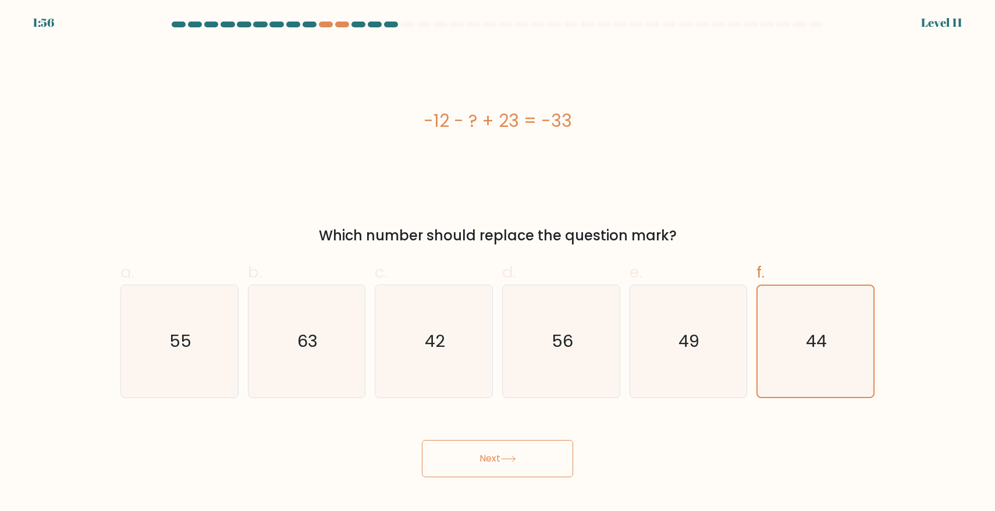
click at [509, 453] on button "Next" at bounding box center [497, 458] width 151 height 37
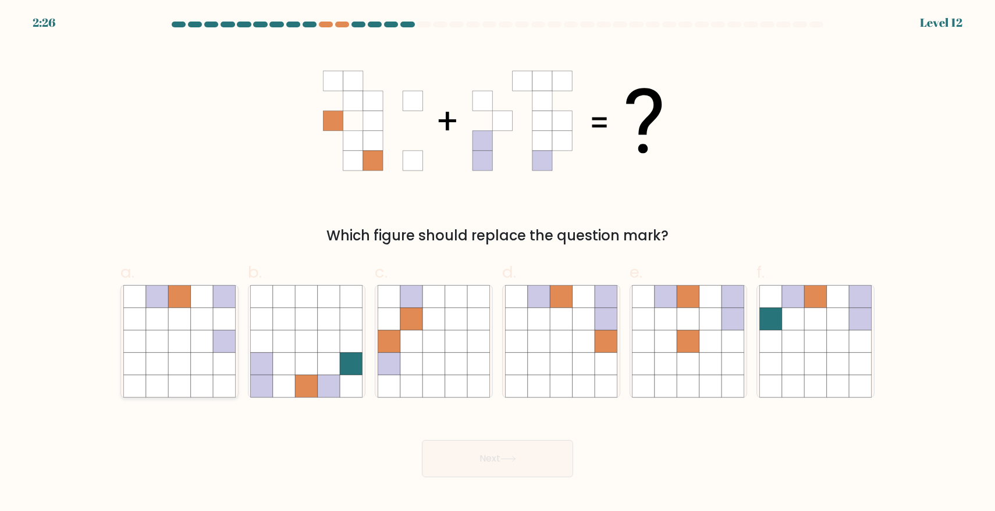
click at [175, 364] on icon at bounding box center [179, 363] width 22 height 22
click at [498, 263] on input "a." at bounding box center [498, 259] width 1 height 8
radio input "true"
click at [516, 456] on icon at bounding box center [509, 459] width 16 height 6
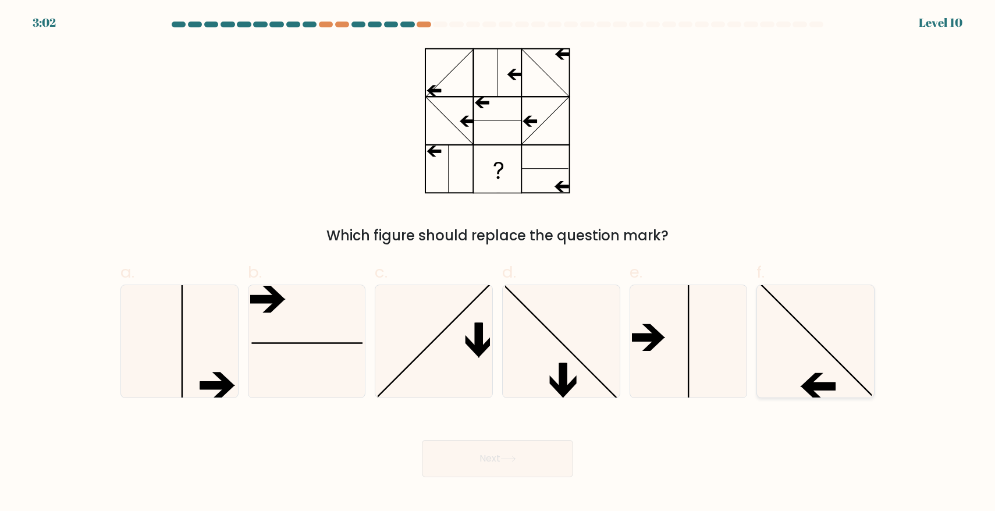
click at [824, 359] on icon at bounding box center [815, 341] width 112 height 112
click at [498, 263] on input "f." at bounding box center [498, 259] width 1 height 8
radio input "true"
click at [507, 470] on button "Next" at bounding box center [497, 458] width 151 height 37
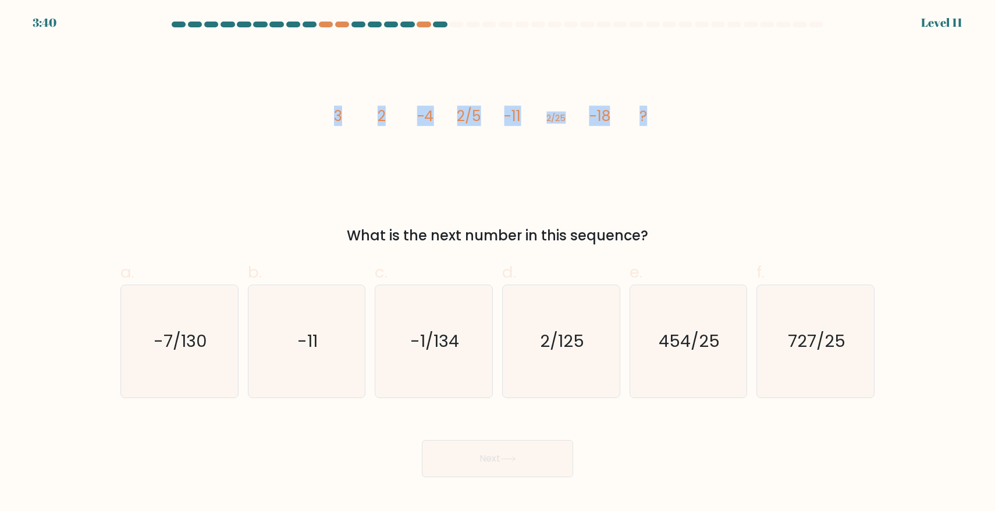
drag, startPoint x: 650, startPoint y: 114, endPoint x: 319, endPoint y: 105, distance: 331.3
click at [319, 105] on div "image/svg+xml 3 2 -4 2/5 -11 2/25 -18 ? What is the next number in this sequenc…" at bounding box center [497, 145] width 768 height 202
copy g "3 2 -4 2/5 -11 2/25 -18 ?"
click at [565, 371] on icon "2/125" at bounding box center [561, 341] width 112 height 112
click at [498, 263] on input "d. 2/125" at bounding box center [498, 259] width 1 height 8
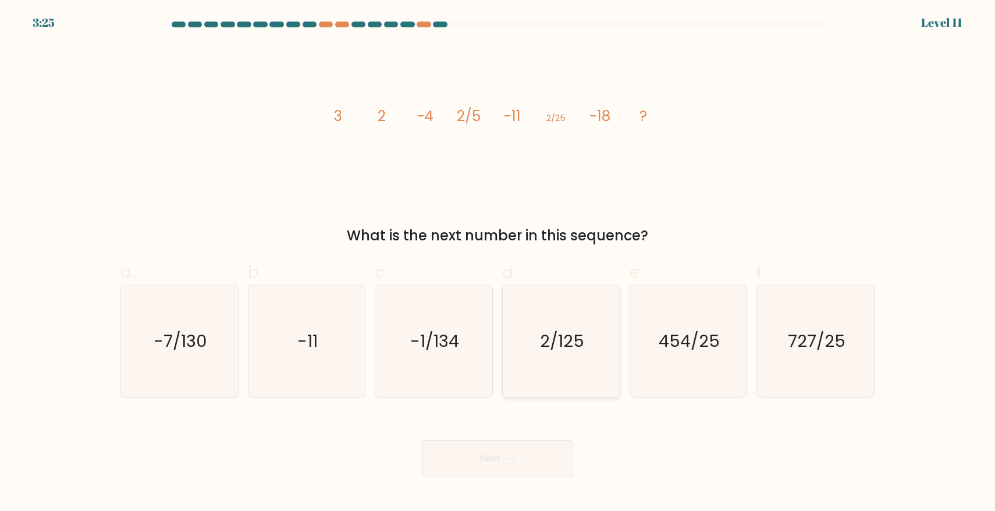
radio input "true"
click at [525, 453] on button "Next" at bounding box center [497, 458] width 151 height 37
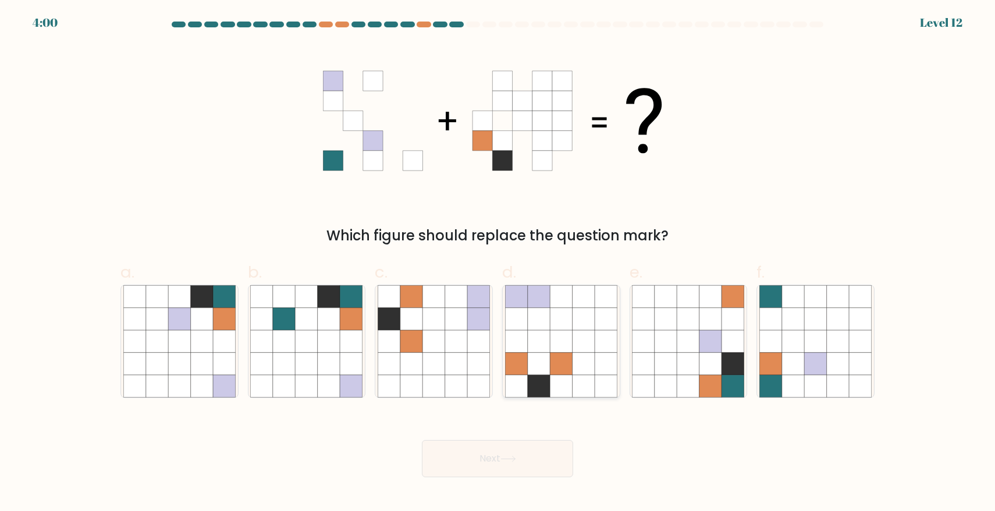
click at [585, 364] on icon at bounding box center [584, 363] width 22 height 22
click at [498, 263] on input "d." at bounding box center [498, 259] width 1 height 8
radio input "true"
click at [538, 464] on button "Next" at bounding box center [497, 458] width 151 height 37
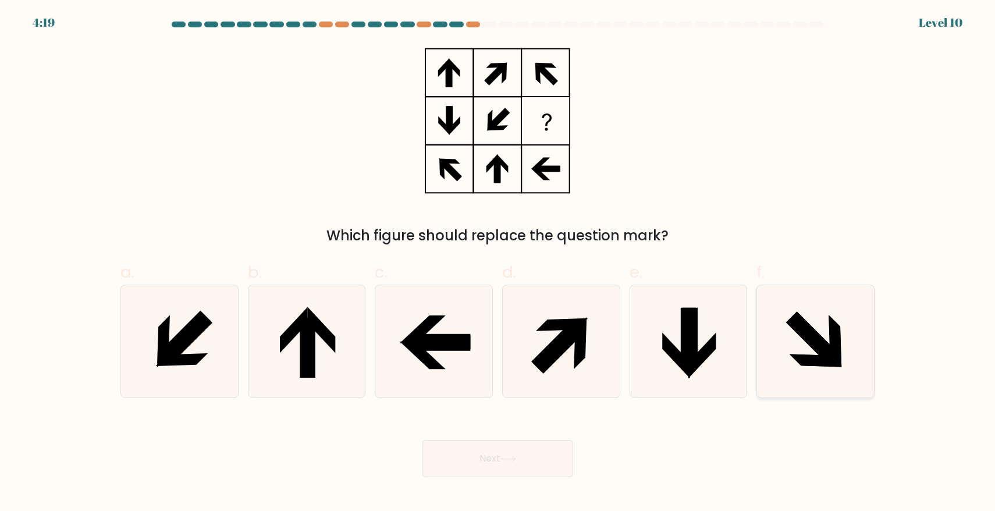
click at [833, 338] on icon at bounding box center [835, 341] width 13 height 52
click at [498, 263] on input "f." at bounding box center [498, 259] width 1 height 8
radio input "true"
click at [506, 449] on button "Next" at bounding box center [497, 458] width 151 height 37
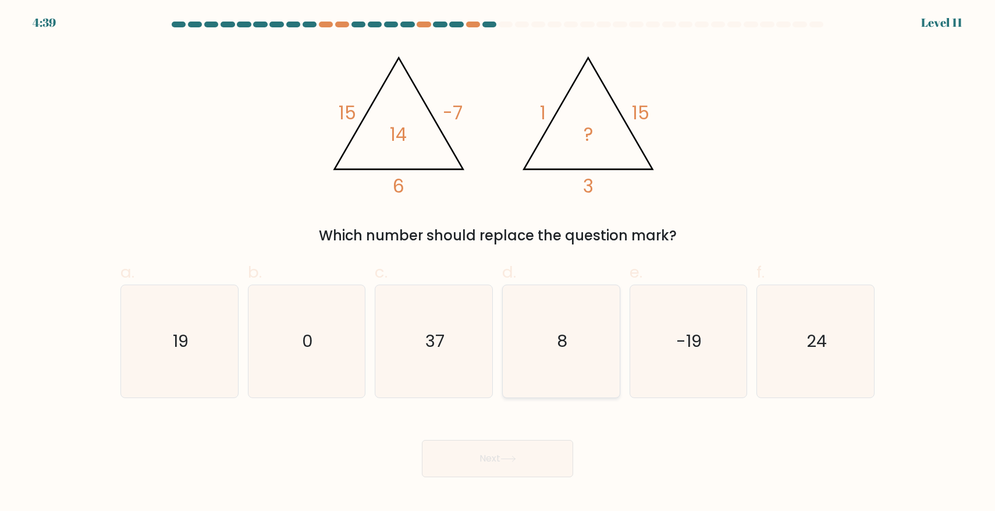
click at [575, 365] on icon "8" at bounding box center [561, 341] width 112 height 112
click at [498, 263] on input "d. 8" at bounding box center [498, 259] width 1 height 8
radio input "true"
click at [513, 459] on icon at bounding box center [509, 459] width 16 height 6
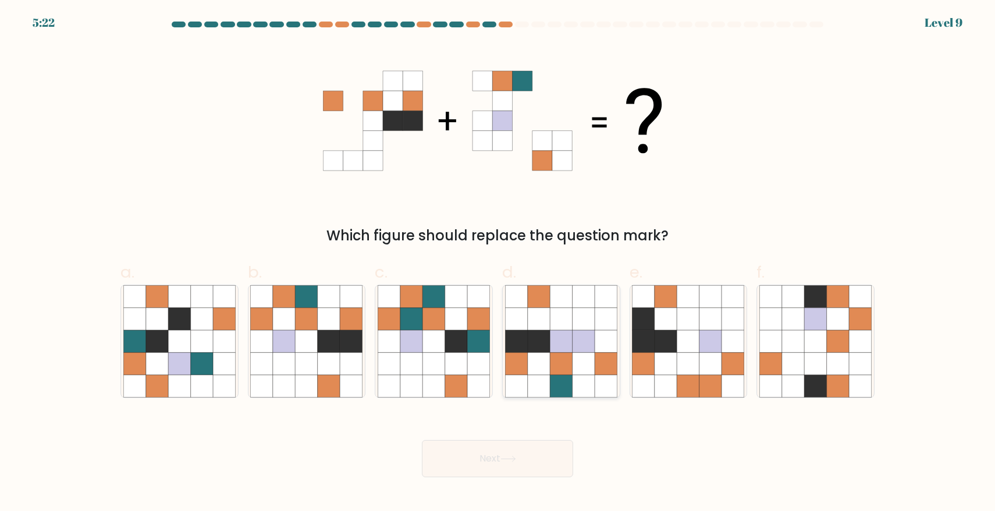
click at [581, 353] on icon at bounding box center [584, 363] width 22 height 22
click at [498, 263] on input "d." at bounding box center [498, 259] width 1 height 8
radio input "true"
click at [514, 452] on button "Next" at bounding box center [497, 458] width 151 height 37
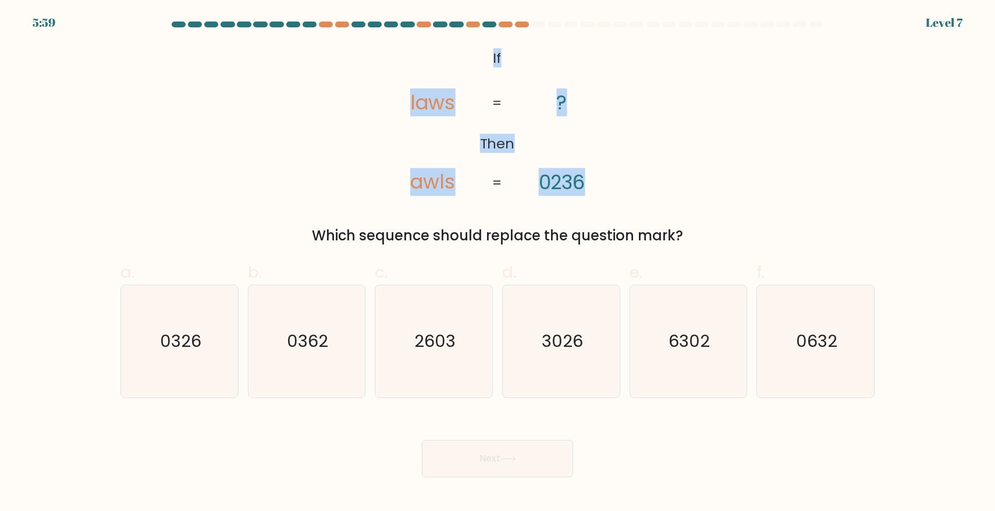
drag, startPoint x: 473, startPoint y: 47, endPoint x: 593, endPoint y: 159, distance: 164.7
click at [593, 159] on icon "@import url('https://fonts.googleapis.com/css?family=Abril+Fatface:400,100,100i…" at bounding box center [497, 120] width 249 height 153
copy icon "If Then laws awls ? 0236"
click at [565, 190] on tspan "0236" at bounding box center [562, 182] width 47 height 28
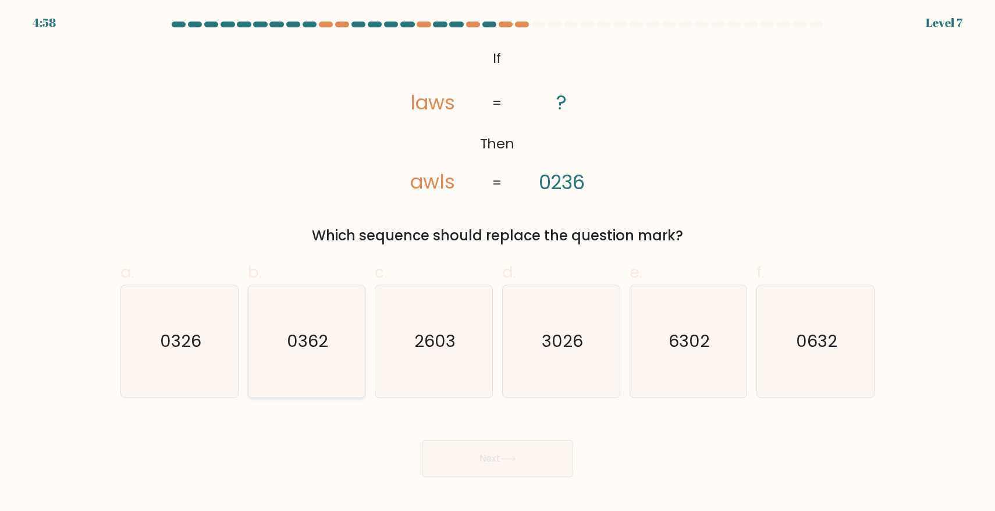
click at [304, 346] on text "0362" at bounding box center [307, 340] width 41 height 23
click at [498, 263] on input "b. 0362" at bounding box center [498, 259] width 1 height 8
radio input "true"
click at [469, 466] on button "Next" at bounding box center [497, 458] width 151 height 37
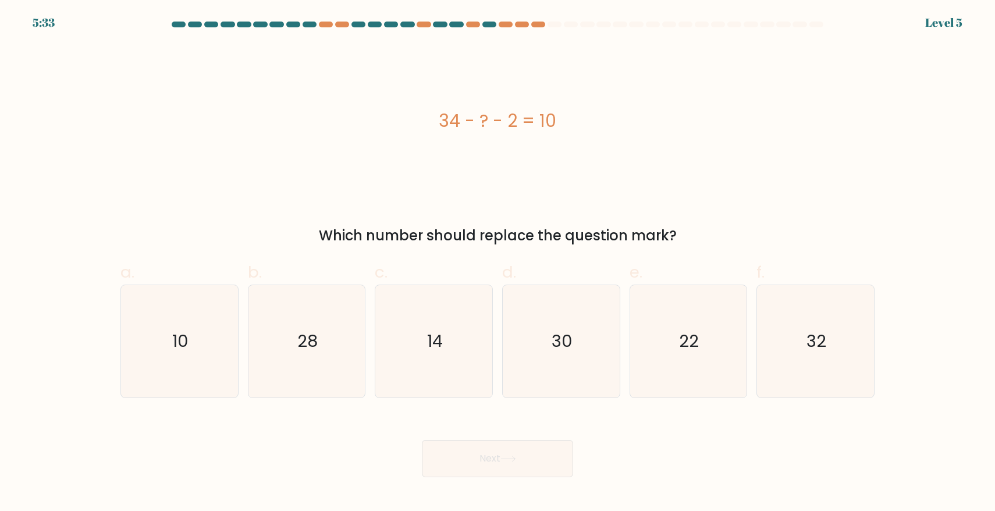
click at [575, 118] on div "34 - ? - 2 = 10" at bounding box center [497, 121] width 754 height 26
copy div "34 - ? - 2 = 10"
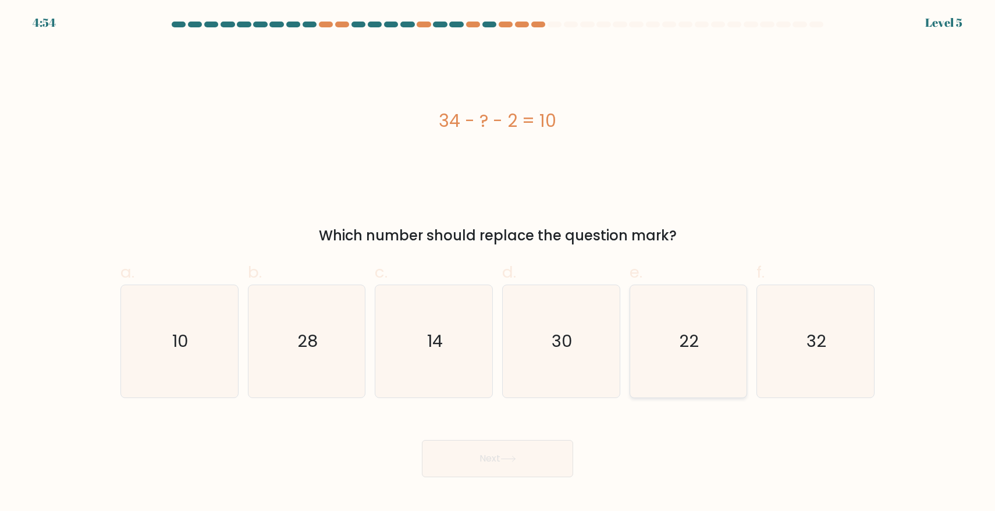
click at [679, 376] on icon "22" at bounding box center [688, 341] width 112 height 112
click at [498, 263] on input "e. 22" at bounding box center [498, 259] width 1 height 8
radio input "true"
click at [521, 461] on button "Next" at bounding box center [497, 458] width 151 height 37
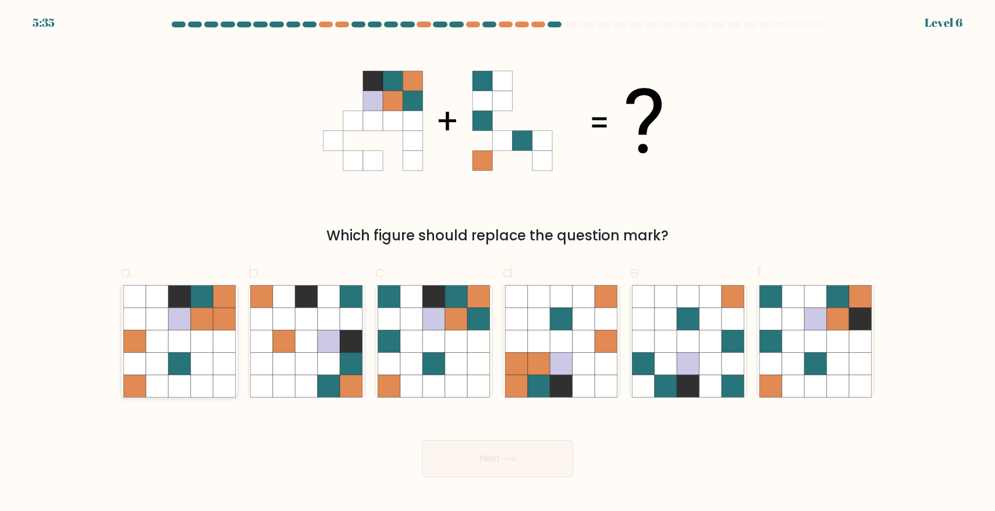
click at [203, 354] on icon at bounding box center [202, 363] width 22 height 22
click at [498, 263] on input "a." at bounding box center [498, 259] width 1 height 8
radio input "true"
click at [521, 457] on button "Next" at bounding box center [497, 458] width 151 height 37
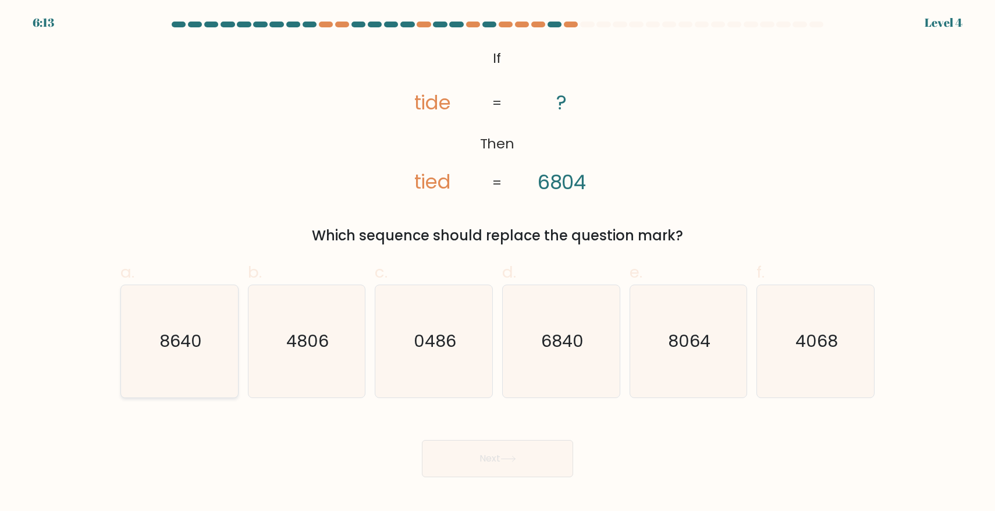
click at [200, 332] on text "8640" at bounding box center [180, 340] width 42 height 23
click at [498, 263] on input "a. 8640" at bounding box center [498, 259] width 1 height 8
radio input "true"
click at [468, 467] on button "Next" at bounding box center [497, 458] width 151 height 37
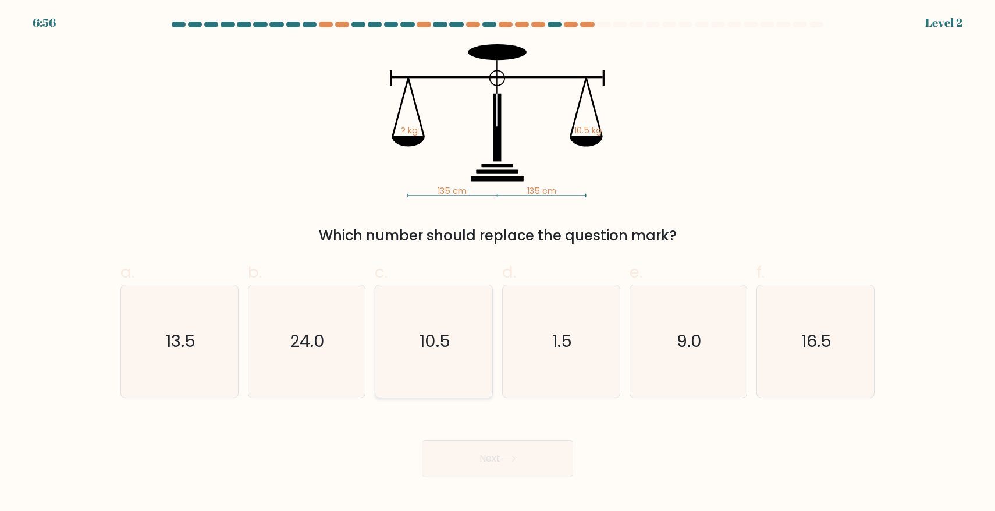
click at [420, 364] on icon "10.5" at bounding box center [434, 341] width 112 height 112
click at [498, 263] on input "c. 10.5" at bounding box center [498, 259] width 1 height 8
radio input "true"
click at [523, 451] on button "Next" at bounding box center [497, 458] width 151 height 37
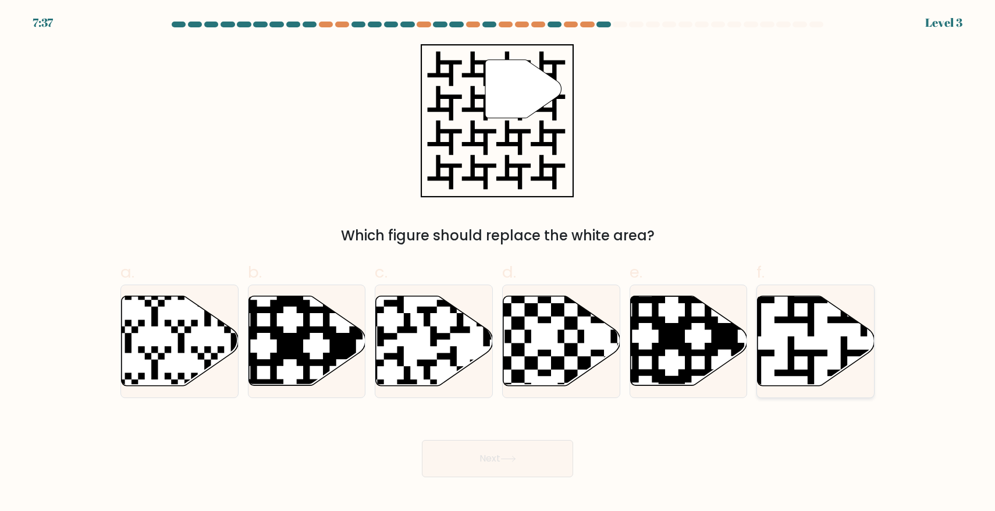
click at [787, 336] on icon at bounding box center [816, 341] width 117 height 90
click at [498, 263] on input "f." at bounding box center [498, 259] width 1 height 8
radio input "true"
click at [547, 458] on button "Next" at bounding box center [497, 458] width 151 height 37
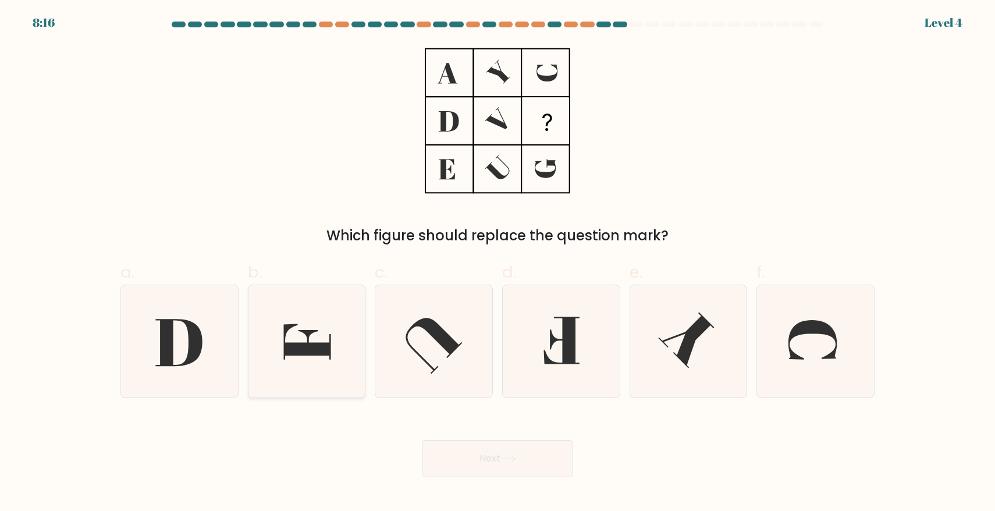
click at [339, 352] on icon at bounding box center [306, 341] width 112 height 112
click at [498, 263] on input "b." at bounding box center [498, 259] width 1 height 8
radio input "true"
click at [503, 457] on icon at bounding box center [509, 459] width 16 height 6
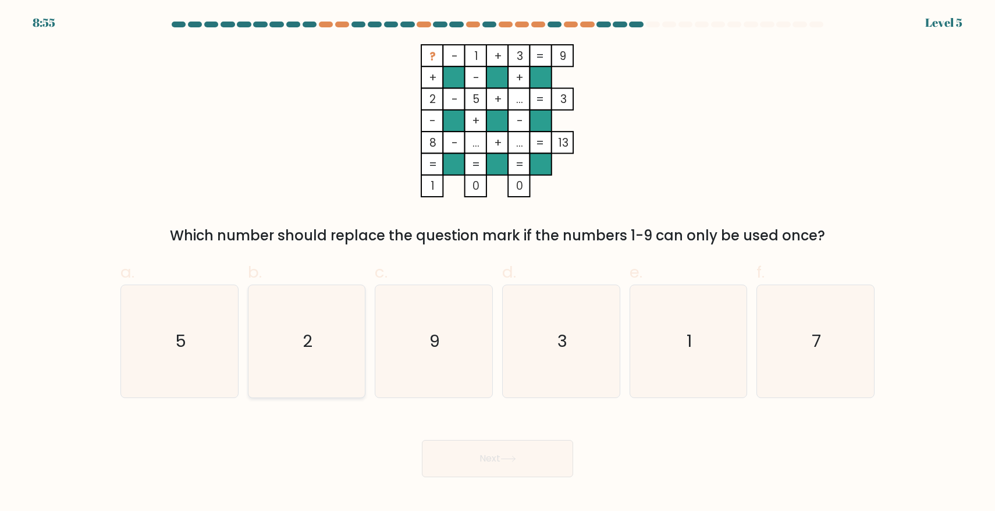
click at [310, 354] on icon "2" at bounding box center [306, 341] width 112 height 112
click at [498, 263] on input "b. 2" at bounding box center [498, 259] width 1 height 8
radio input "true"
click at [530, 434] on div "Next" at bounding box center [497, 444] width 768 height 65
click at [521, 453] on button "Next" at bounding box center [497, 458] width 151 height 37
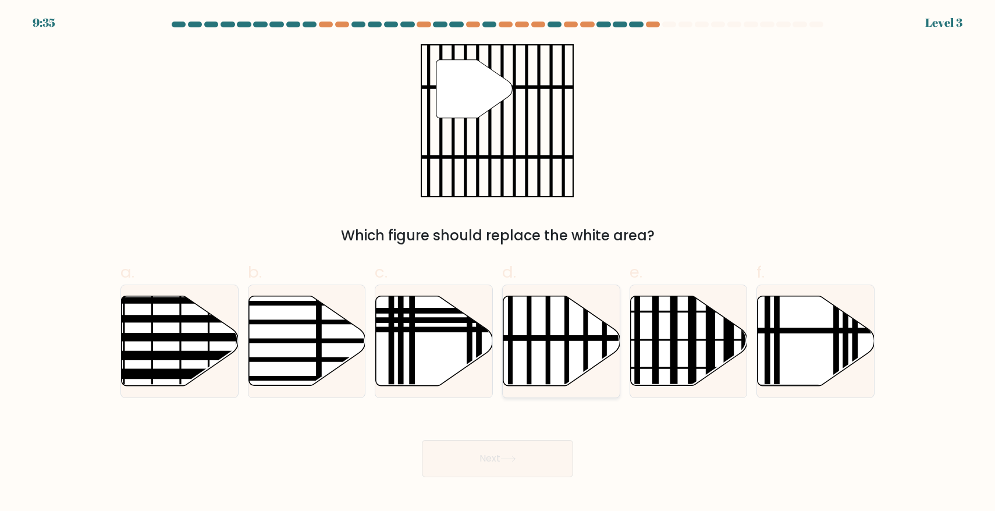
click at [578, 350] on icon at bounding box center [561, 341] width 117 height 90
click at [498, 263] on input "d." at bounding box center [498, 259] width 1 height 8
radio input "true"
click at [506, 456] on icon at bounding box center [509, 459] width 16 height 6
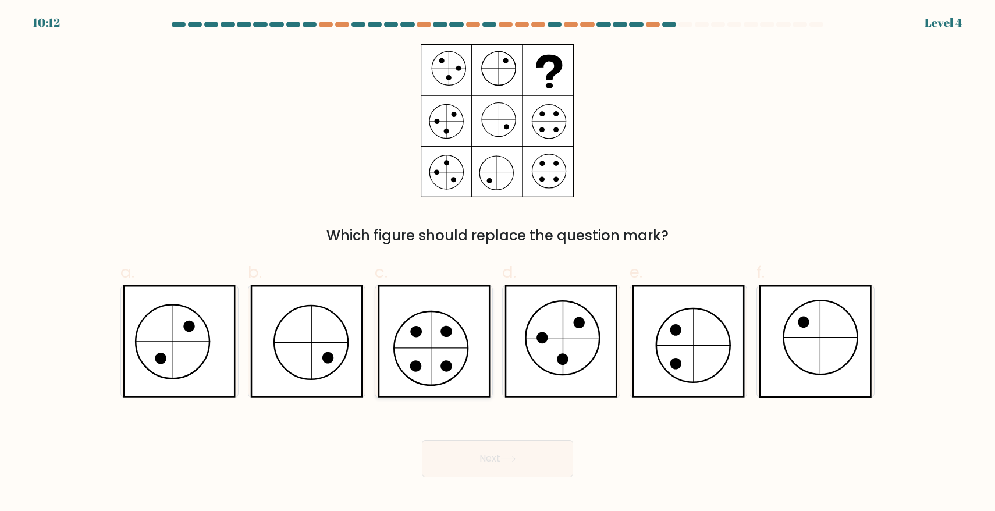
click at [431, 375] on icon at bounding box center [434, 341] width 113 height 112
click at [498, 263] on input "c." at bounding box center [498, 259] width 1 height 8
radio input "true"
click at [531, 469] on button "Next" at bounding box center [497, 458] width 151 height 37
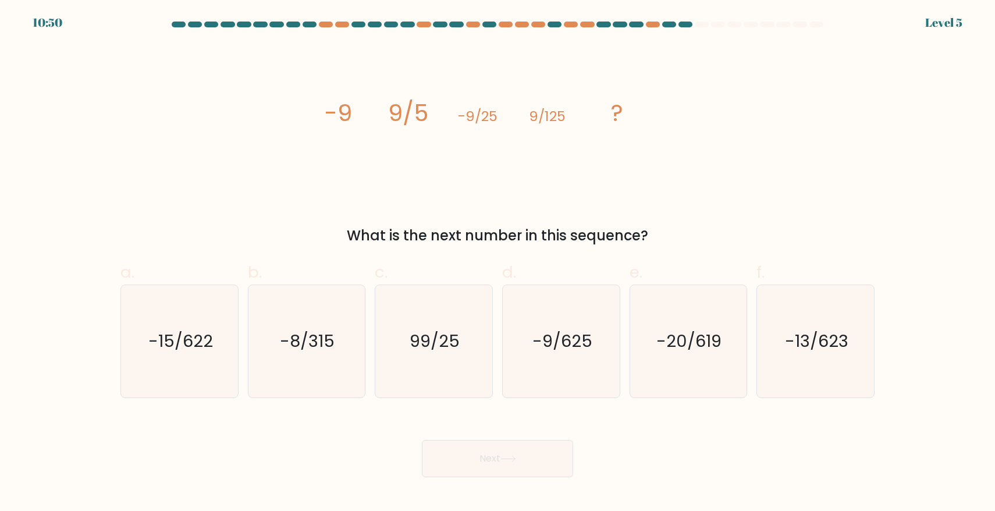
drag, startPoint x: 655, startPoint y: 104, endPoint x: 301, endPoint y: 110, distance: 353.3
click at [301, 110] on div "image/svg+xml -9 9/5 -9/25 9/125 ? What is the next number in this sequence?" at bounding box center [497, 145] width 768 height 202
copy g "-9 9/5 -9/25 9/125 ?"
click at [649, 143] on icon "image/svg+xml -9 9/5 -9/25 9/125 ?" at bounding box center [497, 120] width 349 height 153
click at [556, 343] on text "-9/625" at bounding box center [563, 340] width 60 height 23
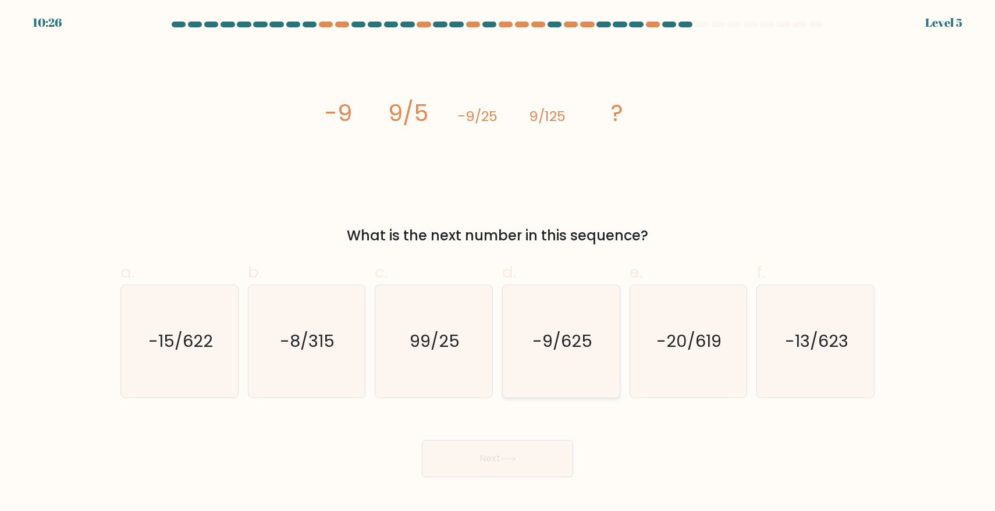
click at [498, 263] on input "d. -9/625" at bounding box center [498, 259] width 1 height 8
radio input "true"
click at [527, 466] on button "Next" at bounding box center [497, 458] width 151 height 37
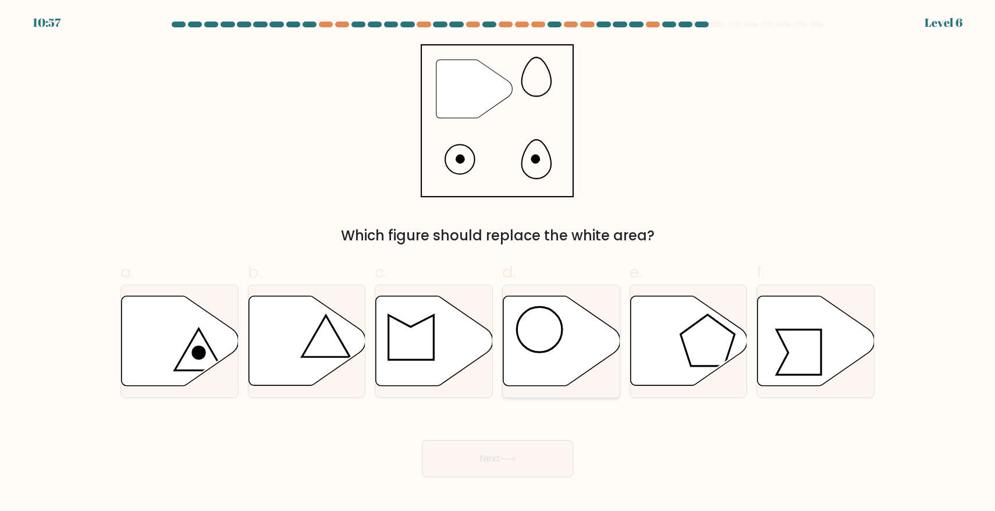
click at [551, 368] on icon at bounding box center [561, 341] width 117 height 90
click at [498, 263] on input "d." at bounding box center [498, 259] width 1 height 8
radio input "true"
click at [534, 467] on button "Next" at bounding box center [497, 458] width 151 height 37
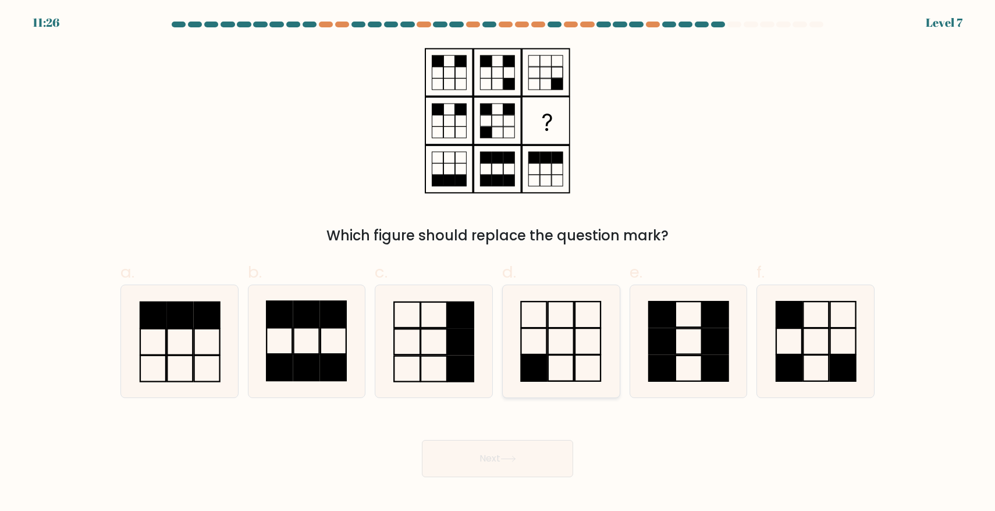
click at [545, 338] on icon at bounding box center [561, 341] width 112 height 112
click at [498, 263] on input "d." at bounding box center [498, 259] width 1 height 8
radio input "true"
click at [531, 449] on button "Next" at bounding box center [497, 458] width 151 height 37
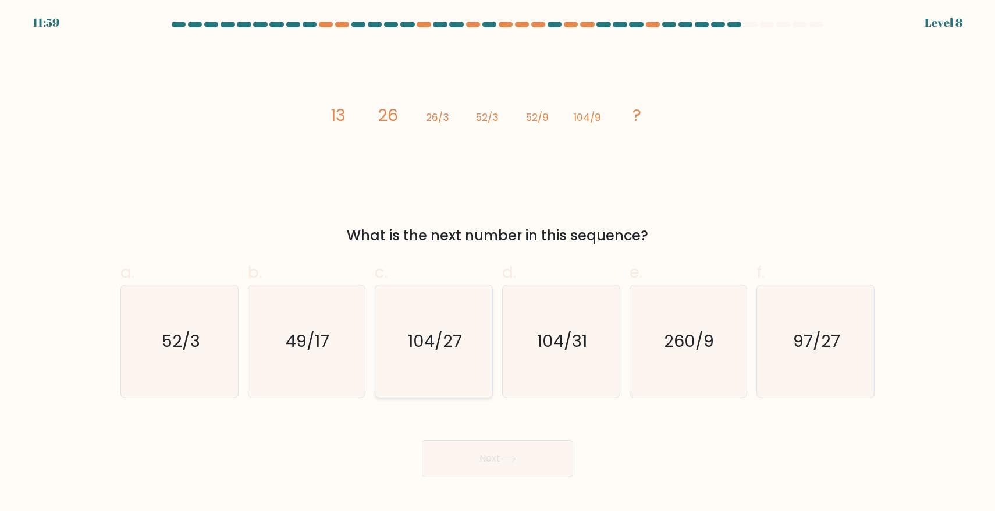
click at [438, 353] on icon "104/27" at bounding box center [434, 341] width 112 height 112
click at [498, 263] on input "c. 104/27" at bounding box center [498, 259] width 1 height 8
radio input "true"
click at [511, 463] on button "Next" at bounding box center [497, 458] width 151 height 37
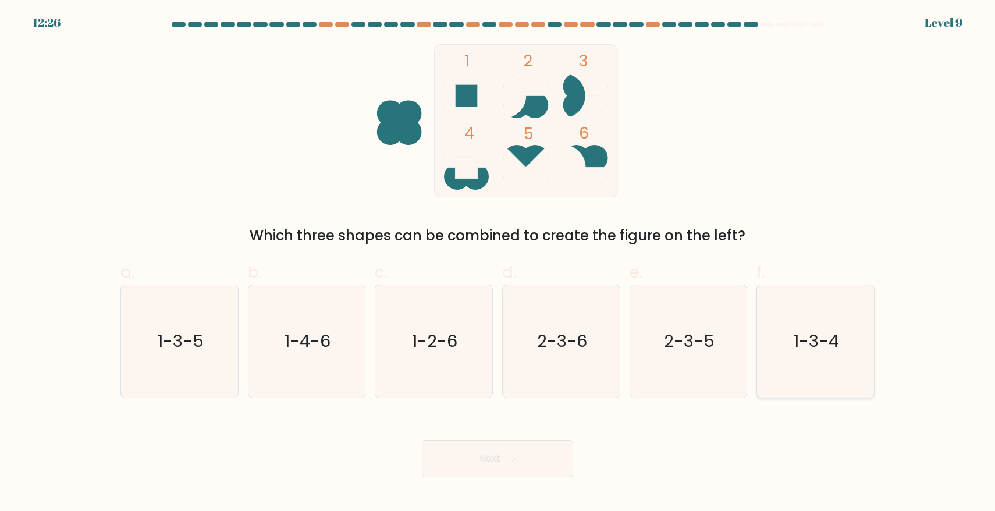
click at [789, 340] on icon "1-3-4" at bounding box center [815, 341] width 112 height 112
click at [498, 263] on input "f. 1-3-4" at bounding box center [498, 259] width 1 height 8
radio input "true"
click at [542, 467] on button "Next" at bounding box center [497, 458] width 151 height 37
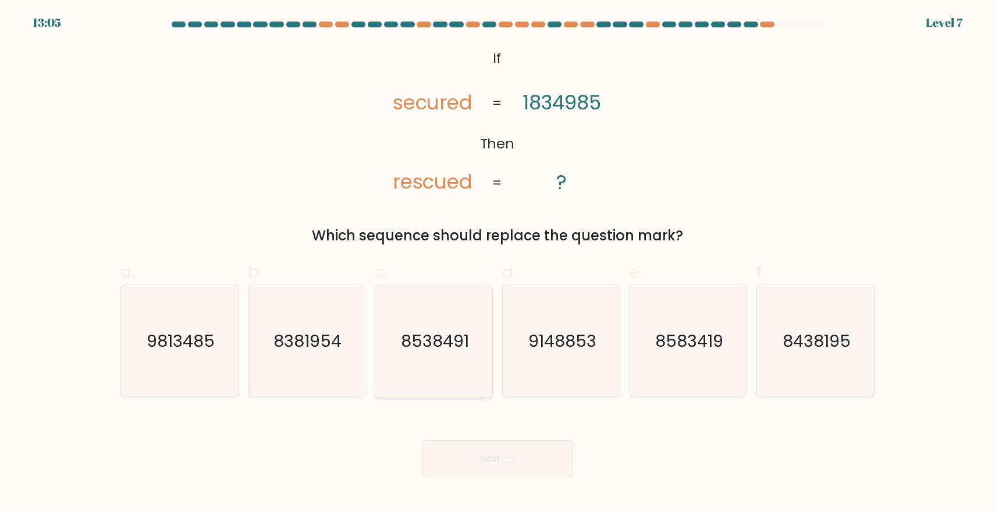
click at [439, 341] on text "8538491" at bounding box center [435, 340] width 68 height 23
click at [498, 263] on input "c. 8538491" at bounding box center [498, 259] width 1 height 8
radio input "true"
click at [521, 452] on button "Next" at bounding box center [497, 458] width 151 height 37
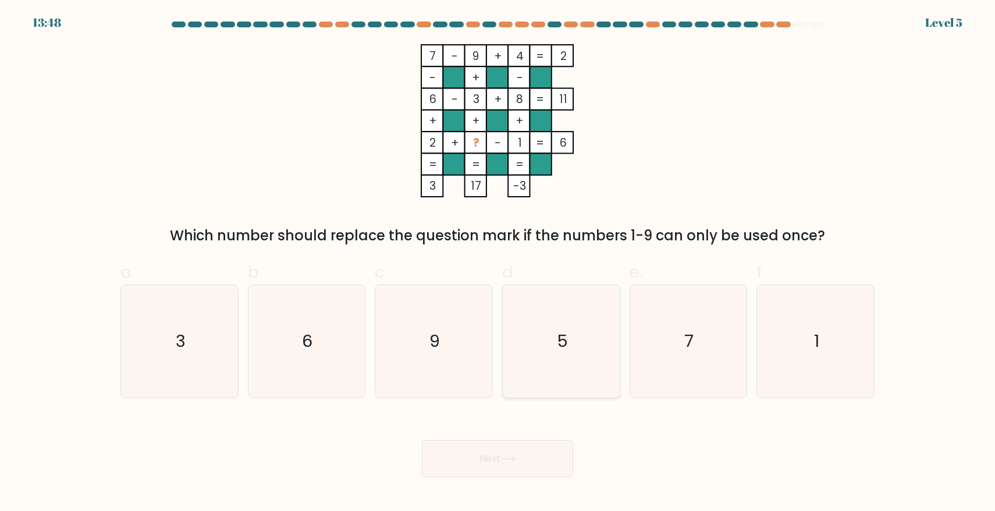
click at [536, 340] on icon "5" at bounding box center [561, 341] width 112 height 112
click at [498, 263] on input "d. 5" at bounding box center [498, 259] width 1 height 8
radio input "true"
click at [495, 459] on button "Next" at bounding box center [497, 458] width 151 height 37
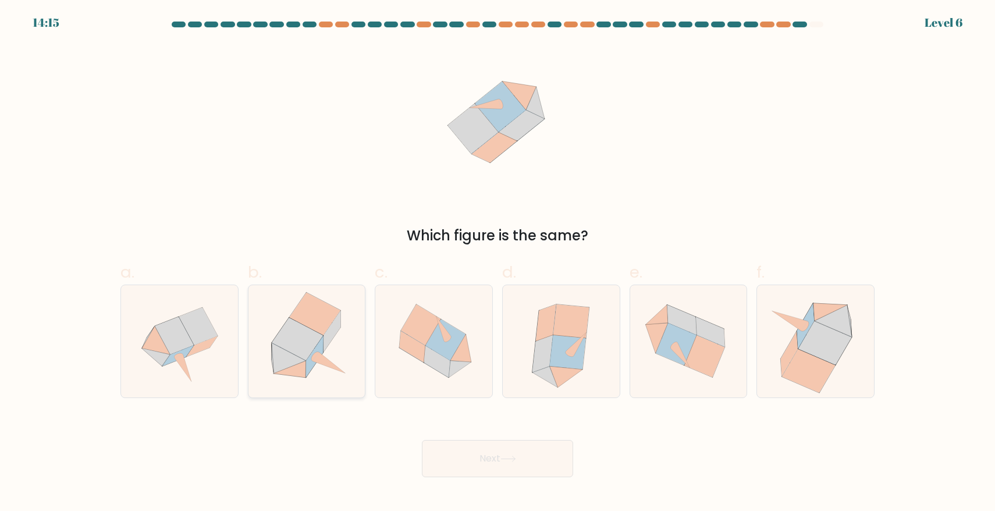
click at [321, 339] on icon at bounding box center [298, 338] width 52 height 43
click at [498, 263] on input "b." at bounding box center [498, 259] width 1 height 8
radio input "true"
click at [526, 462] on button "Next" at bounding box center [497, 458] width 151 height 37
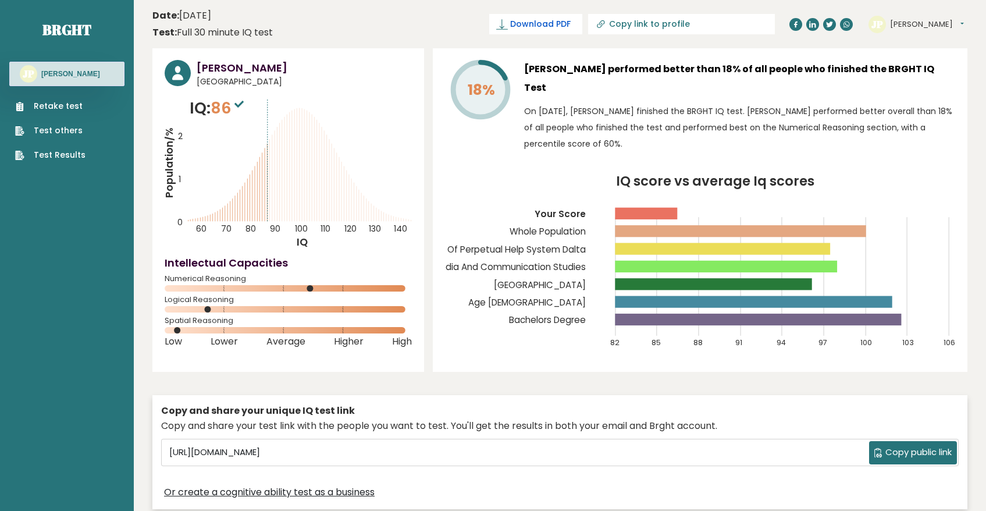
click at [571, 23] on span "Download PDF" at bounding box center [540, 24] width 61 height 12
click at [924, 22] on button "[PERSON_NAME]" at bounding box center [927, 25] width 74 height 12
click at [583, 16] on span "✓ Your PDF is downloaded..." at bounding box center [516, 24] width 132 height 20
click at [583, 23] on span "✓ Your PDF is downloaded..." at bounding box center [516, 24] width 132 height 20
click at [555, 27] on span "✓ Your PDF is downloaded..." at bounding box center [516, 24] width 132 height 20
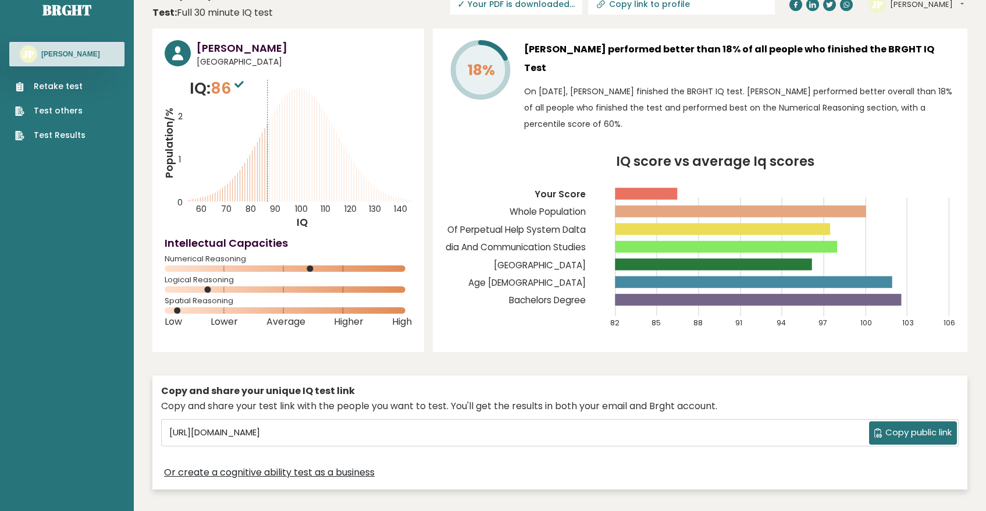
scroll to position [27, 0]
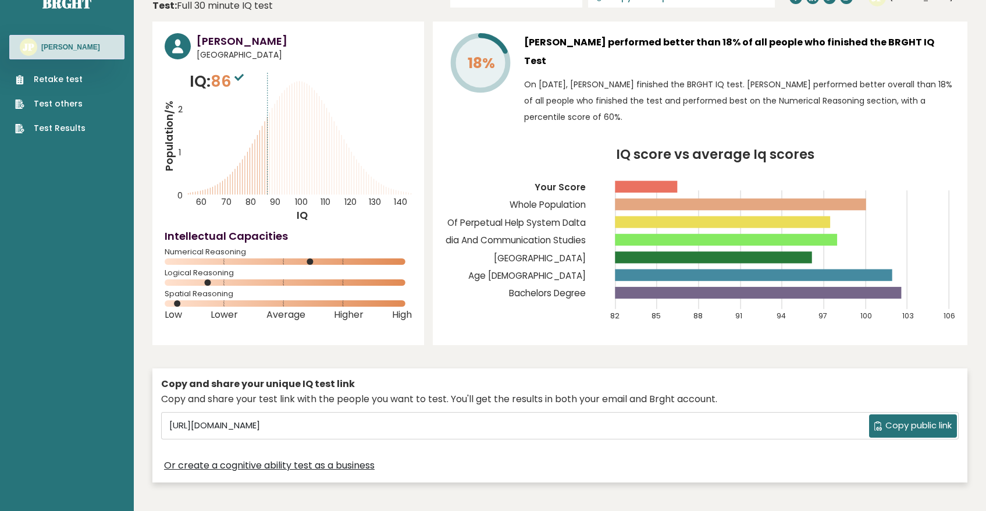
click at [935, 419] on span "Copy public link" at bounding box center [919, 425] width 66 height 13
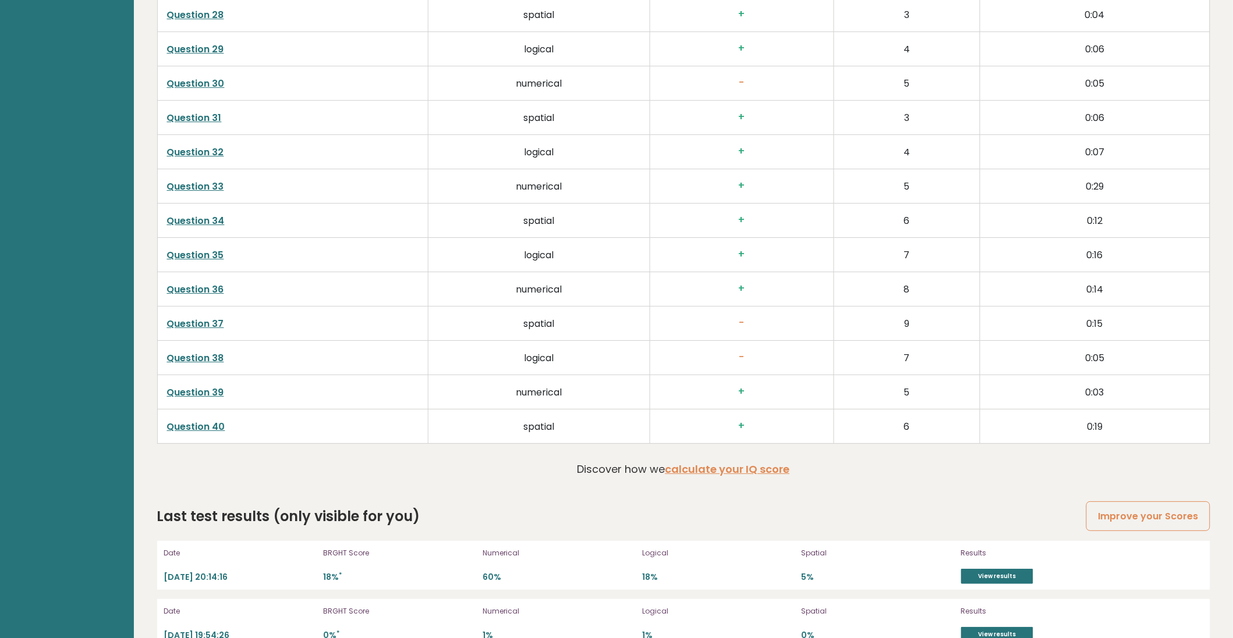
scroll to position [3047, 0]
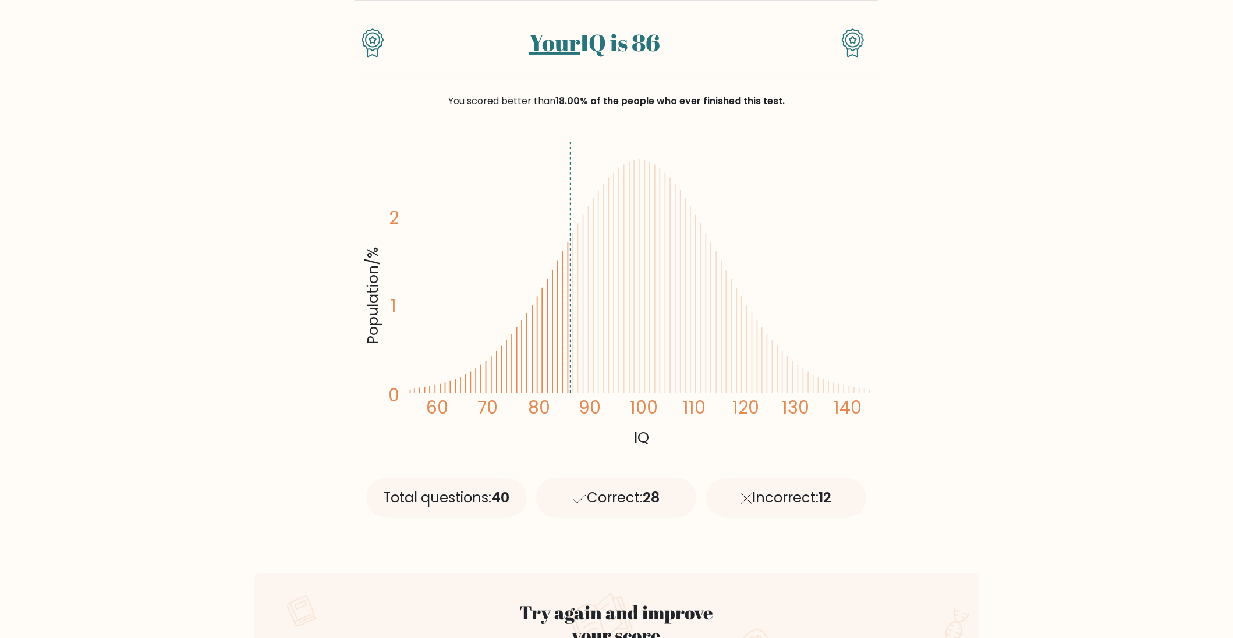
scroll to position [47, 0]
